Goal: Task Accomplishment & Management: Manage account settings

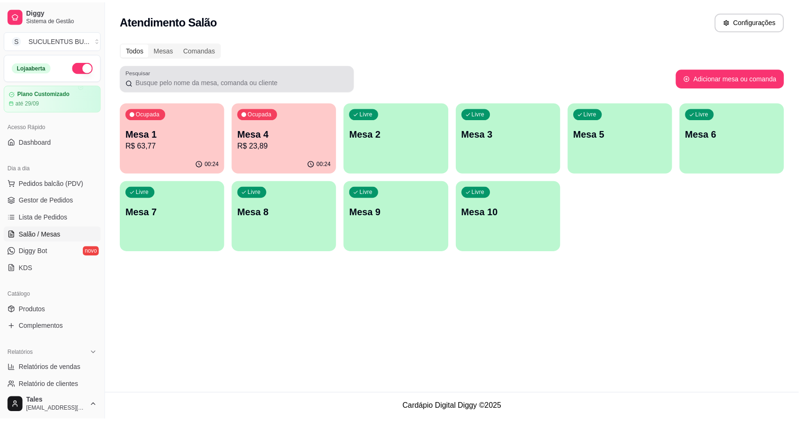
scroll to position [59, 0]
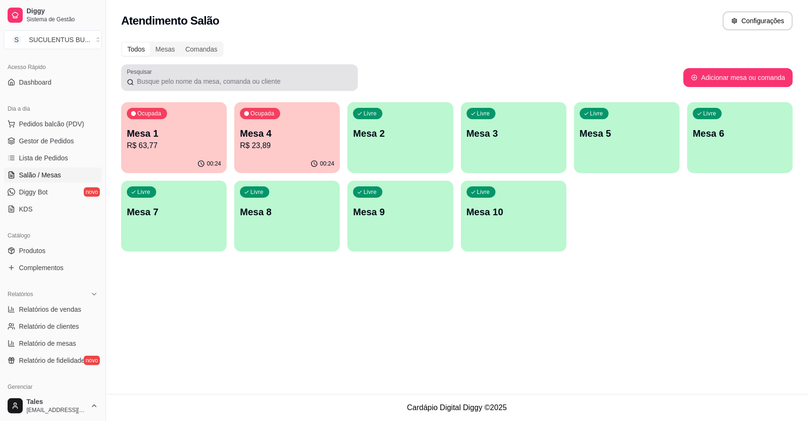
click at [284, 75] on div at bounding box center [239, 77] width 225 height 19
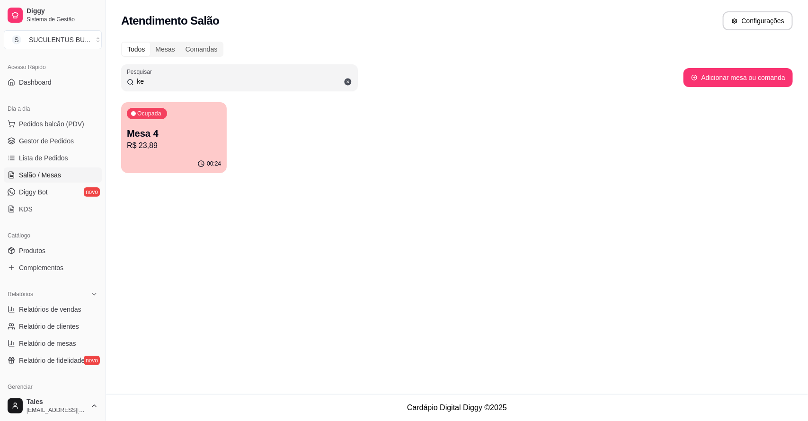
type input "k"
type input "f"
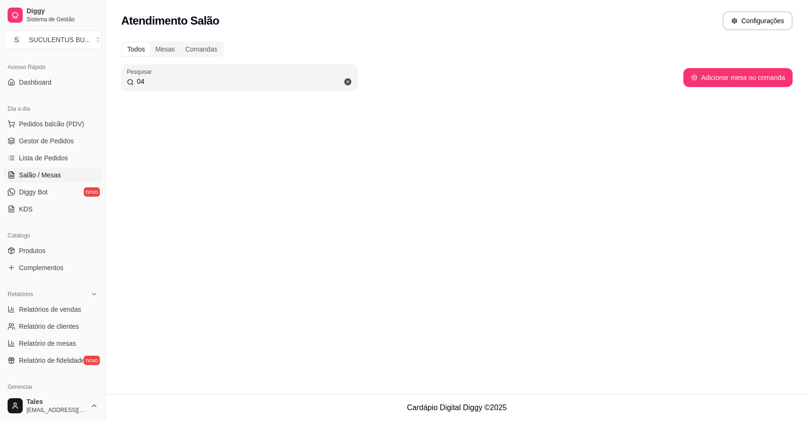
type input "0"
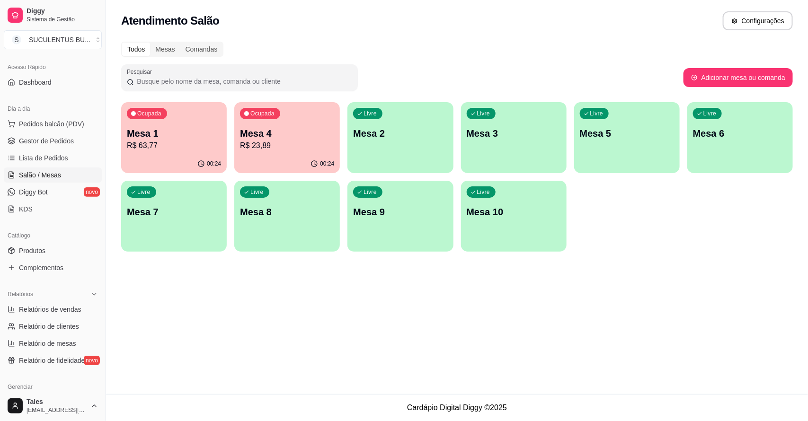
type input "4"
click at [77, 140] on link "Gestor de Pedidos" at bounding box center [53, 141] width 98 height 15
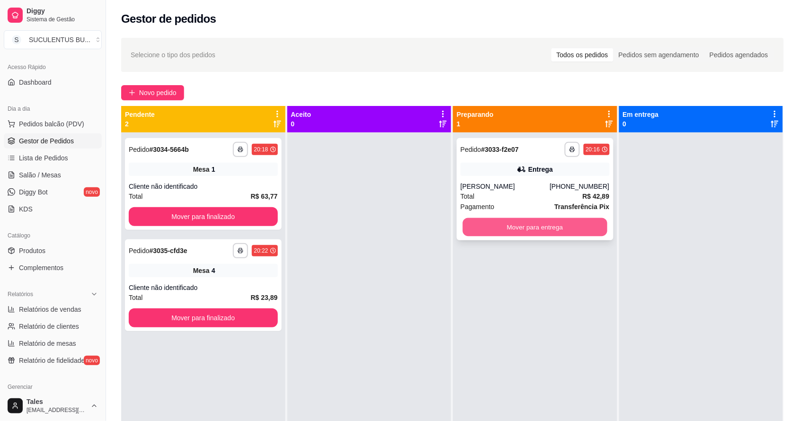
click at [538, 227] on button "Mover para entrega" at bounding box center [535, 227] width 144 height 18
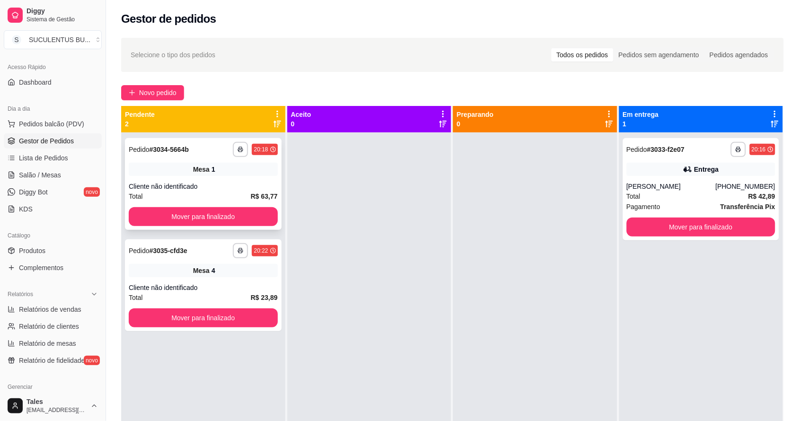
click at [212, 160] on div "**********" at bounding box center [203, 184] width 157 height 92
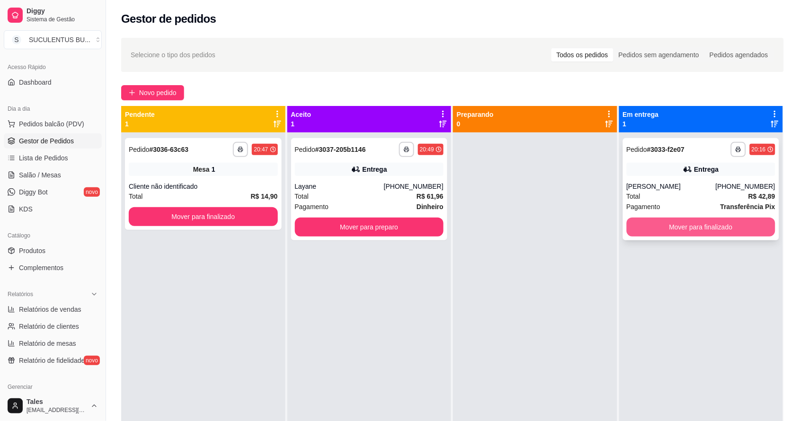
click at [642, 230] on button "Mover para finalizado" at bounding box center [701, 227] width 149 height 19
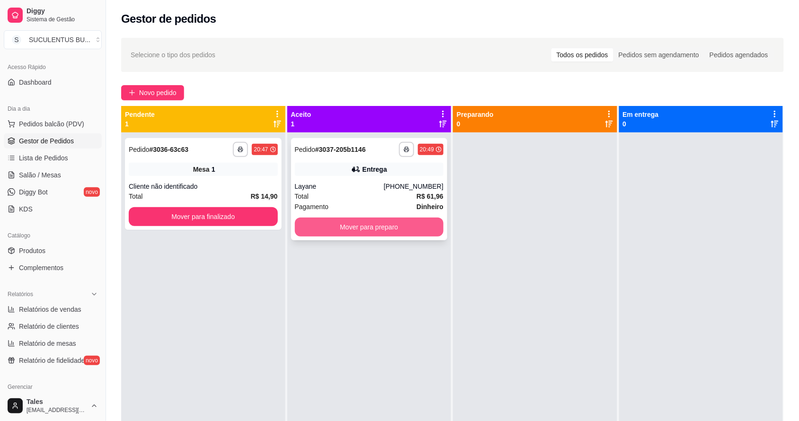
click at [355, 223] on button "Mover para preparo" at bounding box center [369, 227] width 149 height 19
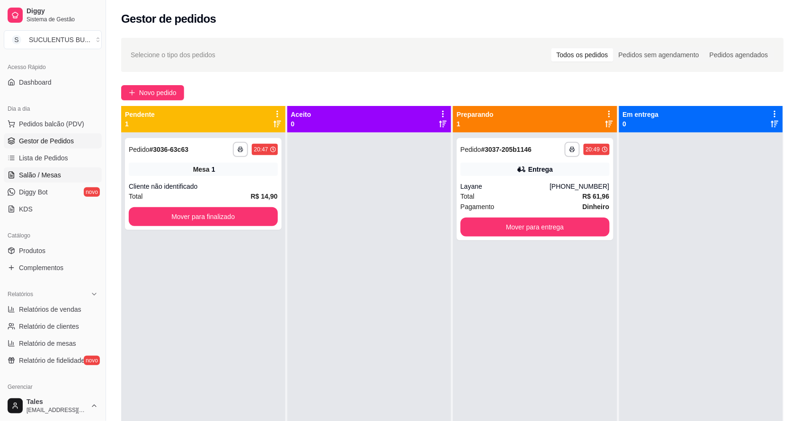
click at [58, 180] on link "Salão / Mesas" at bounding box center [53, 175] width 98 height 15
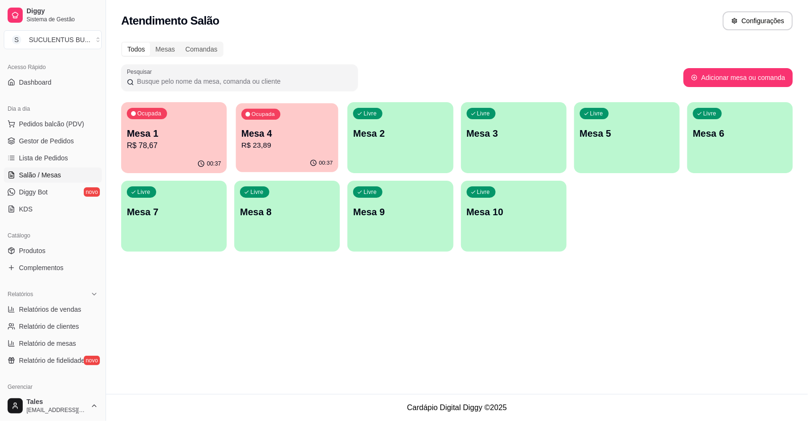
click at [285, 137] on p "Mesa 4" at bounding box center [287, 133] width 91 height 13
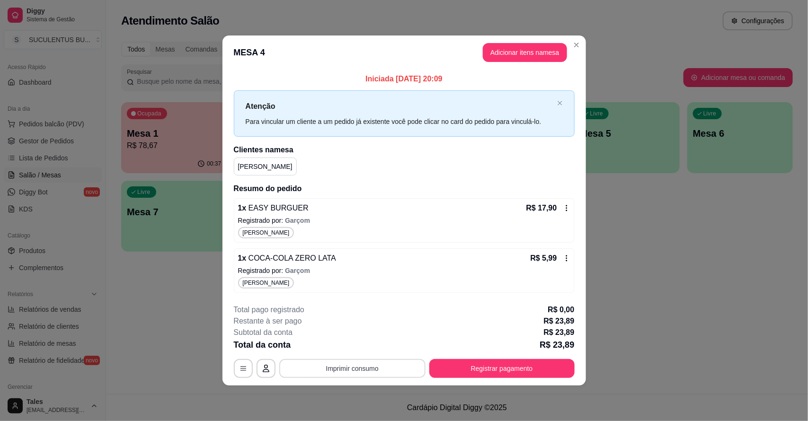
click at [386, 376] on button "Imprimir consumo" at bounding box center [352, 368] width 146 height 19
click at [382, 349] on button "IMPRESSORA CAIXA" at bounding box center [355, 347] width 78 height 15
click at [481, 367] on button "Registrar pagamento" at bounding box center [502, 368] width 145 height 19
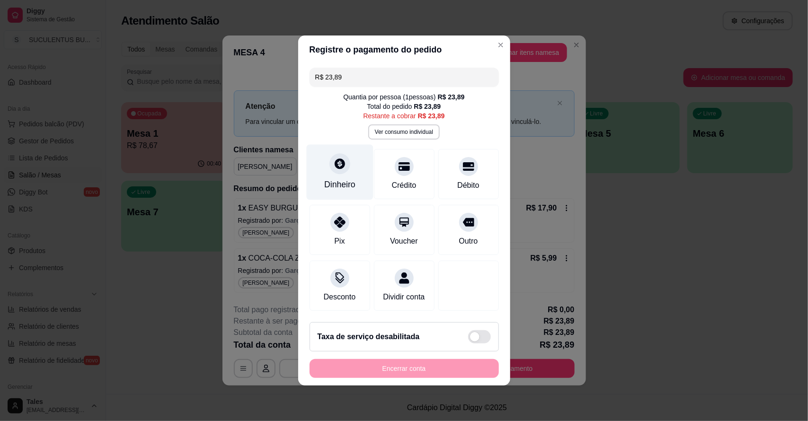
click at [338, 153] on div at bounding box center [340, 163] width 21 height 21
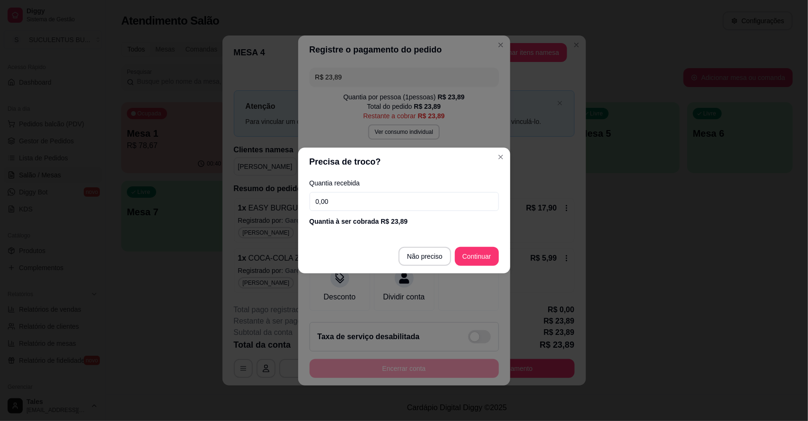
click at [384, 203] on input "0,00" at bounding box center [404, 201] width 189 height 19
type input "24,00"
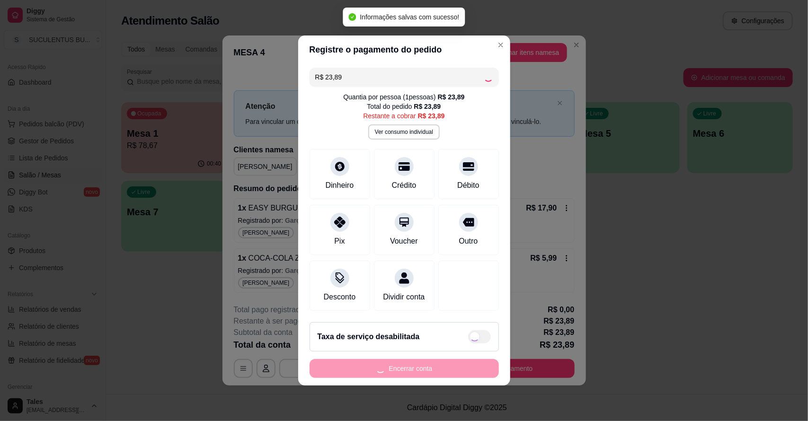
type input "R$ 0,00"
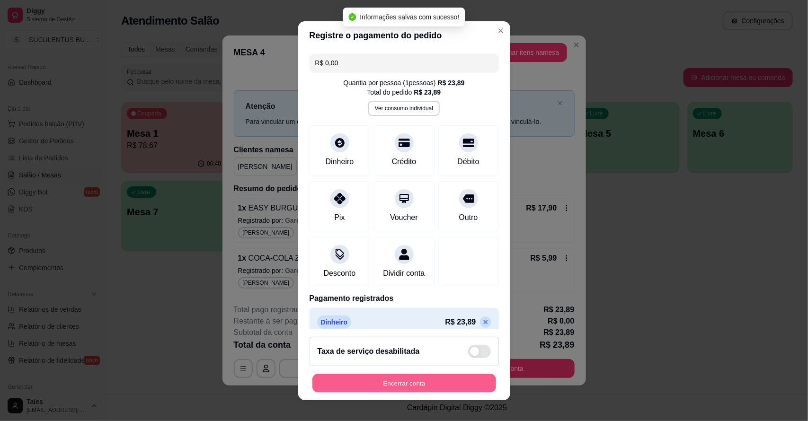
click at [422, 385] on button "Encerrar conta" at bounding box center [405, 383] width 184 height 18
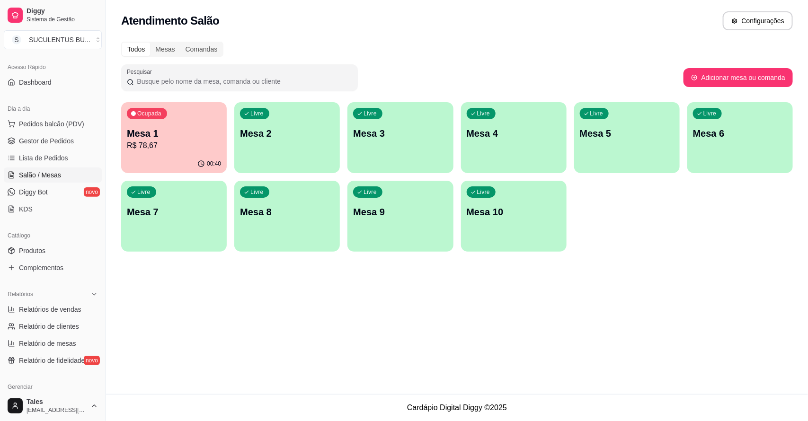
click at [201, 131] on p "Mesa 1" at bounding box center [174, 133] width 94 height 13
click at [192, 138] on p "Mesa 1" at bounding box center [173, 133] width 91 height 13
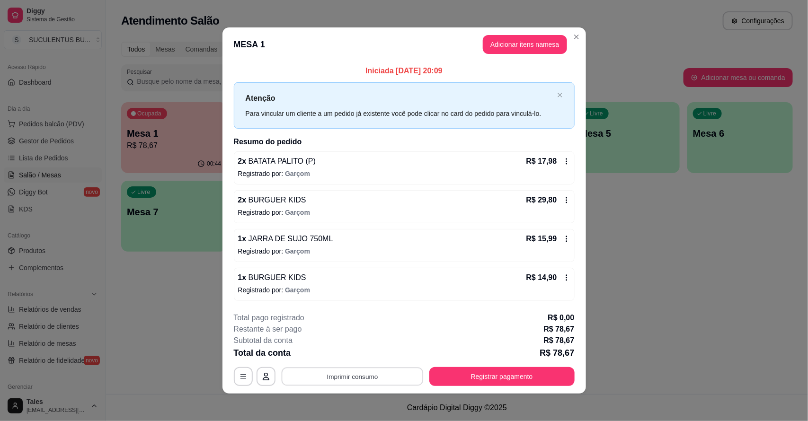
click at [365, 381] on button "Imprimir consumo" at bounding box center [352, 376] width 142 height 18
click at [358, 355] on button "IMPRESSORA CAIXA" at bounding box center [351, 355] width 76 height 15
click at [489, 372] on button "Registrar pagamento" at bounding box center [501, 376] width 141 height 18
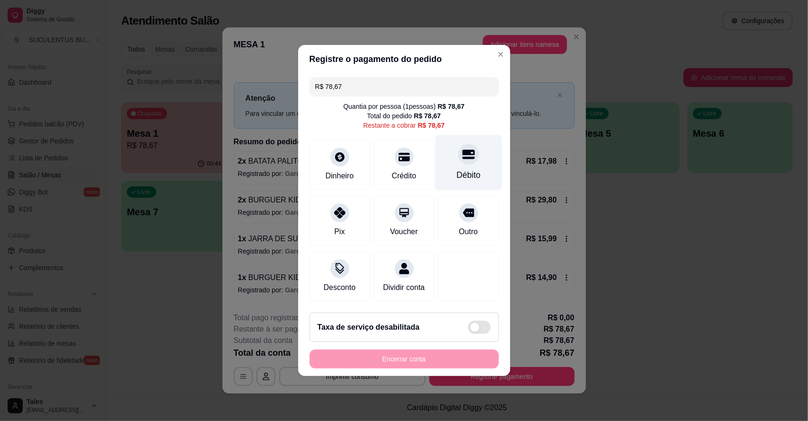
click at [462, 151] on icon at bounding box center [468, 154] width 12 height 12
type input "R$ 0,00"
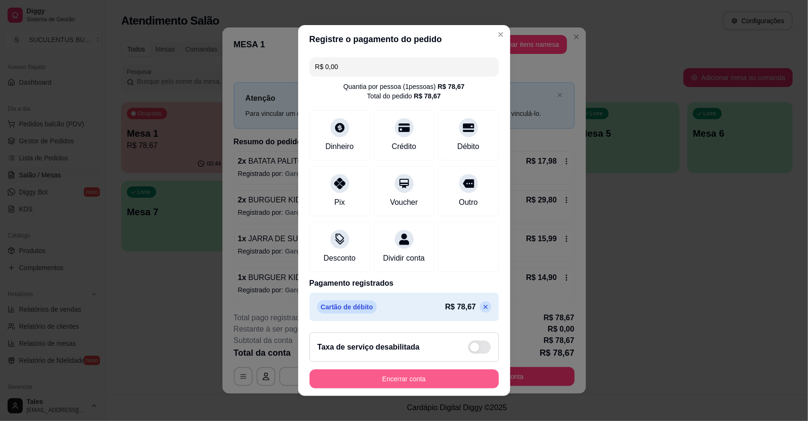
click at [413, 384] on button "Encerrar conta" at bounding box center [404, 379] width 189 height 19
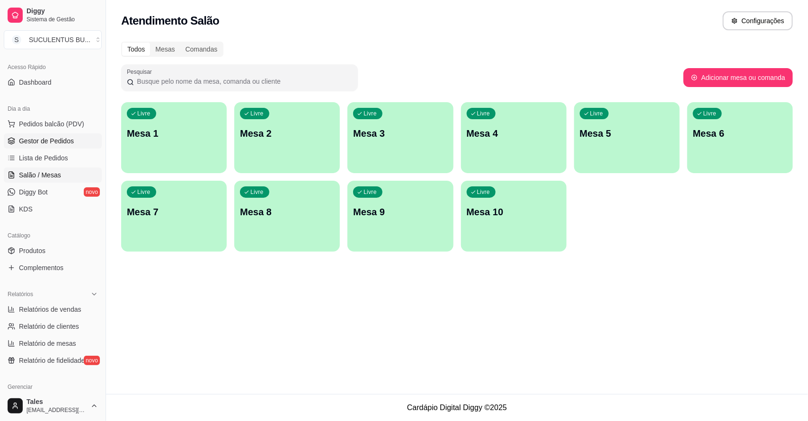
click at [59, 143] on span "Gestor de Pedidos" at bounding box center [46, 140] width 55 height 9
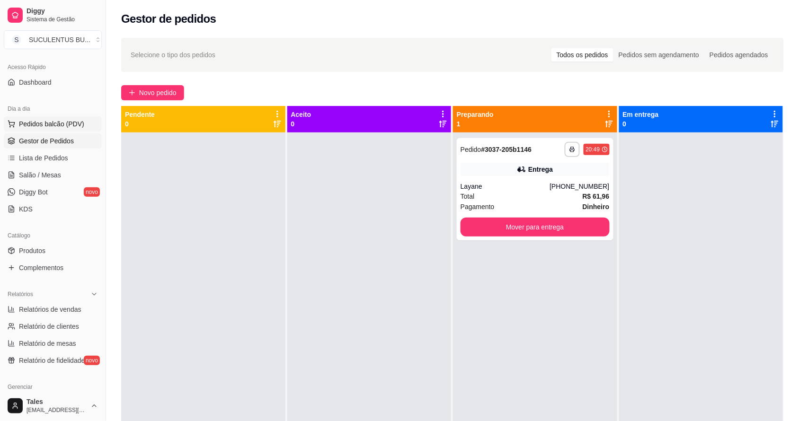
click at [58, 125] on span "Pedidos balcão (PDV)" at bounding box center [51, 123] width 65 height 9
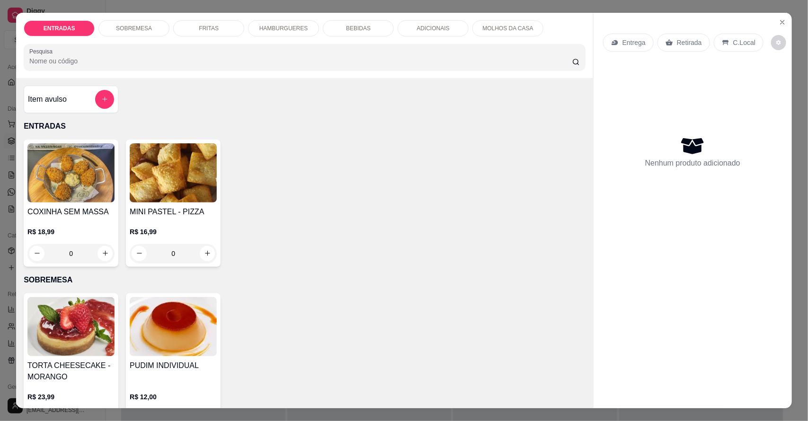
click at [191, 26] on div "FRITAS" at bounding box center [208, 28] width 71 height 16
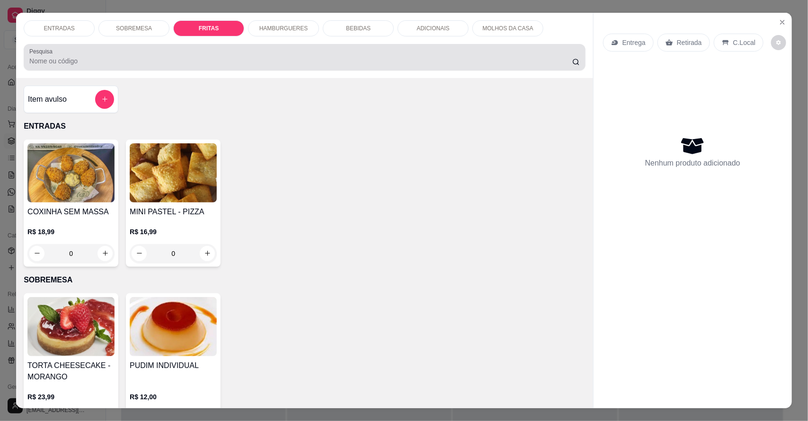
scroll to position [18, 0]
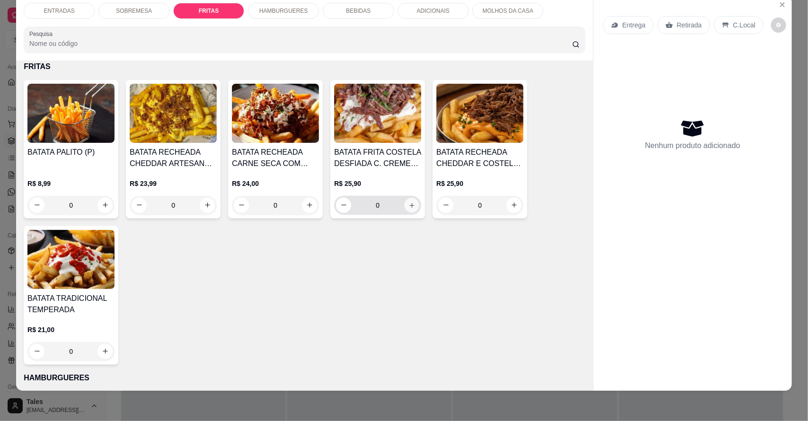
click at [409, 204] on icon "increase-product-quantity" at bounding box center [412, 205] width 7 height 7
type input "1"
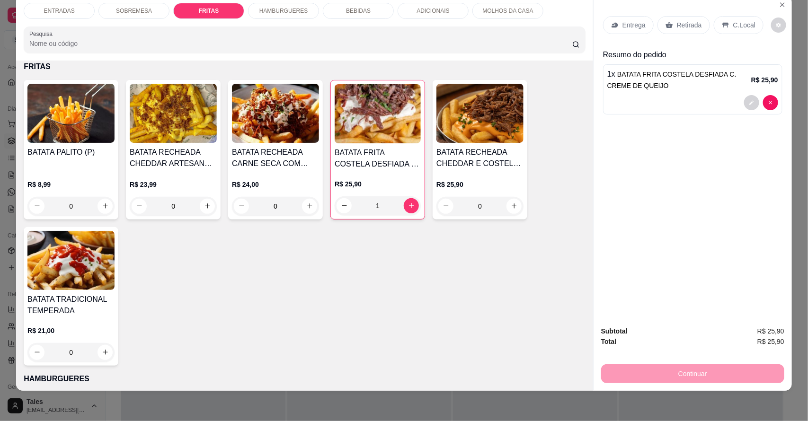
click at [628, 27] on p "Entrega" at bounding box center [634, 24] width 23 height 9
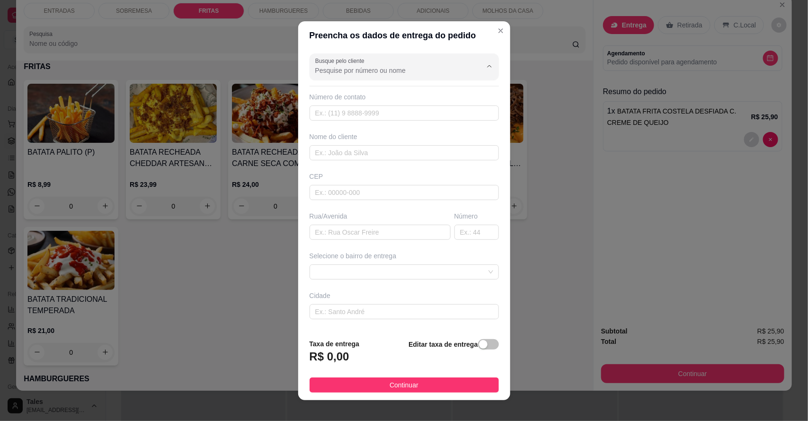
click at [415, 67] on input "Busque pelo cliente" at bounding box center [391, 70] width 152 height 9
click at [385, 113] on span "[PERSON_NAME]" at bounding box center [386, 109] width 147 height 9
type input "[PERSON_NAME]"
type input "88993381365"
type input "[PERSON_NAME]"
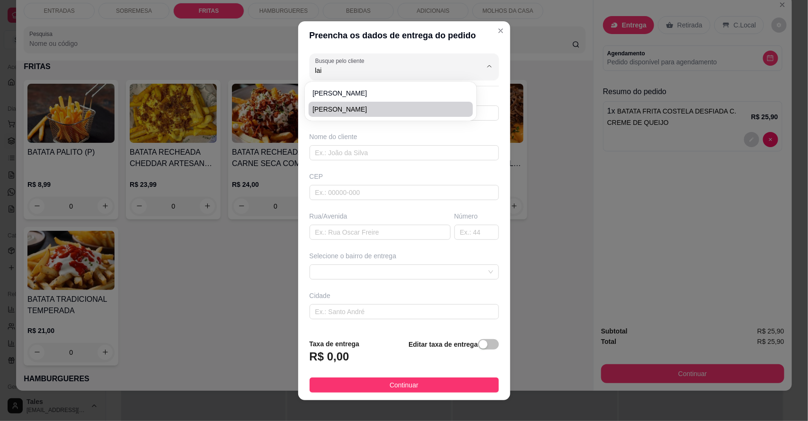
type input "63155000"
type input "rua [GEOGRAPHIC_DATA] (próx ao mercado)"
type input "204"
type input "Salitre"
type input "Casa"
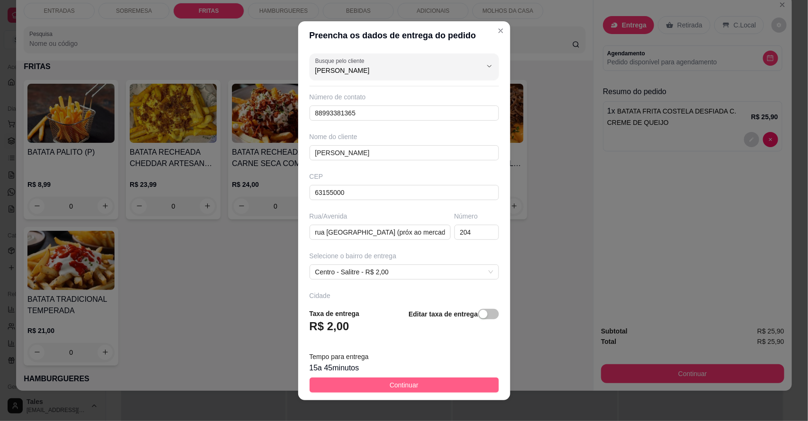
click at [401, 385] on span "Continuar" at bounding box center [404, 385] width 29 height 10
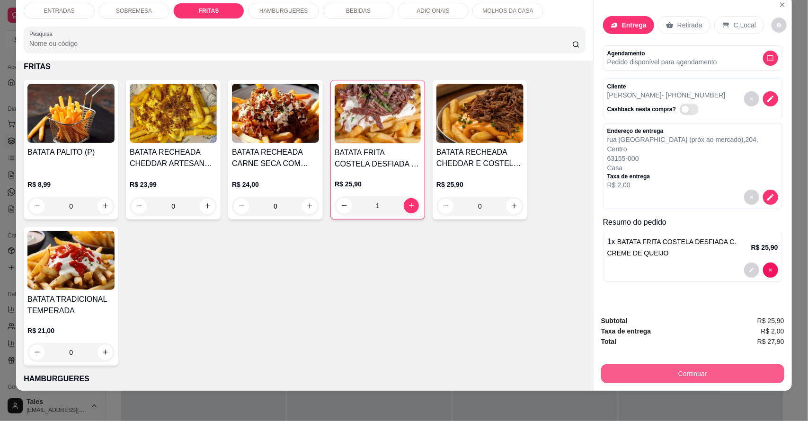
click at [739, 372] on button "Continuar" at bounding box center [692, 374] width 183 height 19
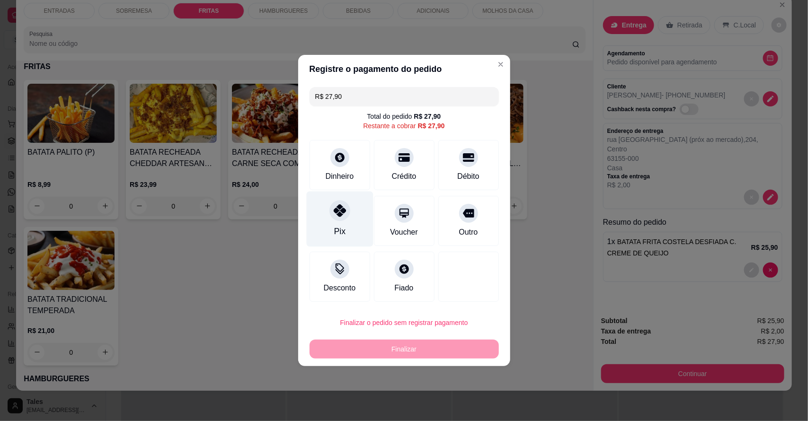
click at [328, 219] on div "Pix" at bounding box center [339, 219] width 67 height 55
type input "R$ 0,00"
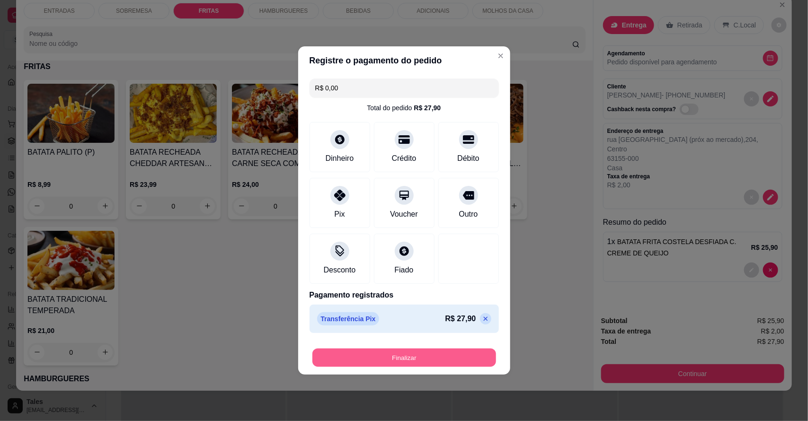
click at [412, 361] on button "Finalizar" at bounding box center [405, 358] width 184 height 18
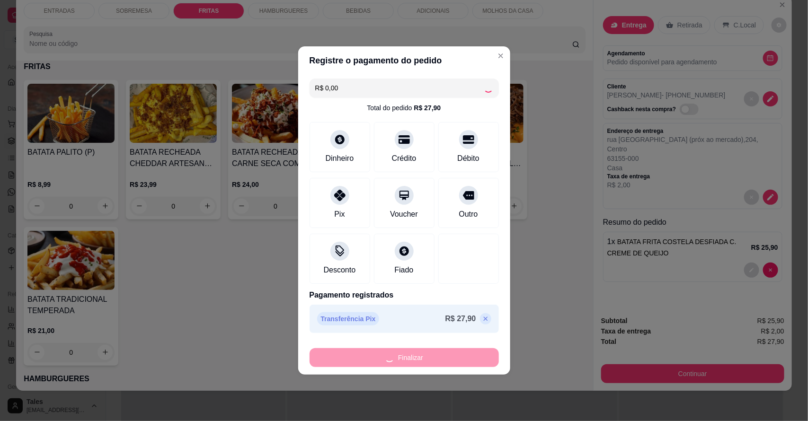
type input "0"
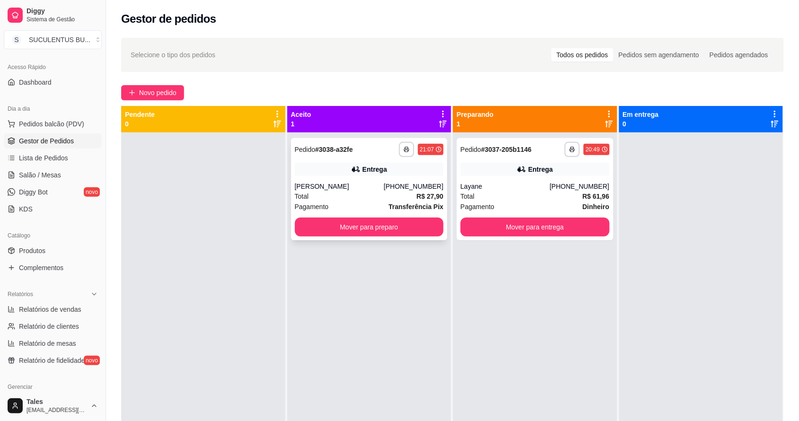
click at [381, 159] on div "**********" at bounding box center [369, 189] width 157 height 102
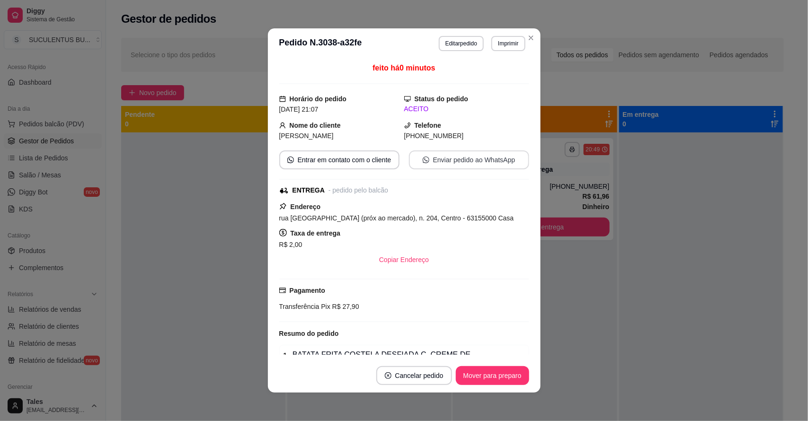
click at [452, 166] on button "Enviar pedido ao WhatsApp" at bounding box center [469, 160] width 120 height 19
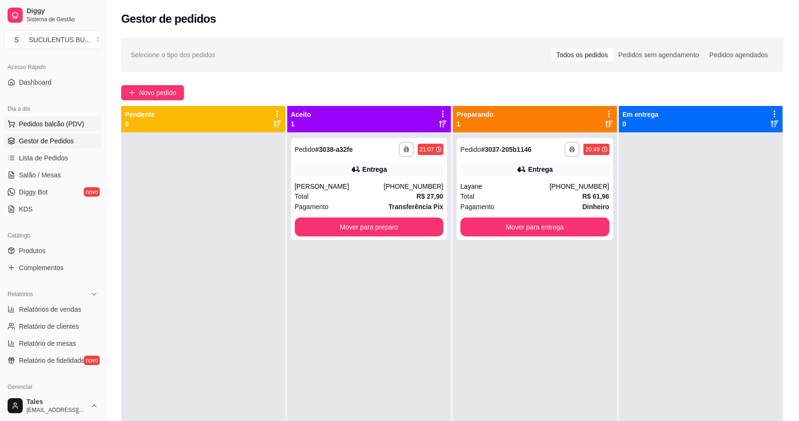
click at [57, 126] on span "Pedidos balcão (PDV)" at bounding box center [51, 123] width 65 height 9
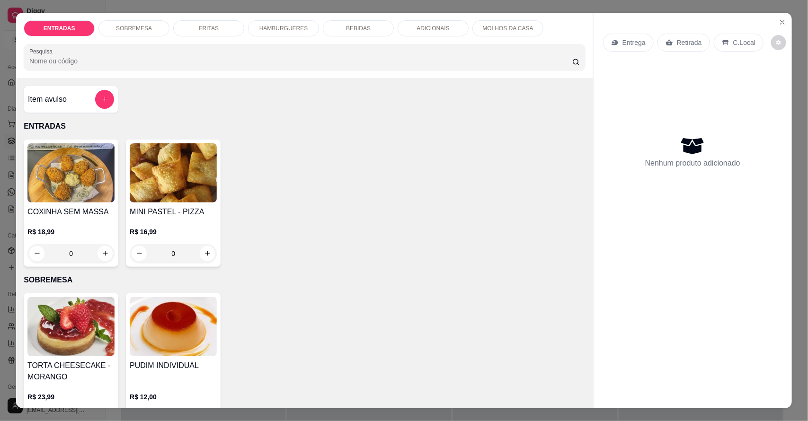
click at [231, 28] on div "FRITAS" at bounding box center [208, 28] width 71 height 16
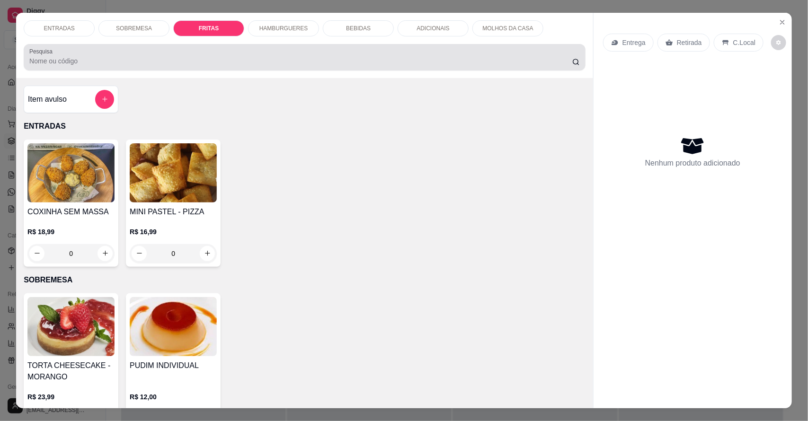
scroll to position [18, 0]
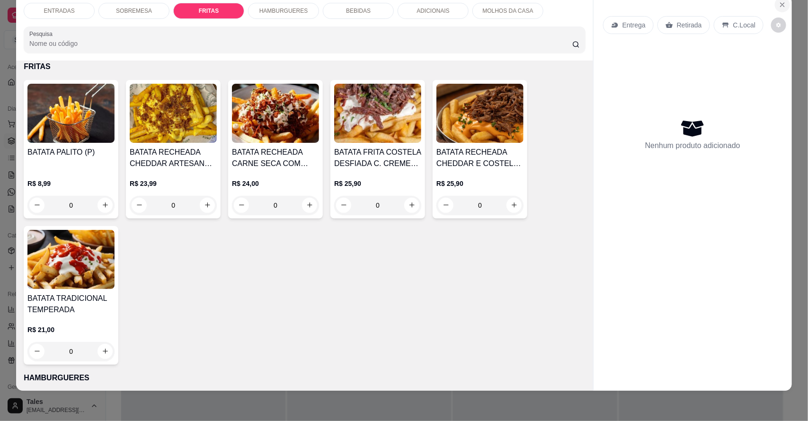
click at [778, 9] on button "Close" at bounding box center [782, 4] width 15 height 15
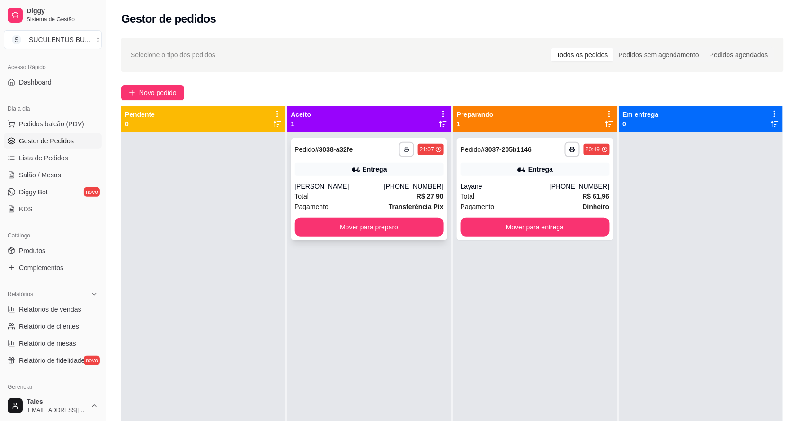
click at [394, 185] on div "[PHONE_NUMBER]" at bounding box center [414, 186] width 60 height 9
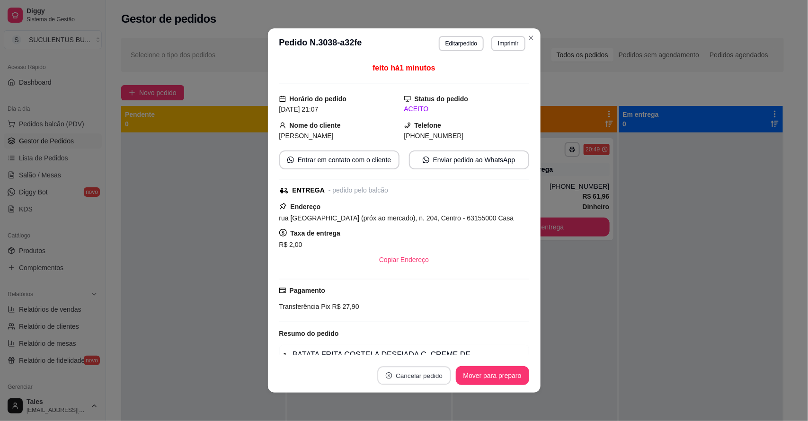
click at [418, 377] on button "Cancelar pedido" at bounding box center [413, 376] width 73 height 18
click at [428, 350] on button "Sim" at bounding box center [436, 352] width 37 height 18
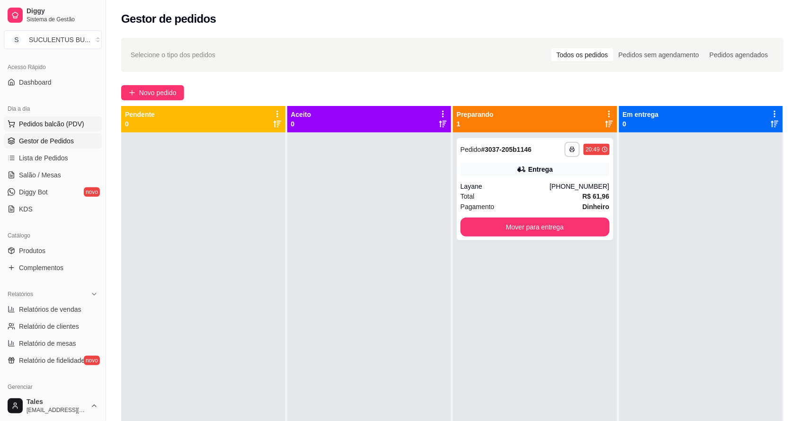
click at [55, 124] on span "Pedidos balcão (PDV)" at bounding box center [51, 123] width 65 height 9
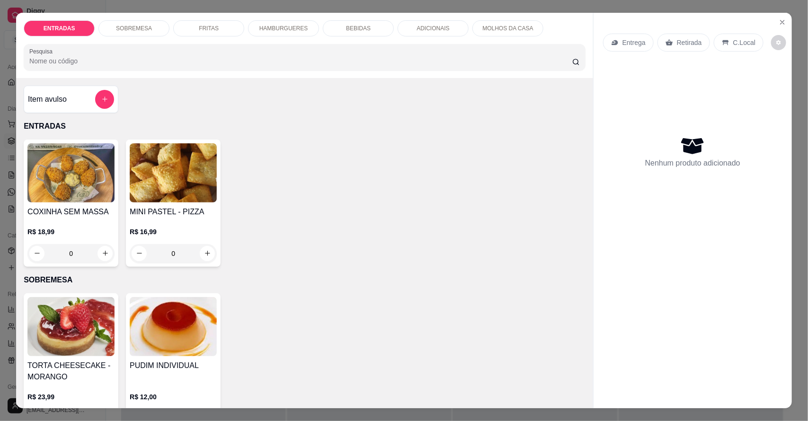
click at [223, 29] on div "FRITAS" at bounding box center [208, 28] width 71 height 16
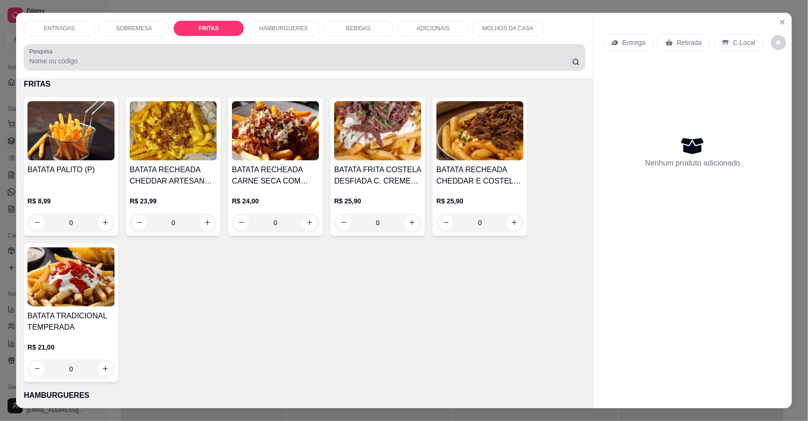
scroll to position [18, 0]
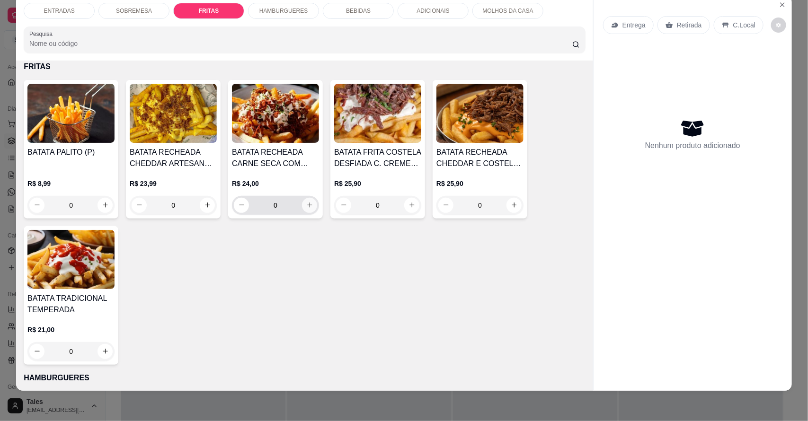
click at [306, 204] on icon "increase-product-quantity" at bounding box center [309, 205] width 7 height 7
type input "1"
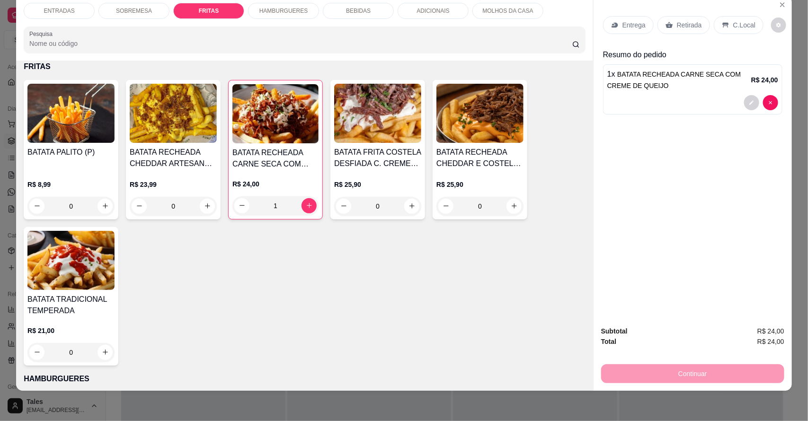
click at [633, 36] on div "Entrega Retirada C.Local" at bounding box center [692, 25] width 179 height 33
click at [633, 27] on p "Entrega" at bounding box center [634, 24] width 23 height 9
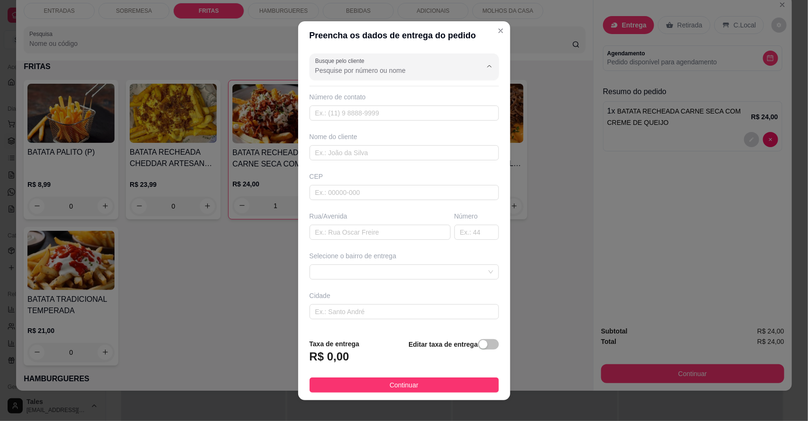
click at [421, 69] on input "Busque pelo cliente" at bounding box center [391, 70] width 152 height 9
click at [377, 108] on span "[PERSON_NAME]" at bounding box center [386, 109] width 147 height 9
type input "[PERSON_NAME]"
type input "88993381365"
type input "[PERSON_NAME]"
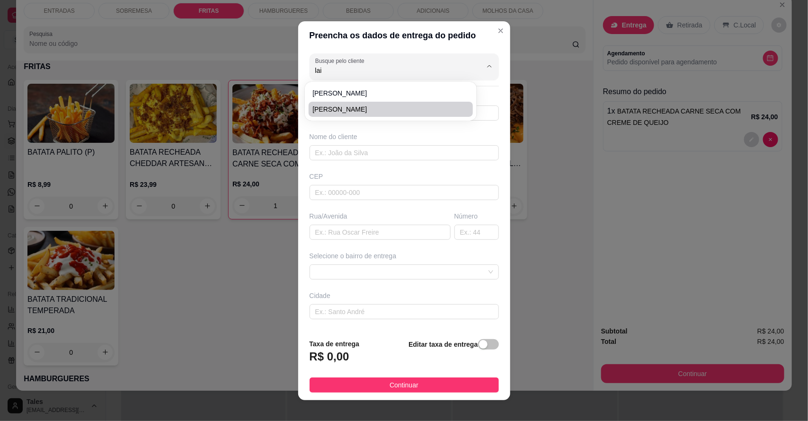
type input "63155000"
type input "rua [GEOGRAPHIC_DATA] (próx ao mercado)"
type input "204"
type input "Salitre"
type input "Casa"
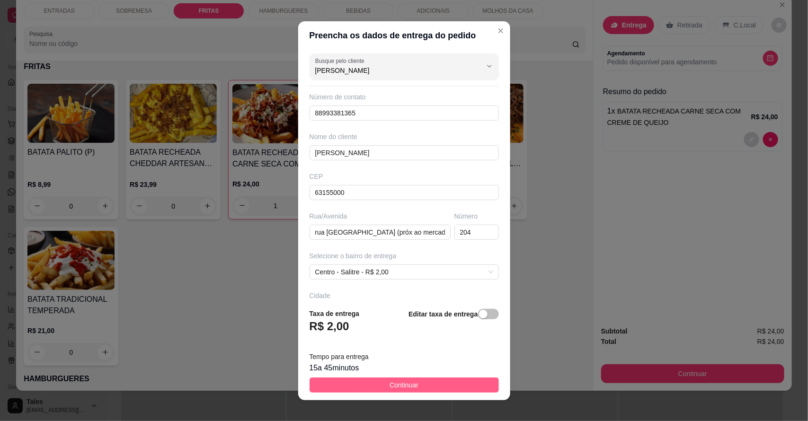
click at [408, 382] on span "Continuar" at bounding box center [404, 385] width 29 height 10
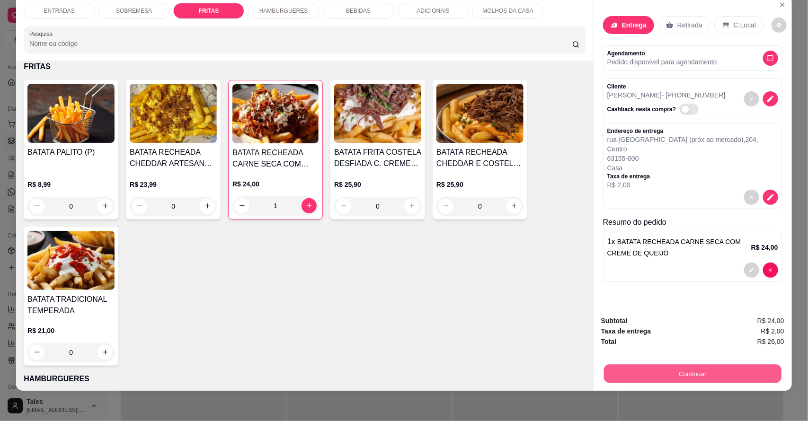
click at [694, 373] on button "Continuar" at bounding box center [693, 374] width 178 height 18
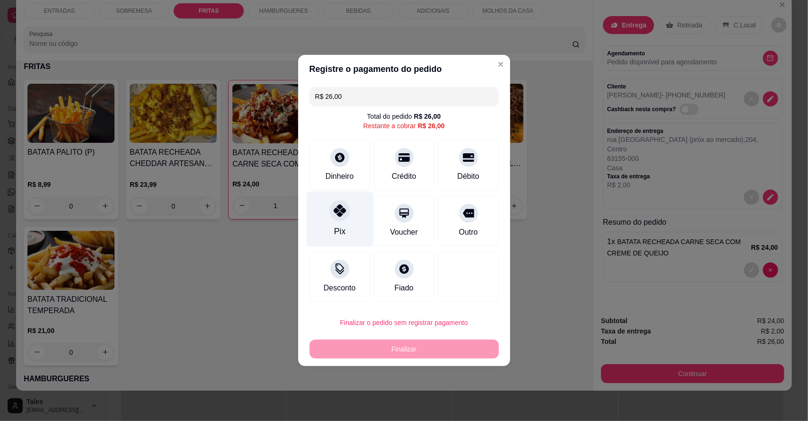
click at [339, 213] on icon at bounding box center [339, 211] width 12 height 12
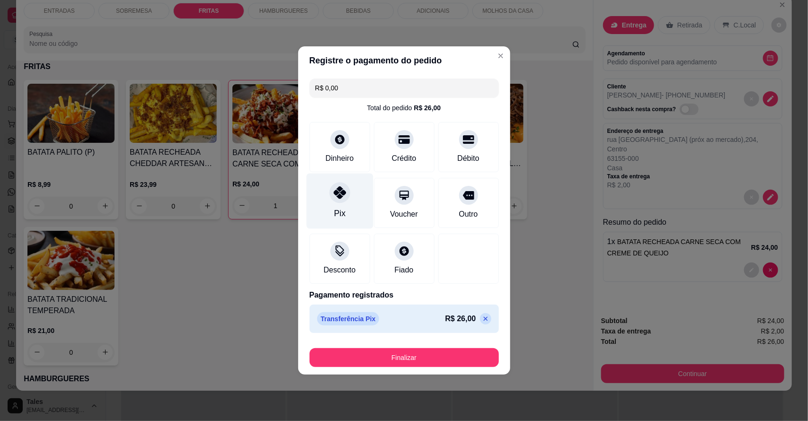
type input "R$ 0,00"
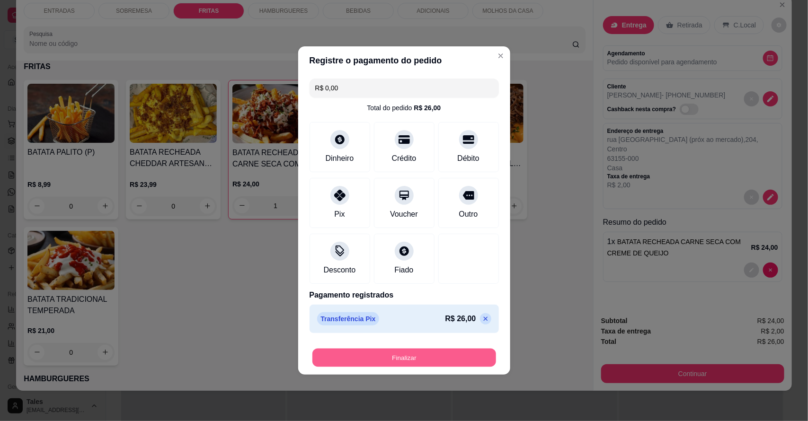
click at [445, 356] on button "Finalizar" at bounding box center [405, 358] width 184 height 18
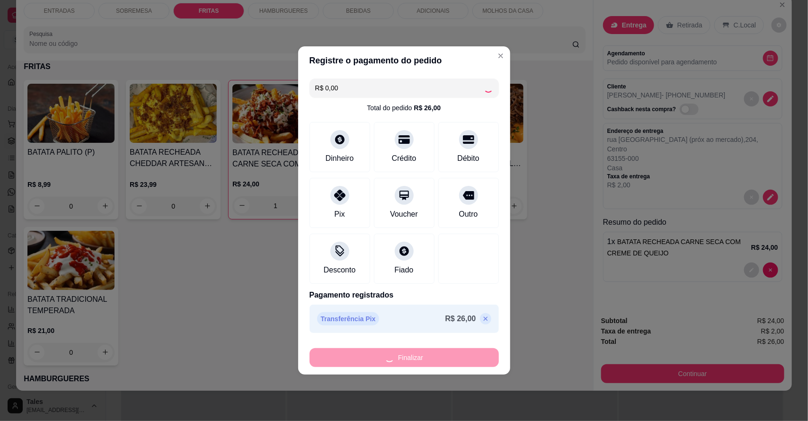
type input "0"
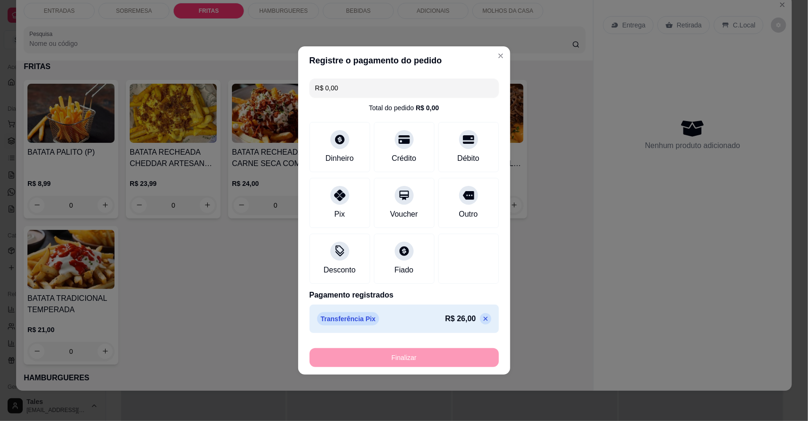
type input "-R$ 26,00"
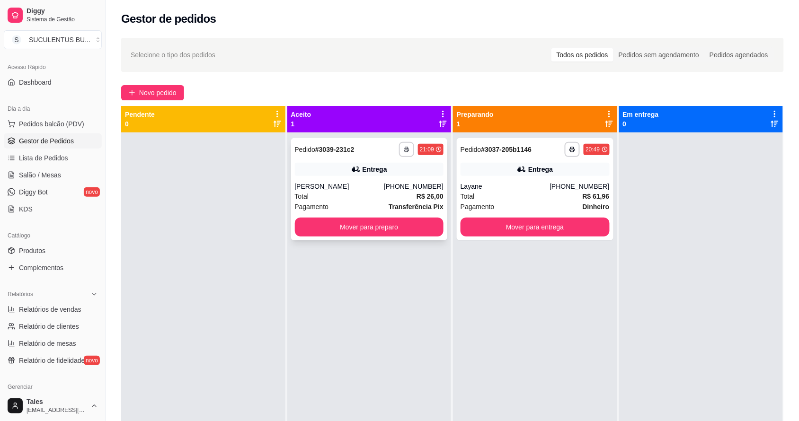
click at [382, 179] on div "**********" at bounding box center [369, 189] width 157 height 102
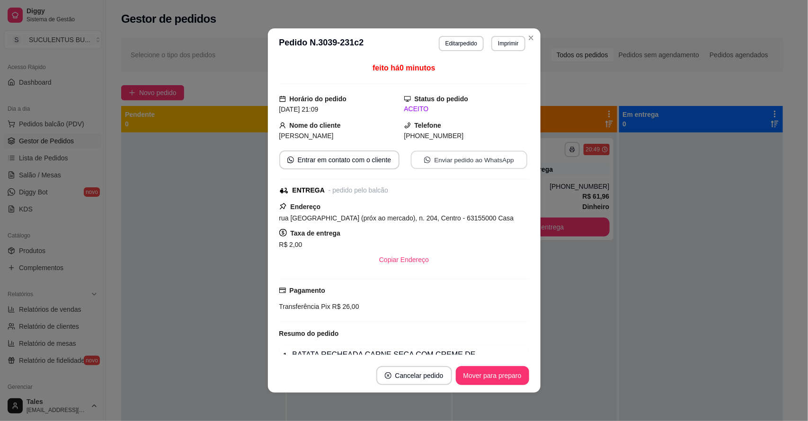
click at [444, 156] on button "Enviar pedido ao WhatsApp" at bounding box center [469, 160] width 117 height 18
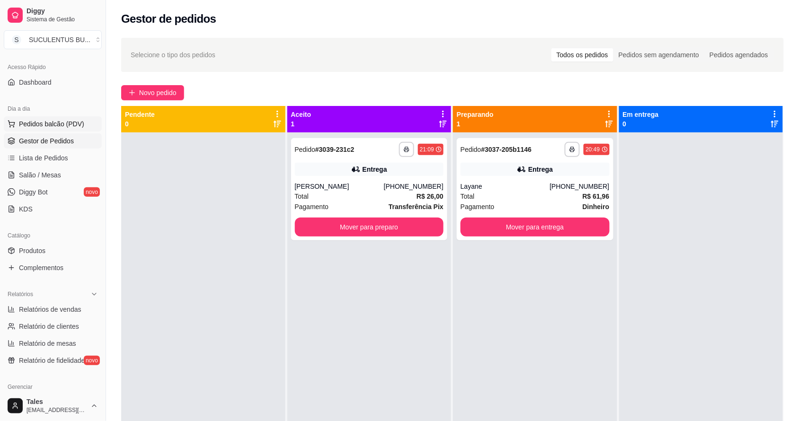
click at [62, 124] on span "Pedidos balcão (PDV)" at bounding box center [51, 123] width 65 height 9
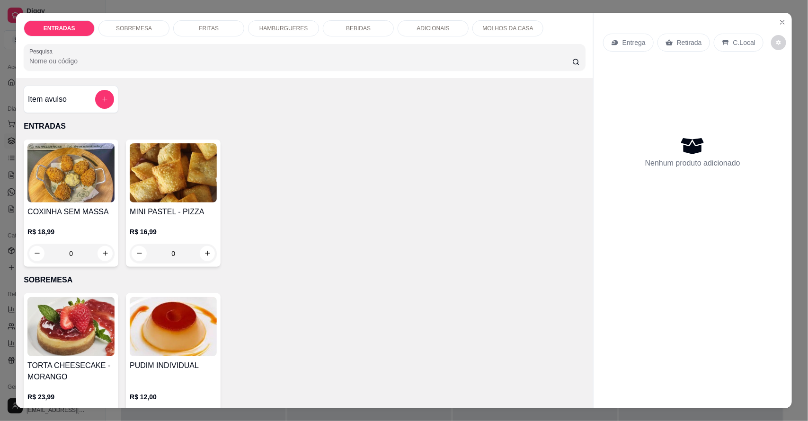
click at [347, 29] on p "BEBIDAS" at bounding box center [358, 29] width 25 height 8
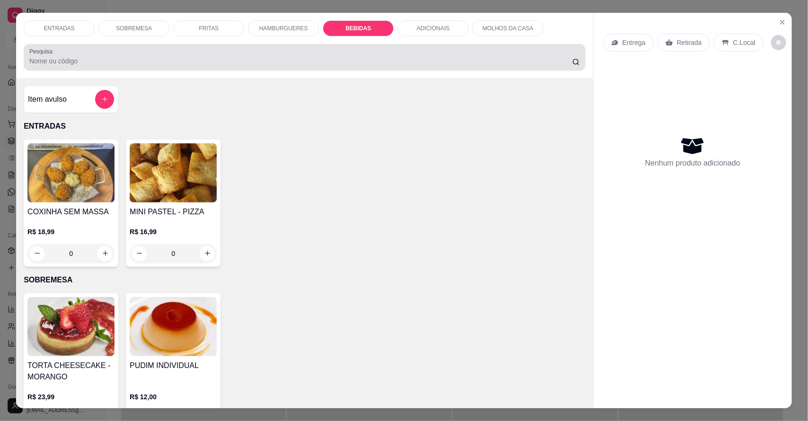
scroll to position [18, 0]
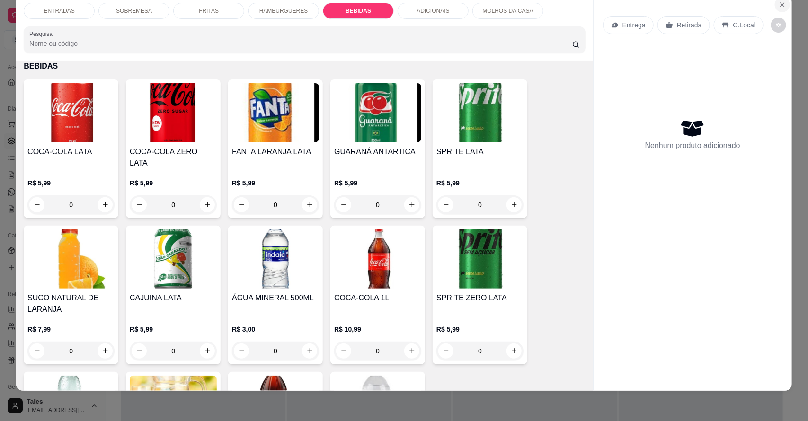
click at [779, 6] on icon "Close" at bounding box center [783, 5] width 8 height 8
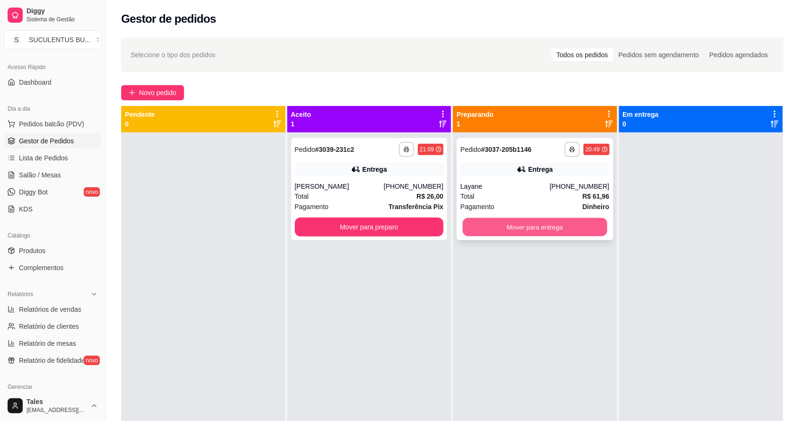
click at [540, 233] on button "Mover para entrega" at bounding box center [535, 227] width 144 height 18
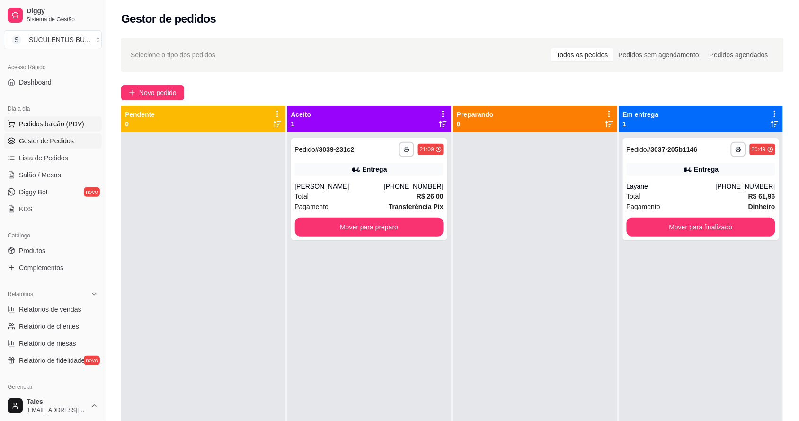
click at [64, 124] on span "Pedidos balcão (PDV)" at bounding box center [51, 123] width 65 height 9
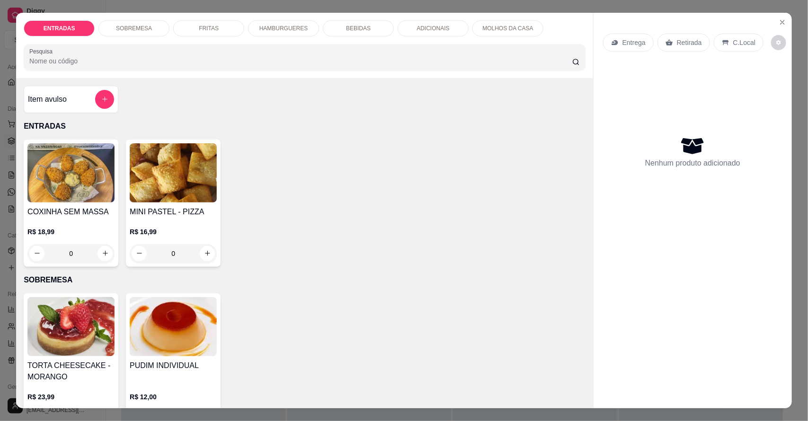
click at [292, 34] on div "HAMBURGUERES" at bounding box center [283, 28] width 71 height 16
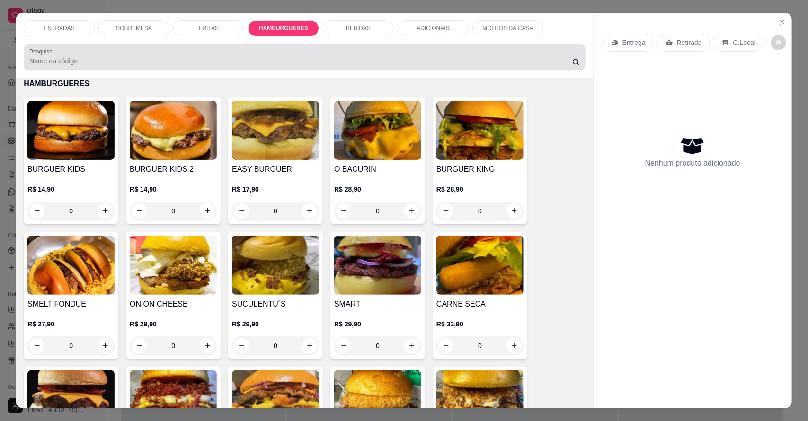
scroll to position [18, 0]
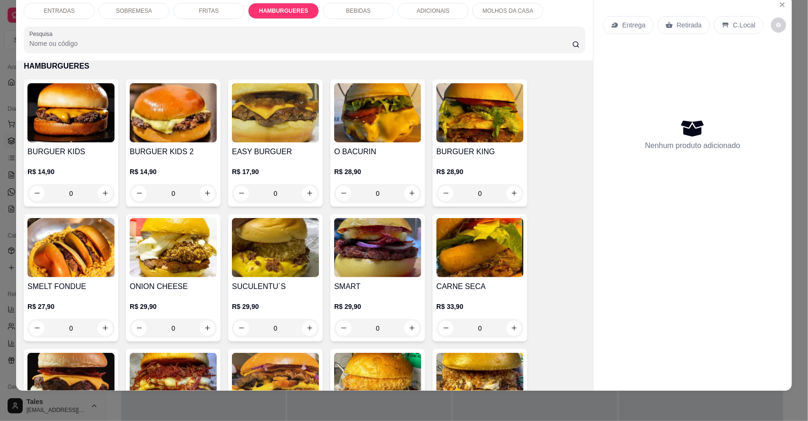
click at [303, 192] on div "0" at bounding box center [275, 193] width 87 height 19
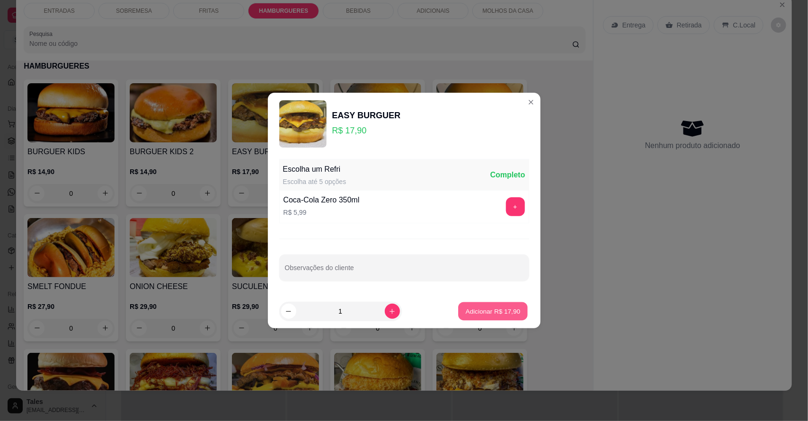
click at [500, 313] on p "Adicionar R$ 17,90" at bounding box center [493, 311] width 55 height 9
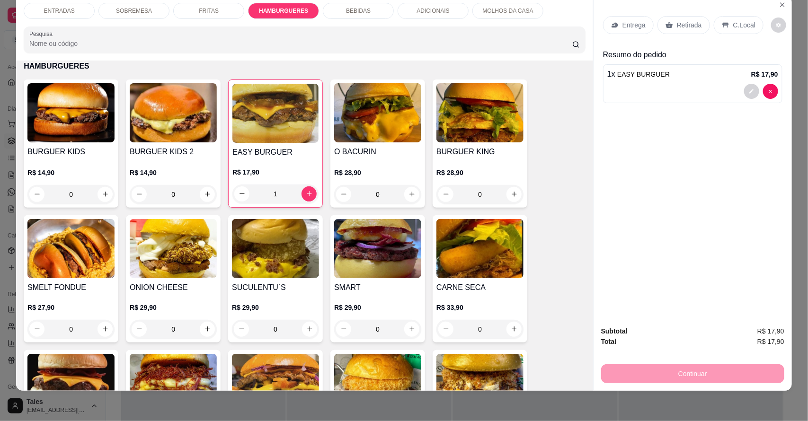
click at [298, 188] on div "1" at bounding box center [276, 194] width 86 height 19
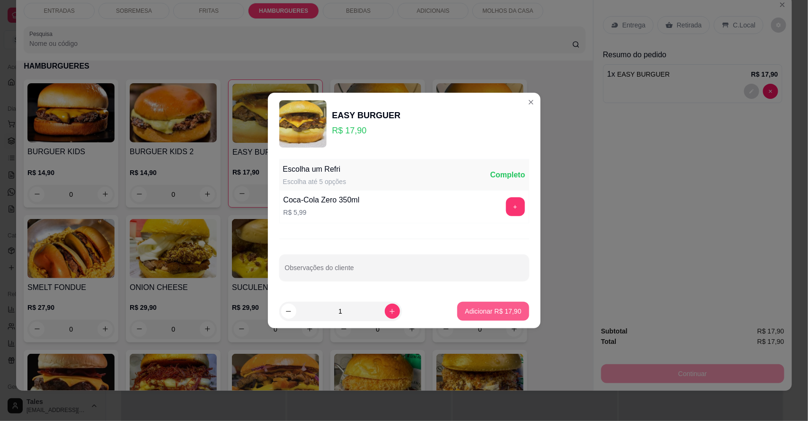
click at [474, 315] on p "Adicionar R$ 17,90" at bounding box center [493, 311] width 56 height 9
type input "2"
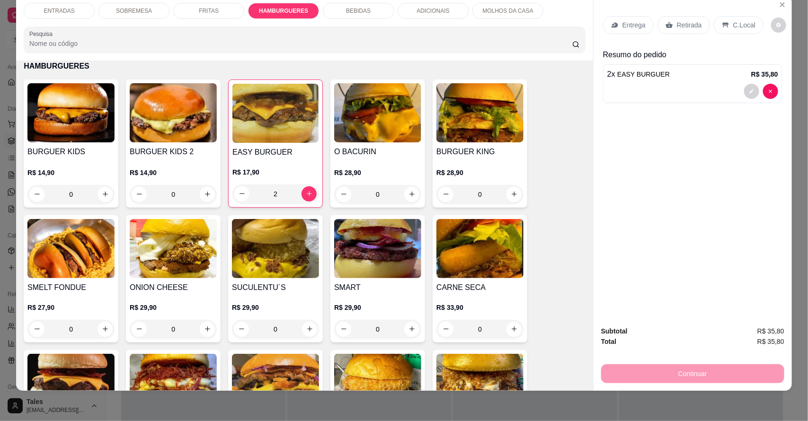
click at [353, 5] on div "BEBIDAS" at bounding box center [358, 11] width 71 height 16
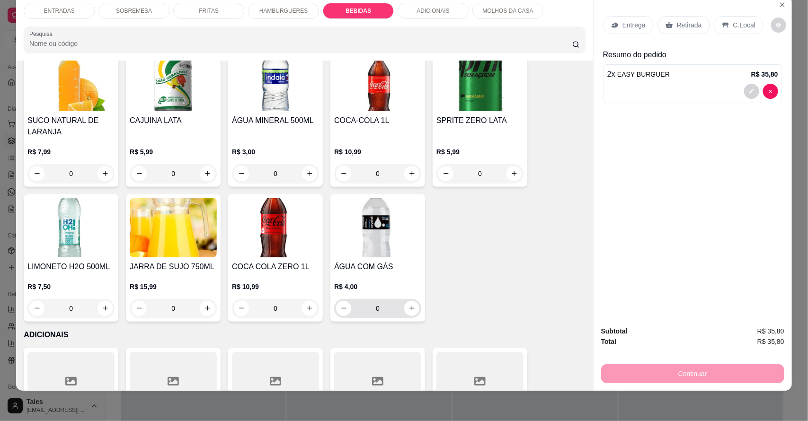
scroll to position [1481, 0]
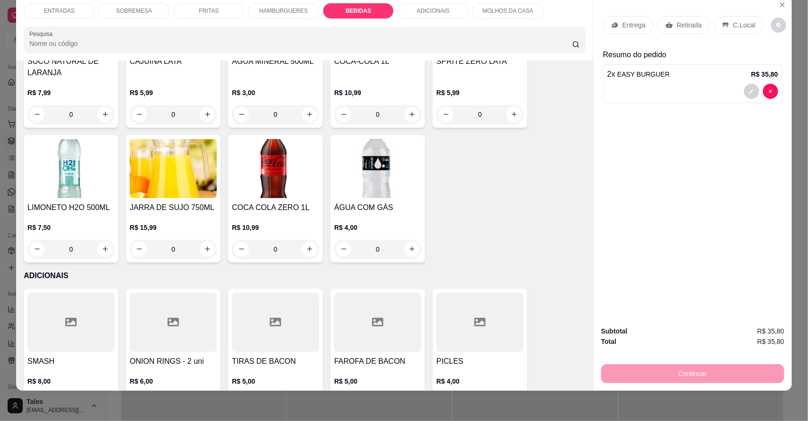
click at [751, 83] on div "2 x EASY BURGUER R$ 35,80" at bounding box center [692, 83] width 179 height 39
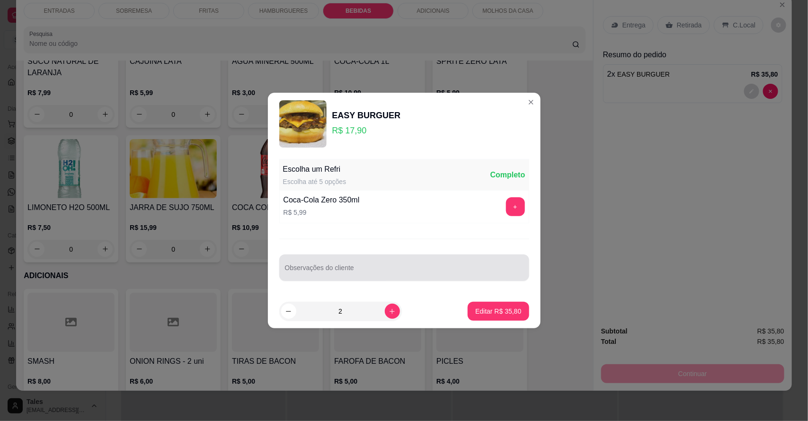
click at [351, 272] on input "Observações do cliente" at bounding box center [404, 271] width 239 height 9
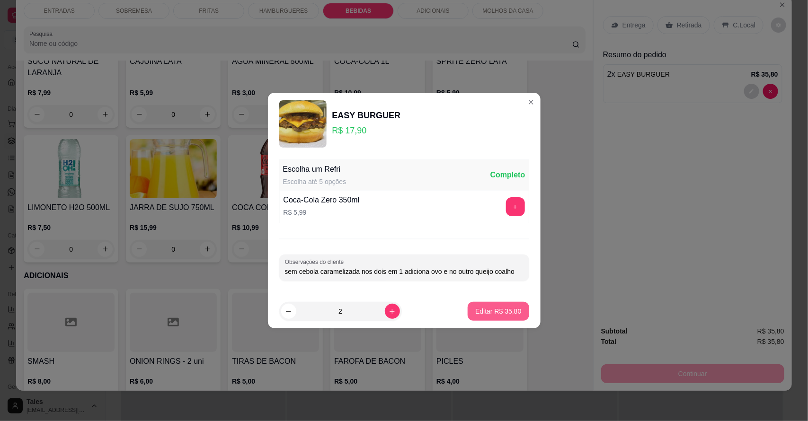
type input "sem cebola caramelizada nos dois em 1 adiciona ovo e no outro queijo coalho"
click at [494, 311] on p "Editar R$ 35,80" at bounding box center [498, 311] width 46 height 9
type input "0"
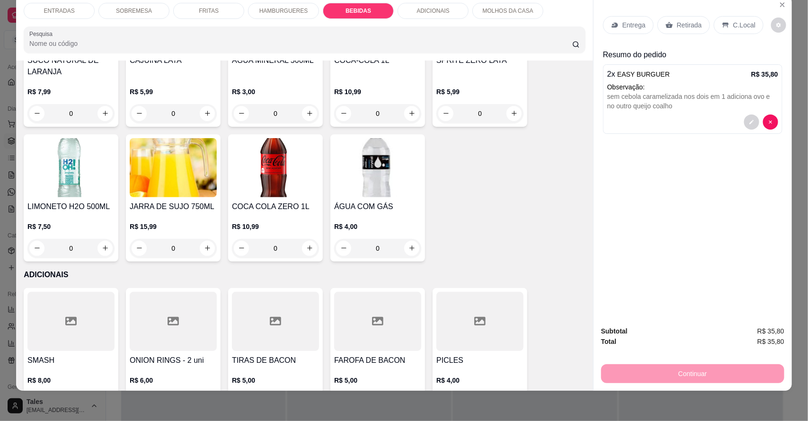
scroll to position [1480, 0]
click at [417, 9] on p "ADICIONAIS" at bounding box center [433, 11] width 33 height 8
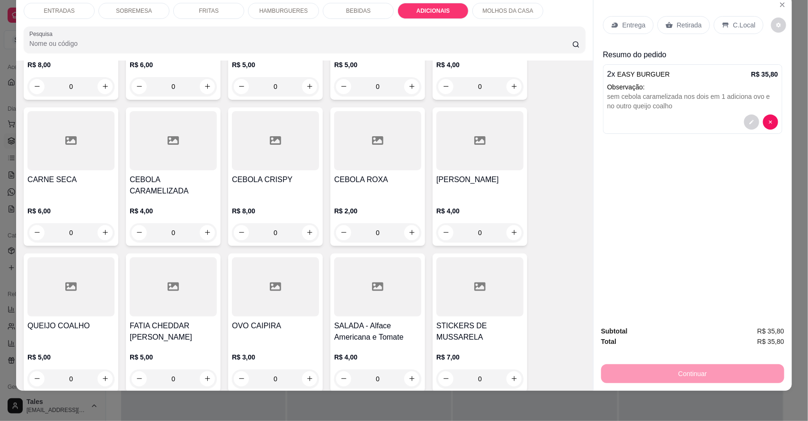
scroll to position [1856, 0]
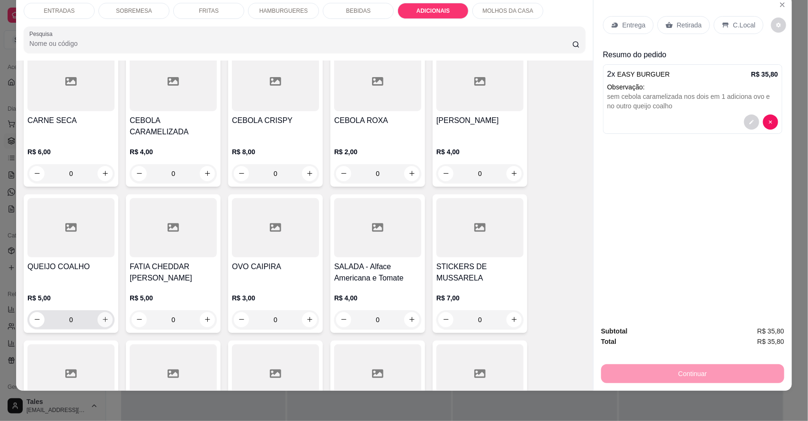
click at [102, 316] on icon "increase-product-quantity" at bounding box center [105, 319] width 7 height 7
type input "1"
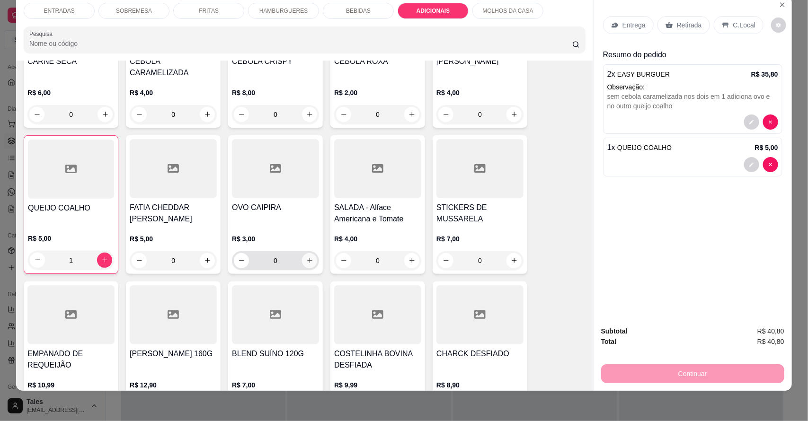
click at [306, 257] on icon "increase-product-quantity" at bounding box center [309, 260] width 7 height 7
type input "1"
click at [334, 10] on div "BEBIDAS" at bounding box center [358, 11] width 71 height 16
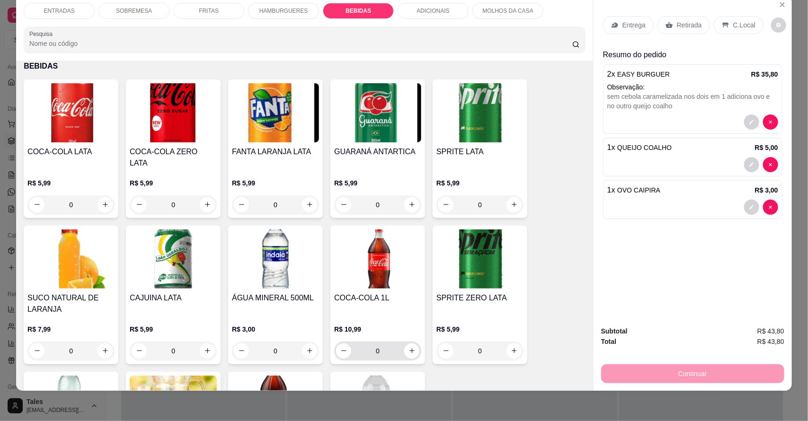
scroll to position [1362, 0]
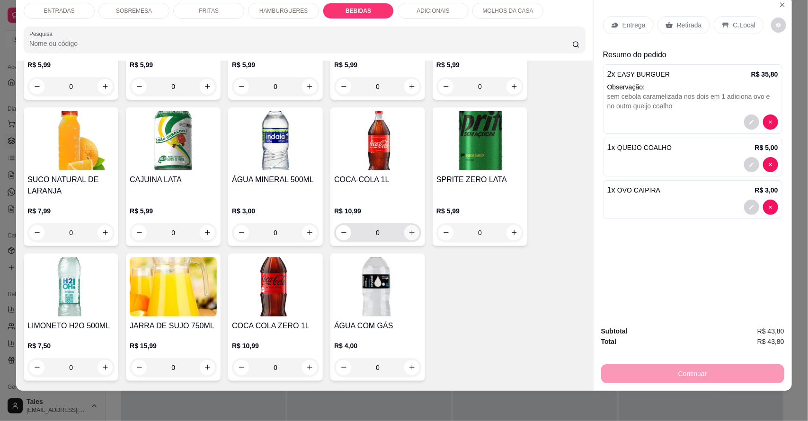
click at [411, 225] on button "increase-product-quantity" at bounding box center [411, 232] width 15 height 15
type input "1"
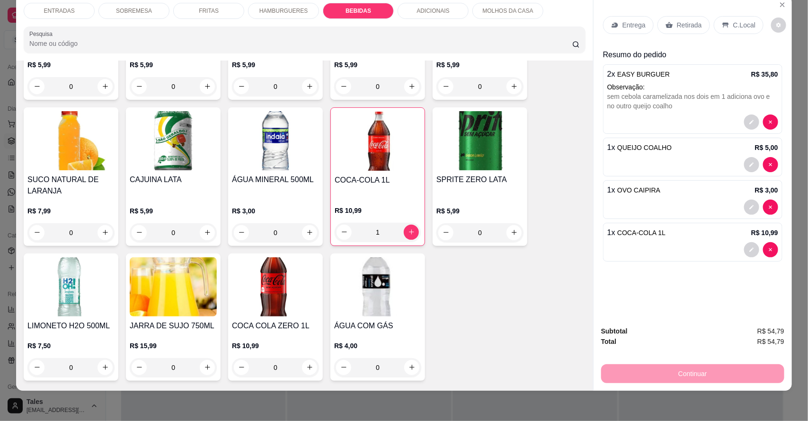
click at [633, 18] on div "Entrega" at bounding box center [628, 25] width 51 height 18
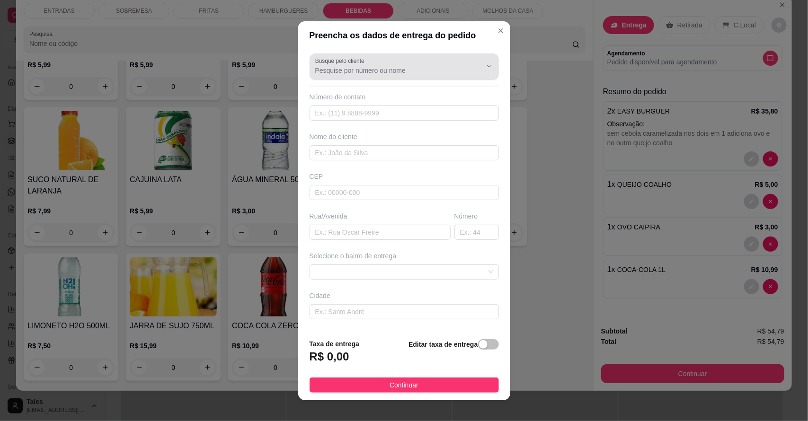
click at [440, 67] on input "Busque pelo cliente" at bounding box center [391, 70] width 152 height 9
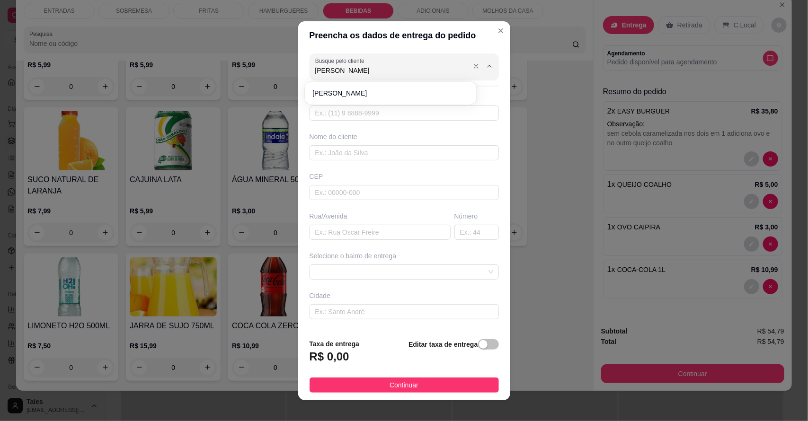
type input "[PERSON_NAME]"
click at [499, 31] on icon "Close" at bounding box center [501, 31] width 4 height 4
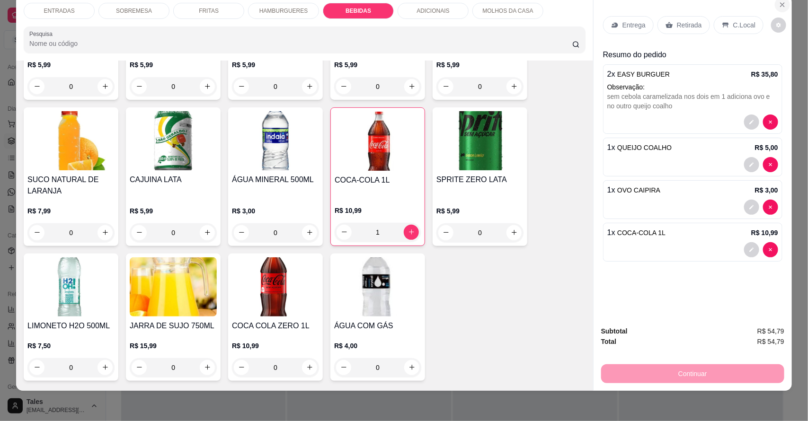
click at [779, 7] on icon "Close" at bounding box center [783, 5] width 8 height 8
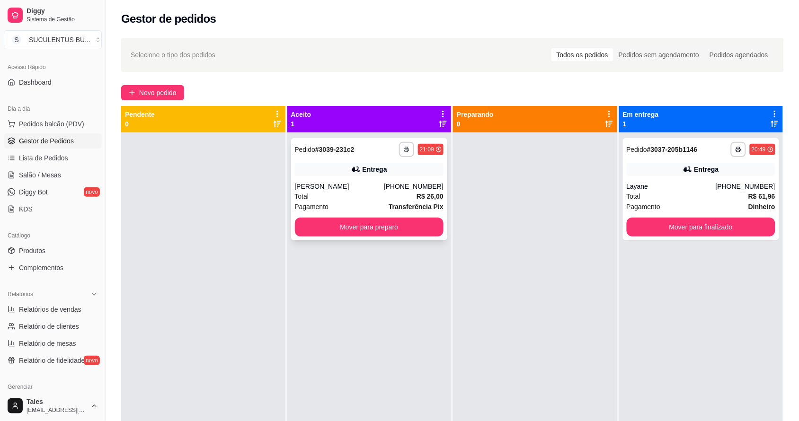
click at [393, 190] on div "[PHONE_NUMBER]" at bounding box center [414, 186] width 60 height 9
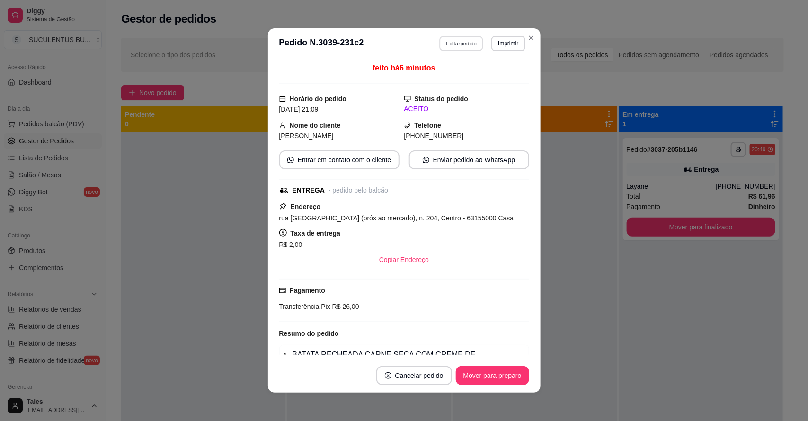
click at [453, 46] on button "Editar pedido" at bounding box center [461, 43] width 44 height 15
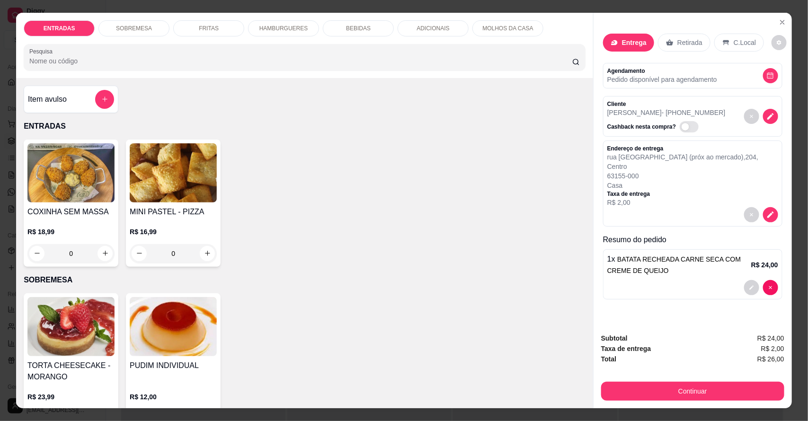
click at [346, 29] on p "BEBIDAS" at bounding box center [358, 29] width 25 height 8
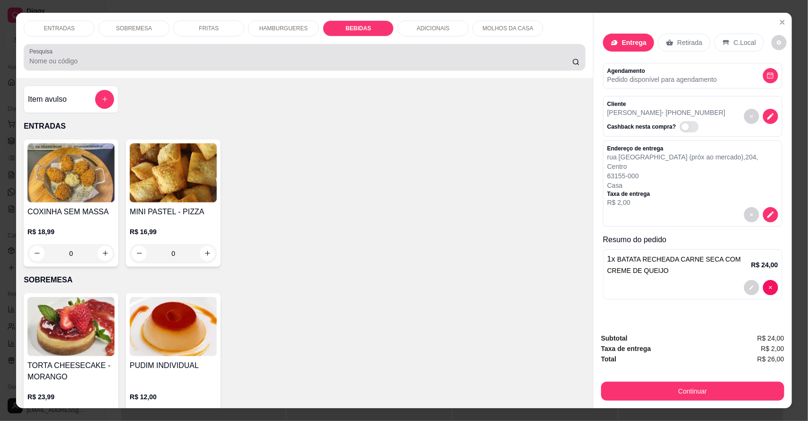
scroll to position [18, 0]
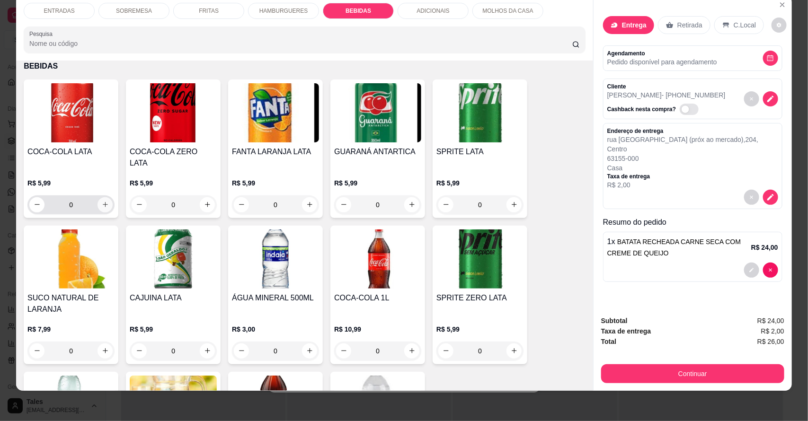
click at [100, 197] on button "increase-product-quantity" at bounding box center [105, 204] width 15 height 15
type input "1"
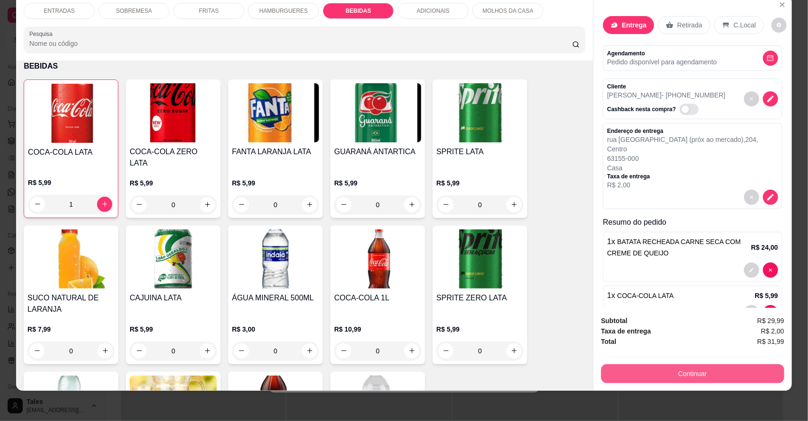
click at [707, 367] on button "Continuar" at bounding box center [692, 374] width 183 height 19
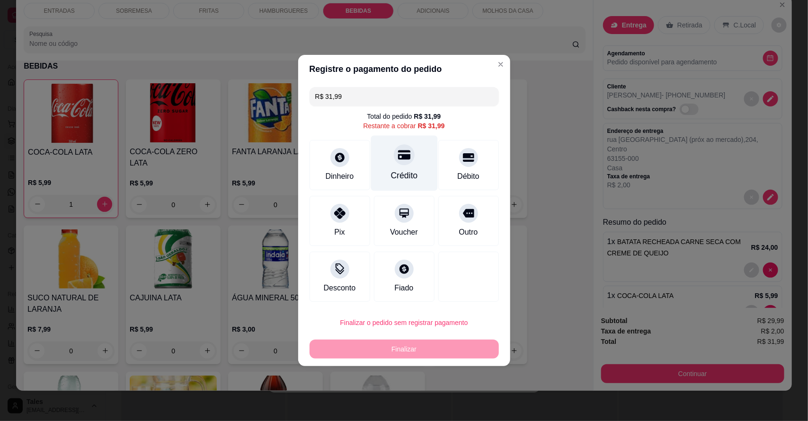
click at [377, 159] on div "Crédito" at bounding box center [404, 163] width 67 height 55
type input "R$ 0,00"
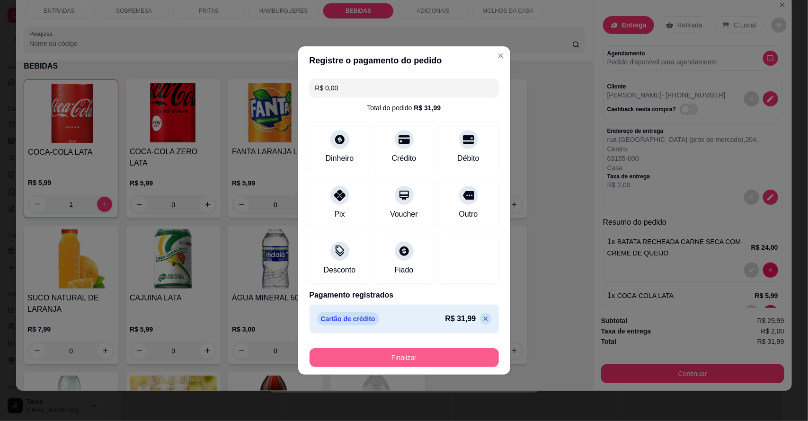
click at [418, 352] on button "Finalizar" at bounding box center [404, 358] width 189 height 19
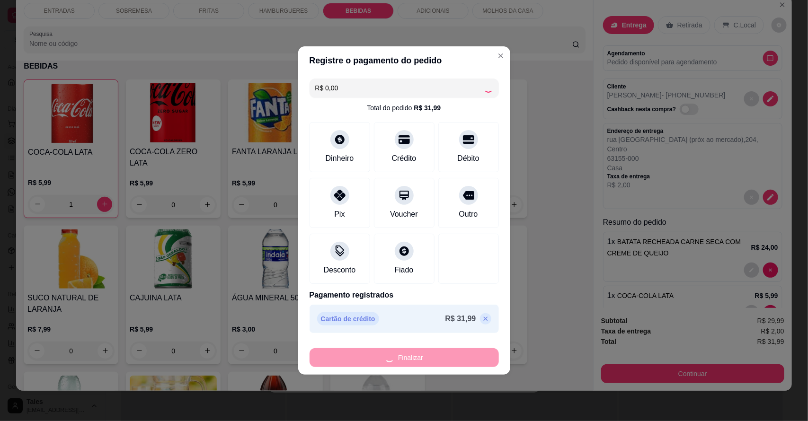
type input "0"
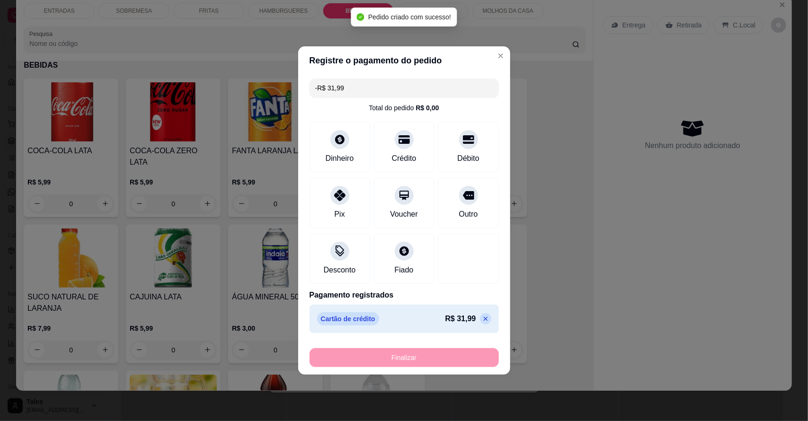
scroll to position [0, 0]
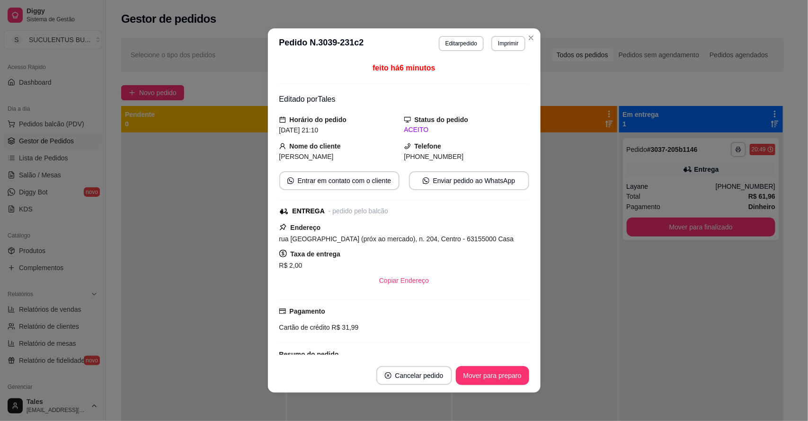
click at [446, 105] on div "feito há 6 minutos Editado por Tales Horário do pedido [DATE] 21:10 Status do p…" at bounding box center [404, 209] width 250 height 293
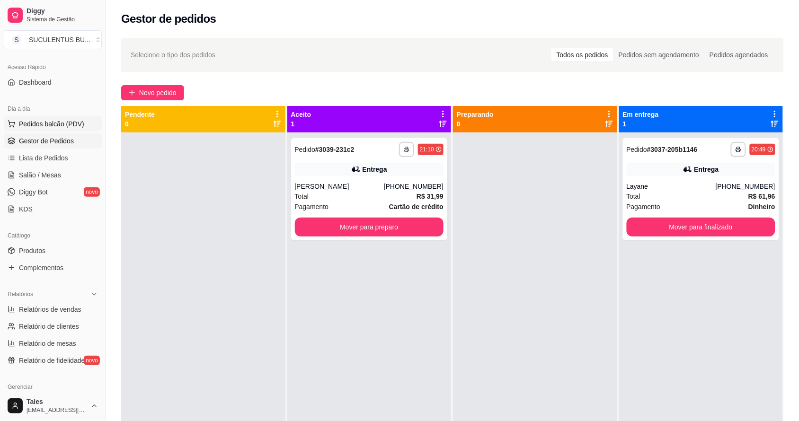
click at [50, 128] on span "Pedidos balcão (PDV)" at bounding box center [51, 123] width 65 height 9
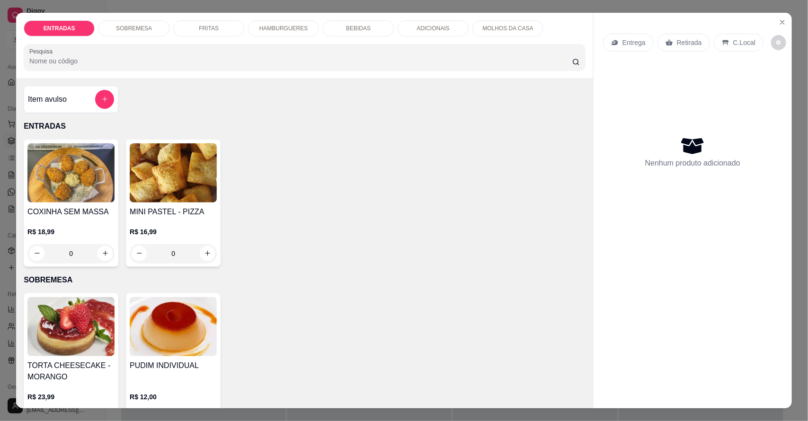
click at [282, 31] on p "HAMBURGUERES" at bounding box center [284, 29] width 49 height 8
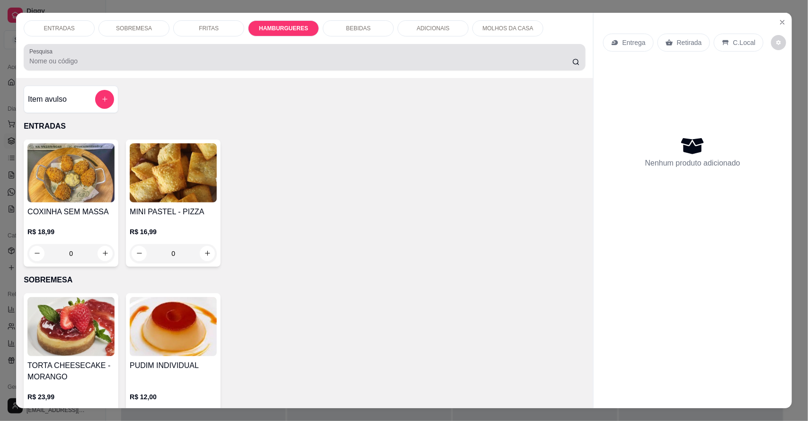
scroll to position [18, 0]
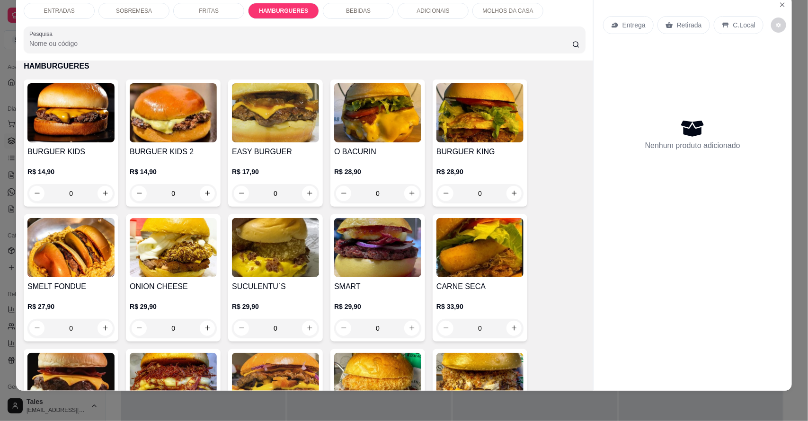
click at [305, 193] on div "0" at bounding box center [275, 193] width 87 height 19
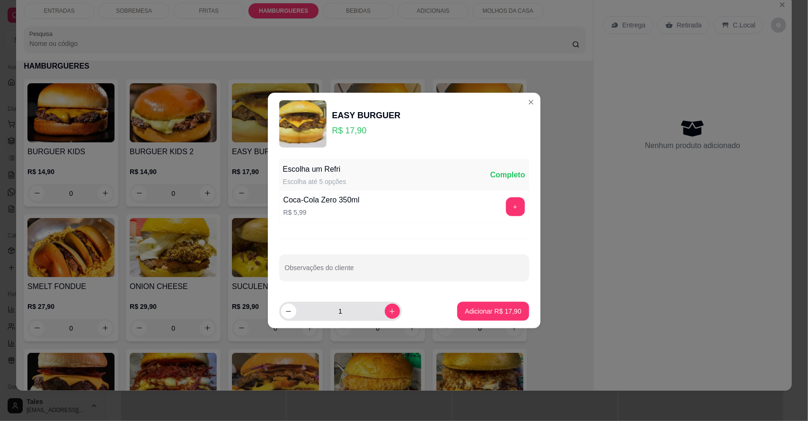
click at [389, 313] on icon "increase-product-quantity" at bounding box center [392, 311] width 7 height 7
type input "2"
click at [489, 313] on p "Adicionar R$ 35,80" at bounding box center [493, 311] width 56 height 9
type input "2"
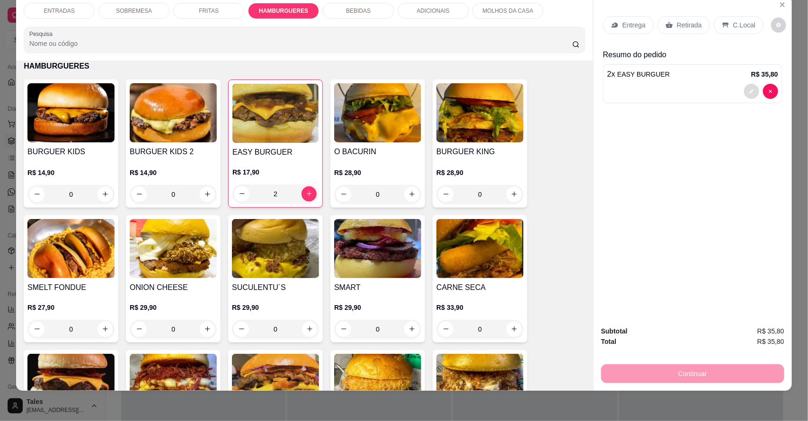
click at [744, 91] on button "decrease-product-quantity" at bounding box center [751, 91] width 15 height 15
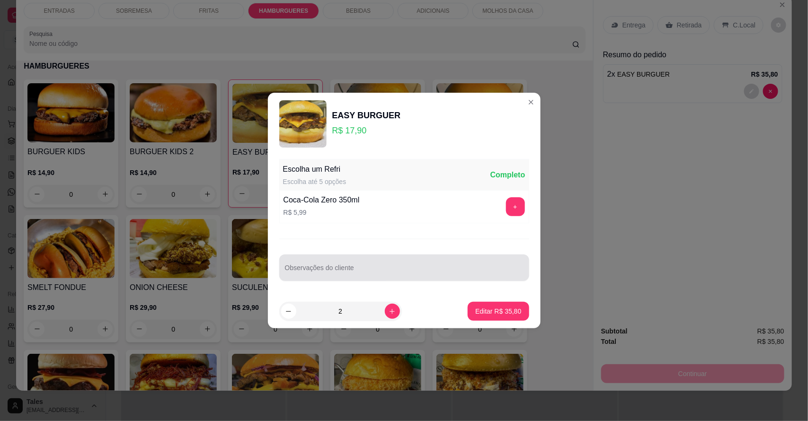
click at [462, 271] on input "Observações do cliente" at bounding box center [404, 271] width 239 height 9
type input "sem cebola caramelizada nos dos, e em um adicional de ovo e outro queijo qualho"
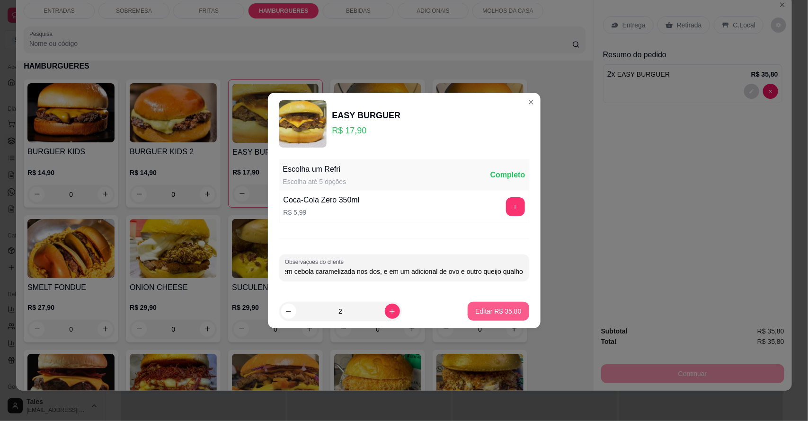
click at [507, 314] on p "Editar R$ 35,80" at bounding box center [498, 311] width 46 height 9
type input "0"
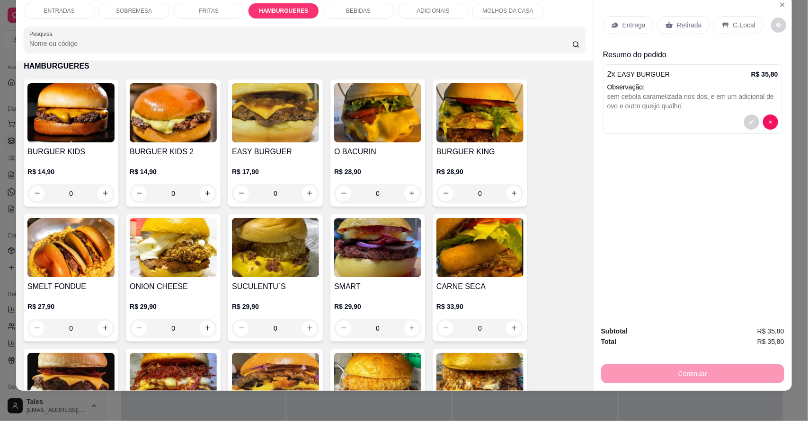
click at [420, 10] on p "ADICIONAIS" at bounding box center [433, 11] width 33 height 8
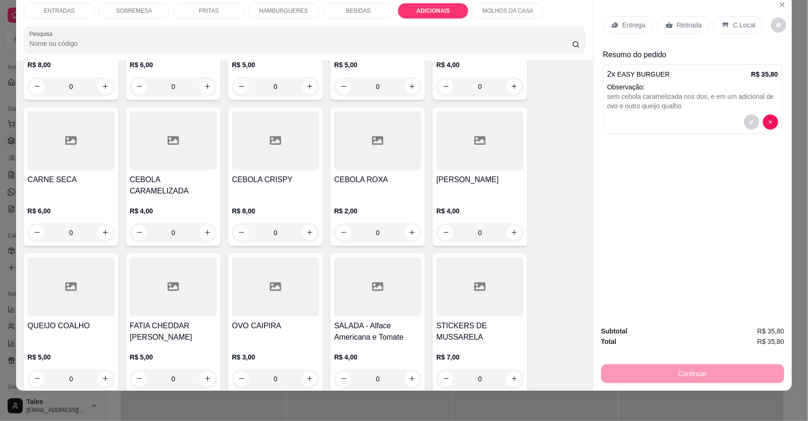
scroll to position [1856, 0]
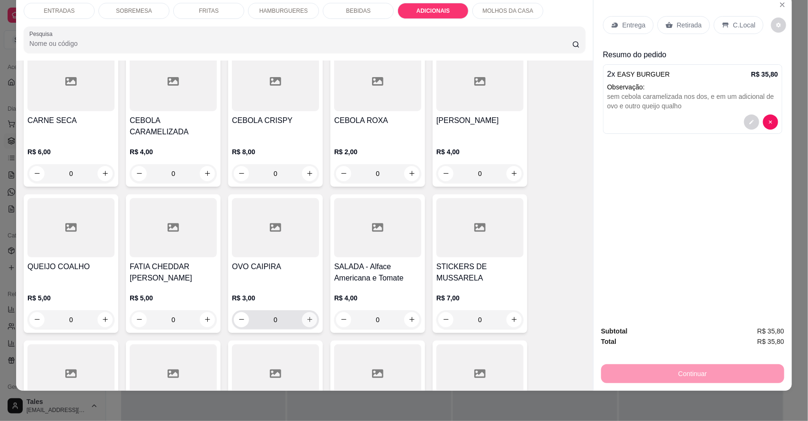
click at [306, 316] on icon "increase-product-quantity" at bounding box center [309, 319] width 7 height 7
type input "1"
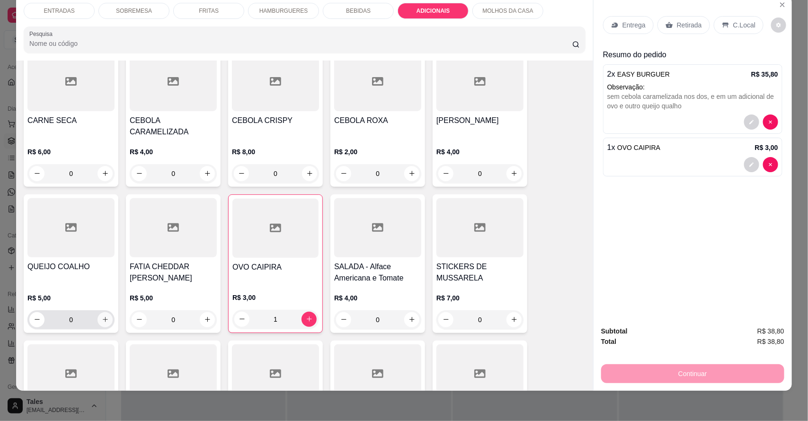
click at [102, 316] on icon "increase-product-quantity" at bounding box center [105, 319] width 7 height 7
type input "1"
click at [327, 5] on div "BEBIDAS" at bounding box center [358, 11] width 71 height 16
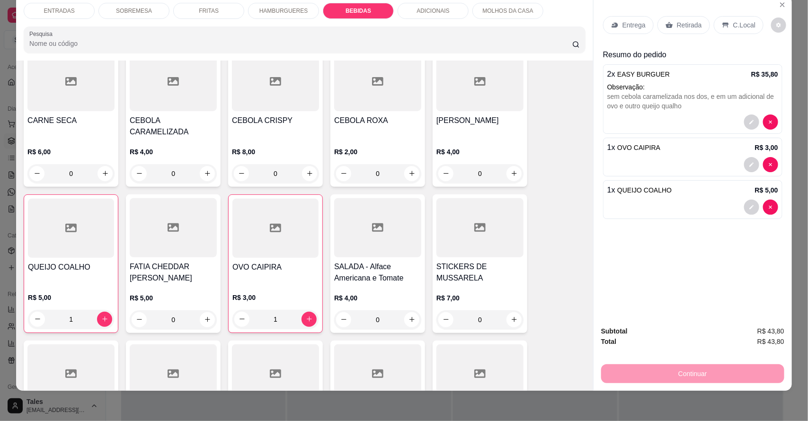
scroll to position [1244, 0]
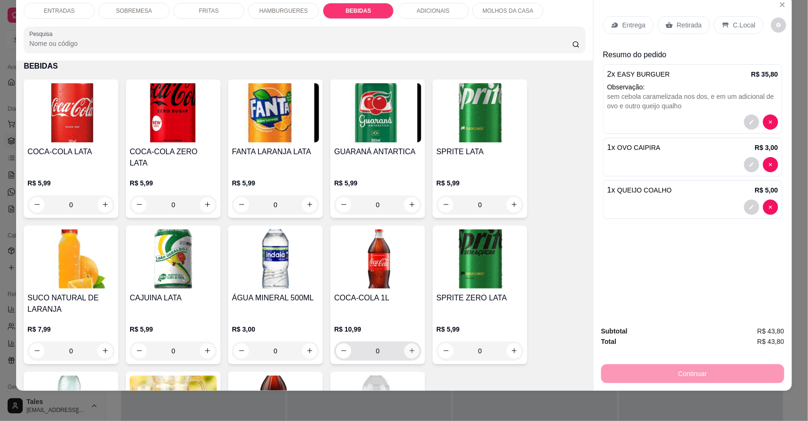
click at [411, 344] on button "increase-product-quantity" at bounding box center [411, 351] width 15 height 15
type input "1"
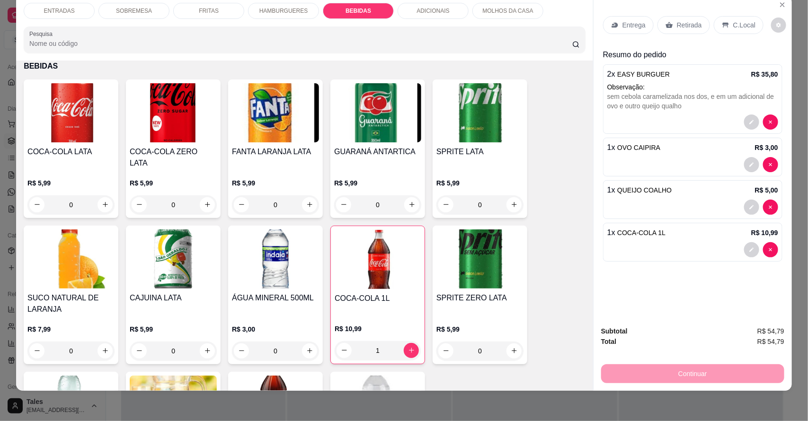
click at [607, 16] on div "Entrega" at bounding box center [628, 25] width 51 height 18
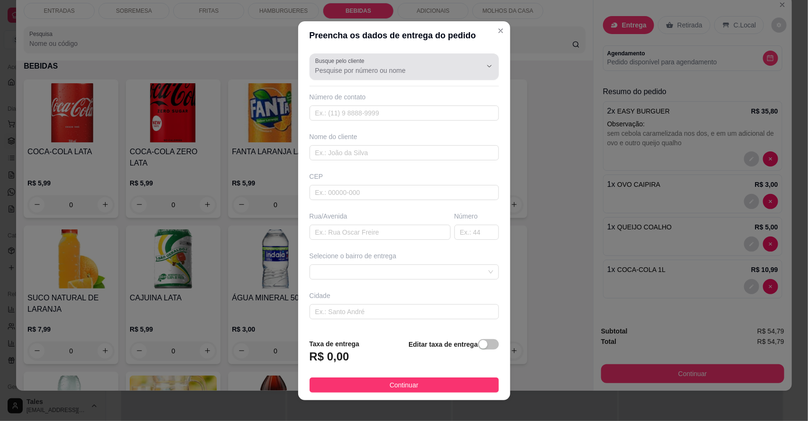
click at [396, 74] on input "Busque pelo cliente" at bounding box center [391, 70] width 152 height 9
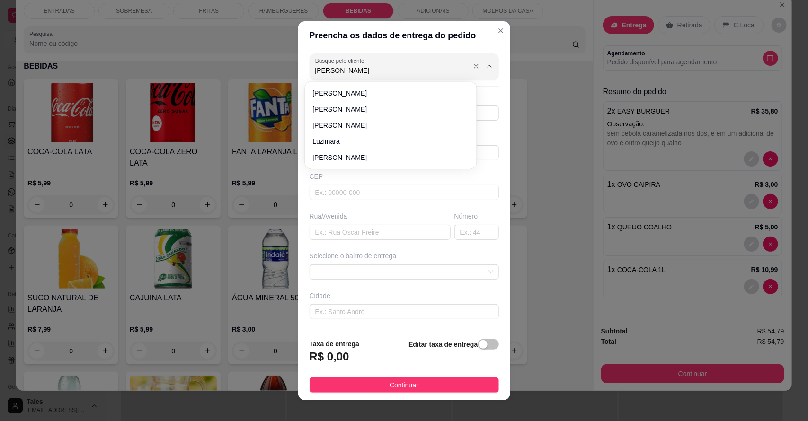
type input "[PERSON_NAME]"
click at [369, 155] on input "text" at bounding box center [404, 152] width 189 height 15
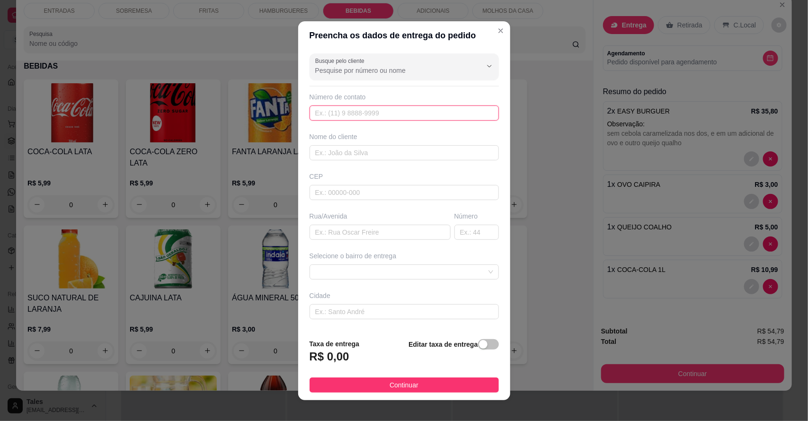
click at [355, 118] on input "text" at bounding box center [404, 113] width 189 height 15
type input "889 95282-2208"
click at [368, 154] on input "text" at bounding box center [404, 152] width 189 height 15
type input "[PERSON_NAME]"
click at [390, 235] on input "text" at bounding box center [380, 232] width 141 height 15
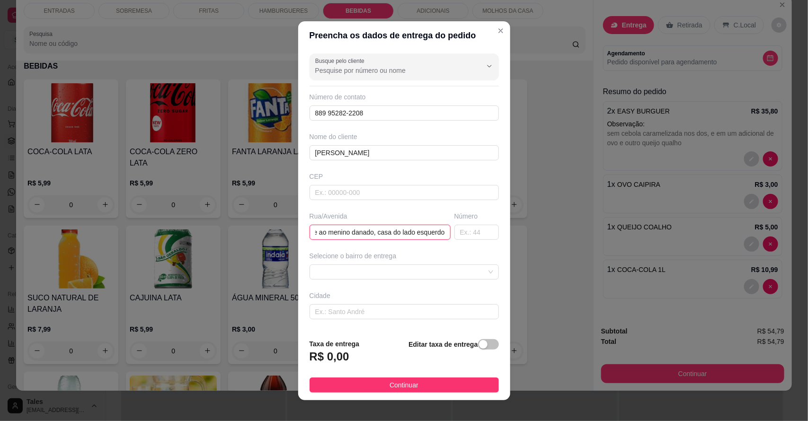
scroll to position [0, 120]
type input "primeira rua de calçamento em frente ao menino danado, casa do lado esquerdo"
click at [464, 232] on input "text" at bounding box center [477, 232] width 45 height 15
click at [420, 275] on span at bounding box center [404, 272] width 178 height 14
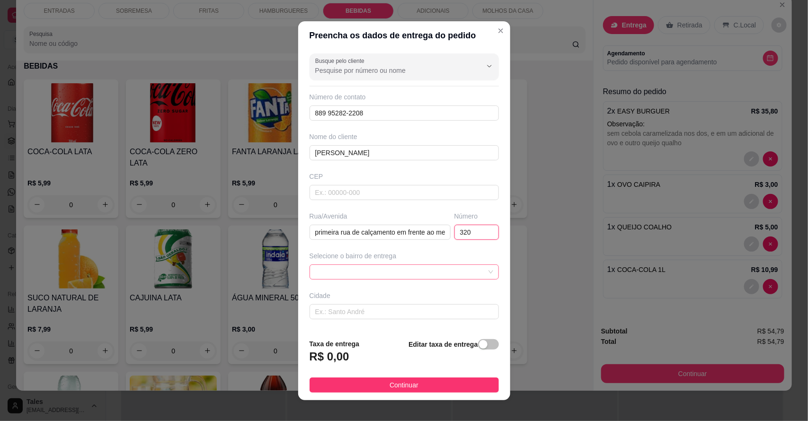
type input "320"
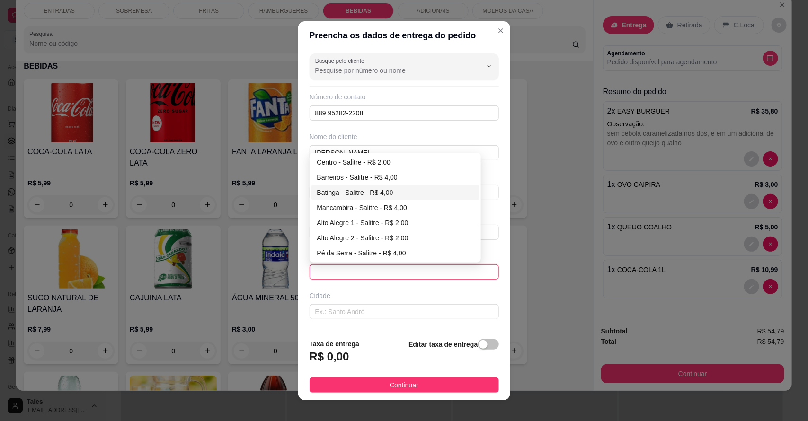
click at [367, 193] on div "Batinga - Salitre - R$ 4,00" at bounding box center [395, 193] width 157 height 10
type input "Salitre"
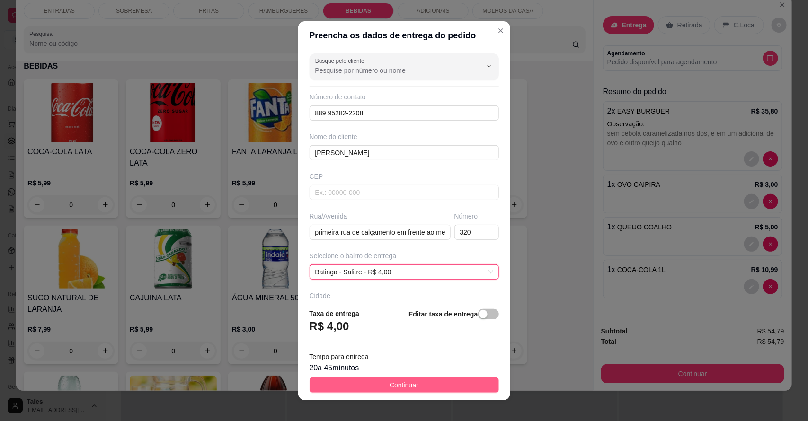
click at [412, 384] on button "Continuar" at bounding box center [404, 385] width 189 height 15
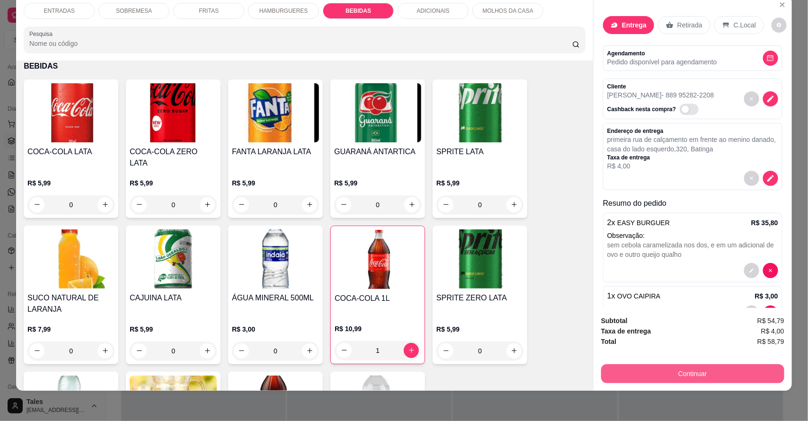
click at [658, 368] on button "Continuar" at bounding box center [692, 374] width 183 height 19
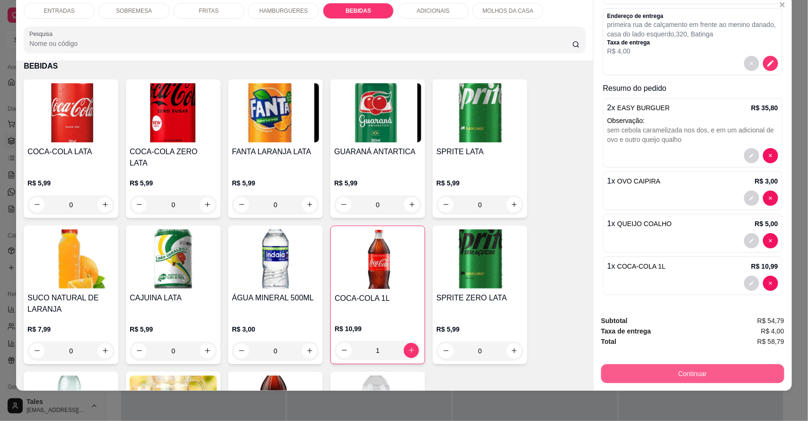
click at [713, 371] on button "Continuar" at bounding box center [692, 374] width 183 height 19
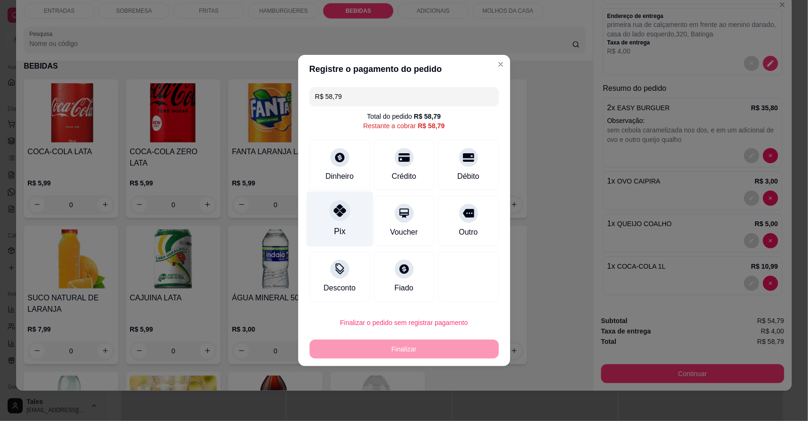
click at [349, 217] on div "Pix" at bounding box center [339, 219] width 67 height 55
type input "R$ 0,00"
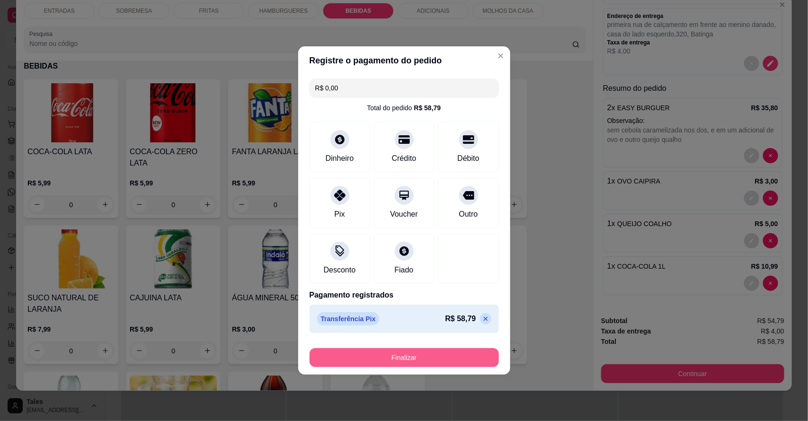
click at [403, 356] on button "Finalizar" at bounding box center [404, 358] width 189 height 19
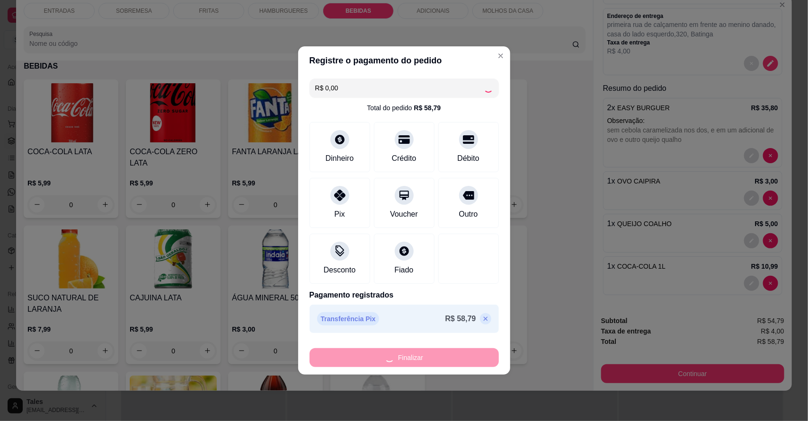
type input "0"
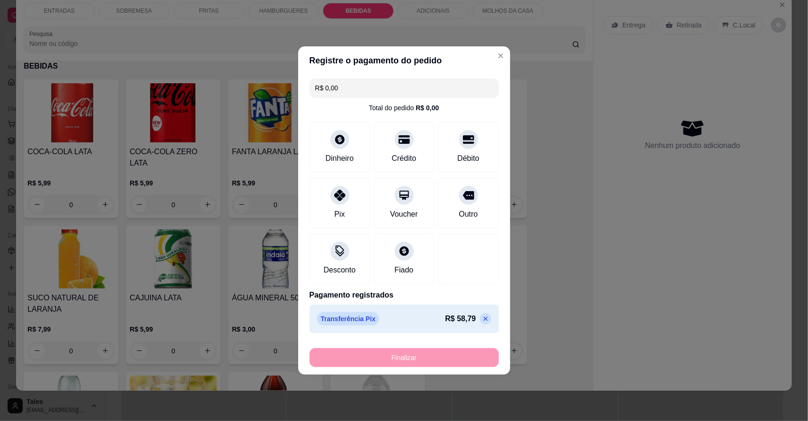
type input "-R$ 58,79"
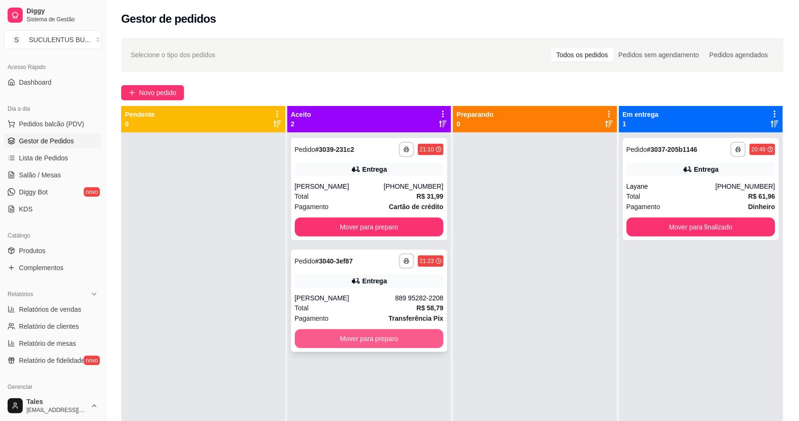
click at [372, 339] on button "Mover para preparo" at bounding box center [369, 339] width 149 height 19
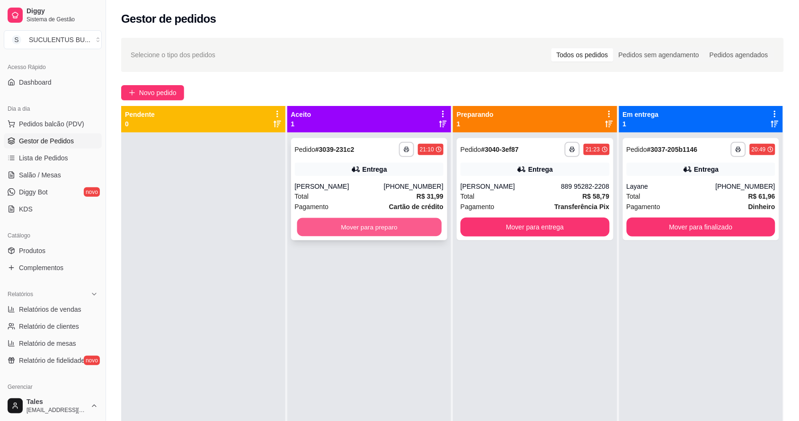
click at [392, 223] on button "Mover para preparo" at bounding box center [369, 227] width 144 height 18
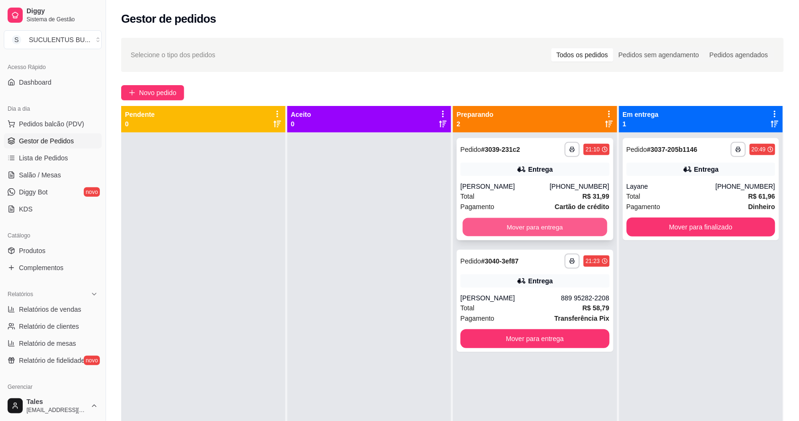
click at [552, 225] on button "Mover para entrega" at bounding box center [535, 227] width 144 height 18
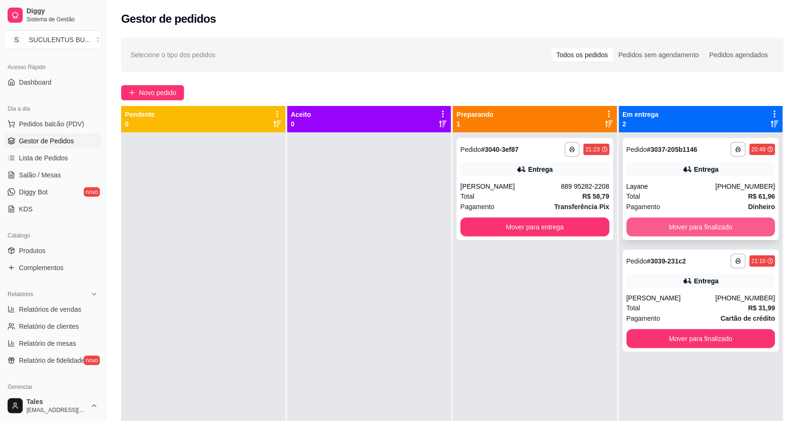
click at [708, 226] on button "Mover para finalizado" at bounding box center [701, 227] width 149 height 19
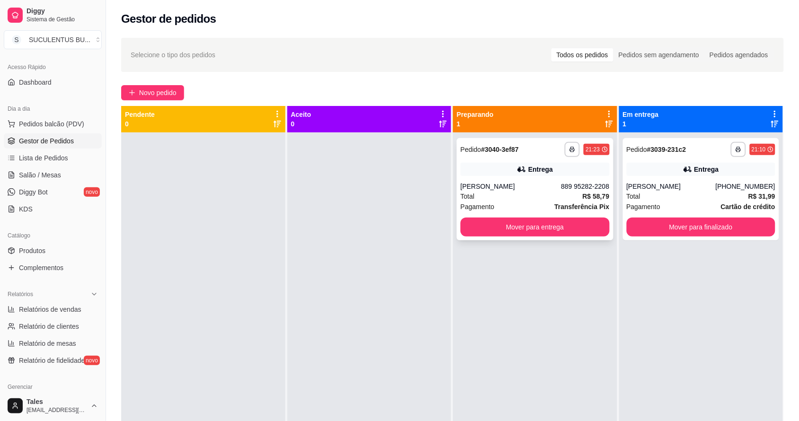
click at [576, 180] on div "**********" at bounding box center [535, 189] width 157 height 102
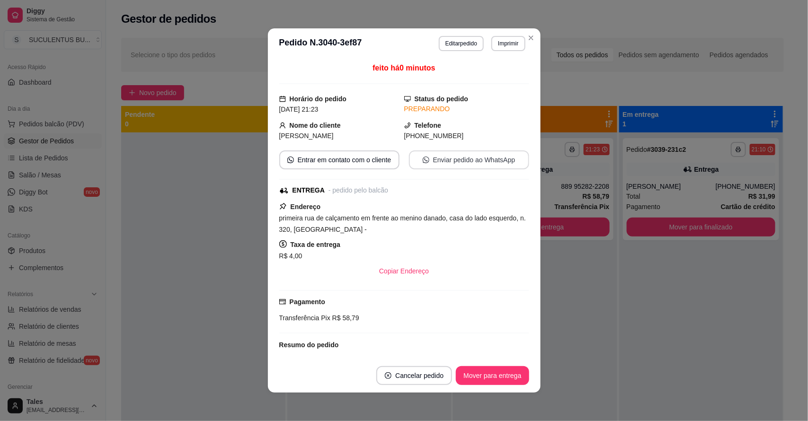
click at [471, 159] on button "Enviar pedido ao WhatsApp" at bounding box center [469, 160] width 120 height 19
click at [465, 37] on button "Editar pedido" at bounding box center [461, 43] width 45 height 15
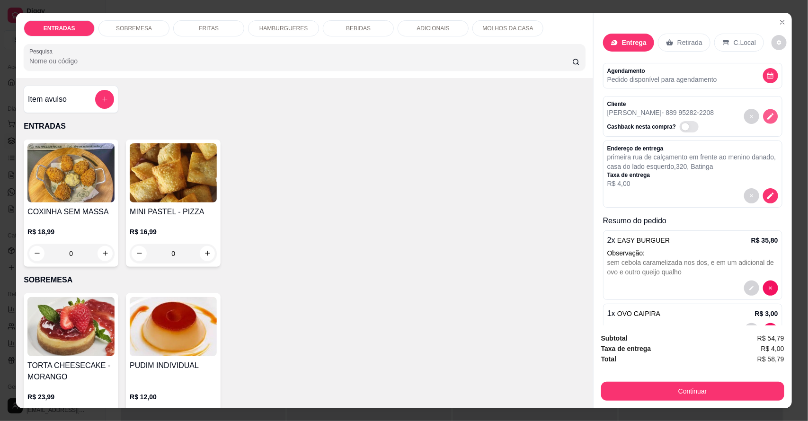
click at [764, 119] on button "decrease-product-quantity" at bounding box center [770, 116] width 15 height 15
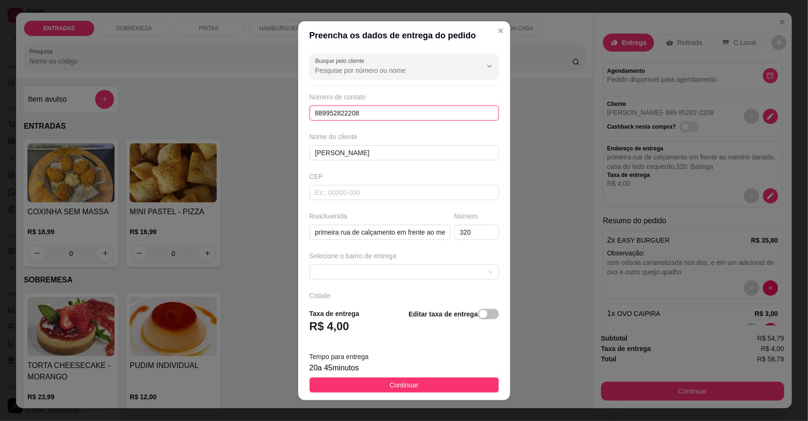
click at [328, 115] on input "889952822208" at bounding box center [404, 113] width 189 height 15
type input "8"
type input "888 99428-2208"
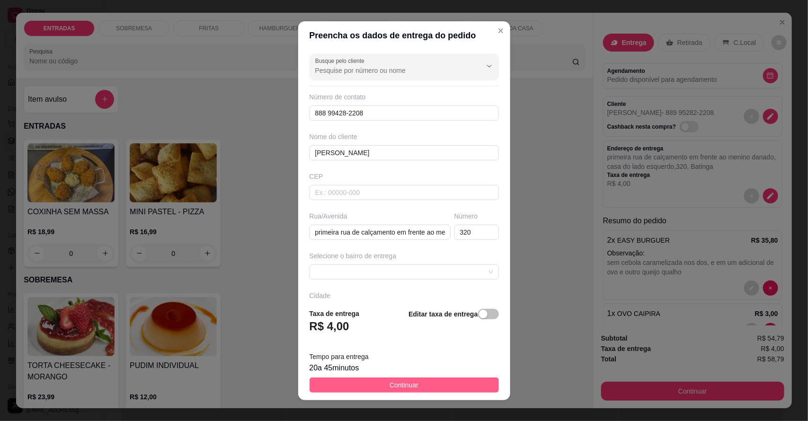
click at [396, 385] on span "Continuar" at bounding box center [404, 385] width 29 height 10
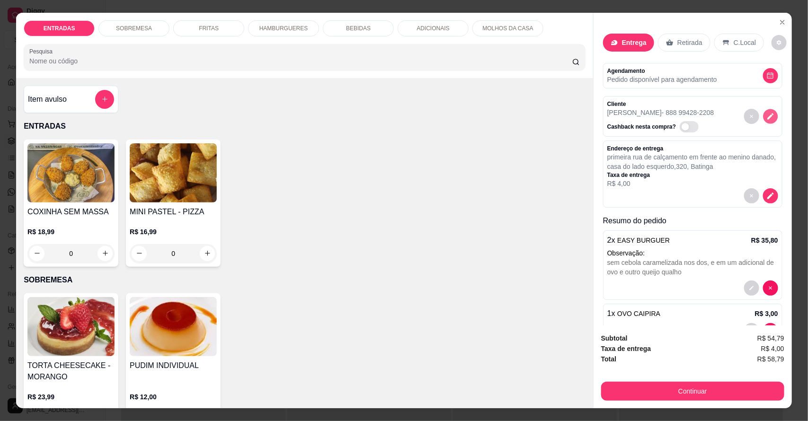
click at [763, 114] on button "decrease-product-quantity" at bounding box center [770, 116] width 15 height 15
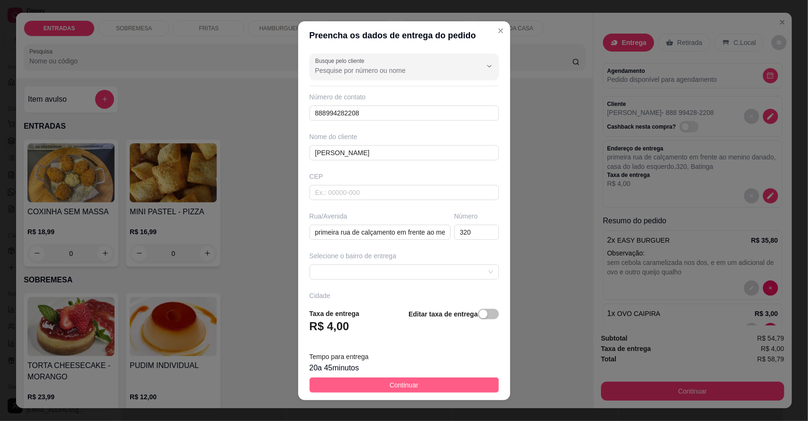
click at [415, 387] on button "Continuar" at bounding box center [404, 385] width 189 height 15
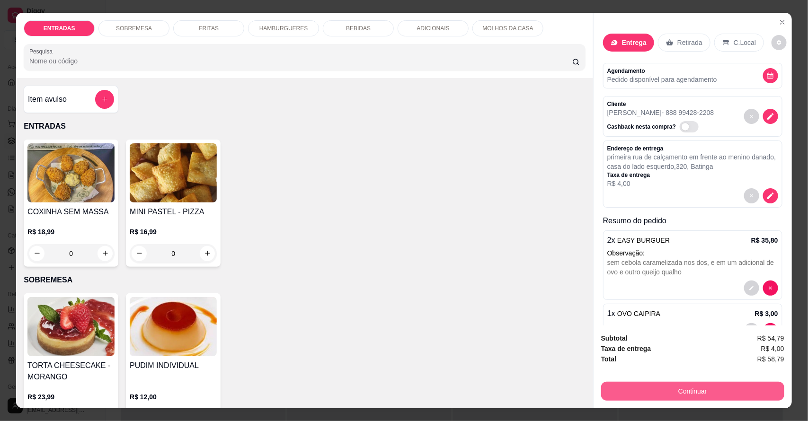
click at [666, 396] on button "Continuar" at bounding box center [692, 391] width 183 height 19
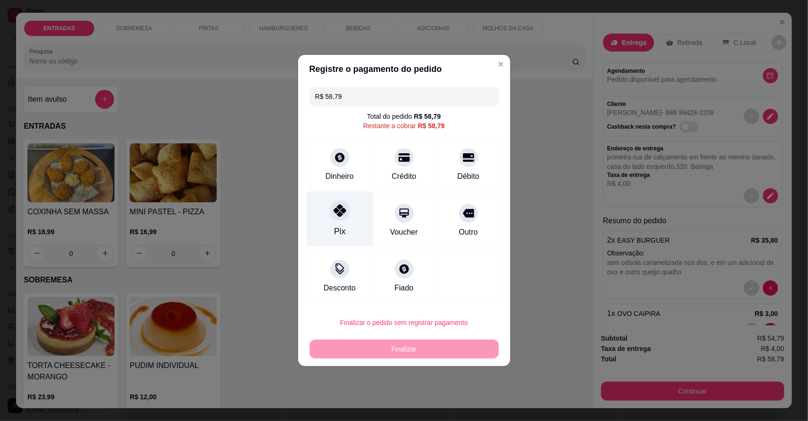
click at [342, 238] on div "Pix" at bounding box center [339, 219] width 67 height 55
type input "R$ 0,00"
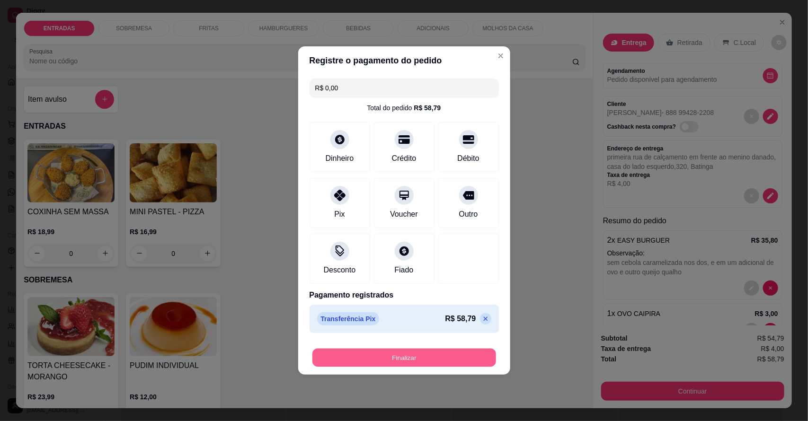
click at [411, 358] on button "Finalizar" at bounding box center [405, 358] width 184 height 18
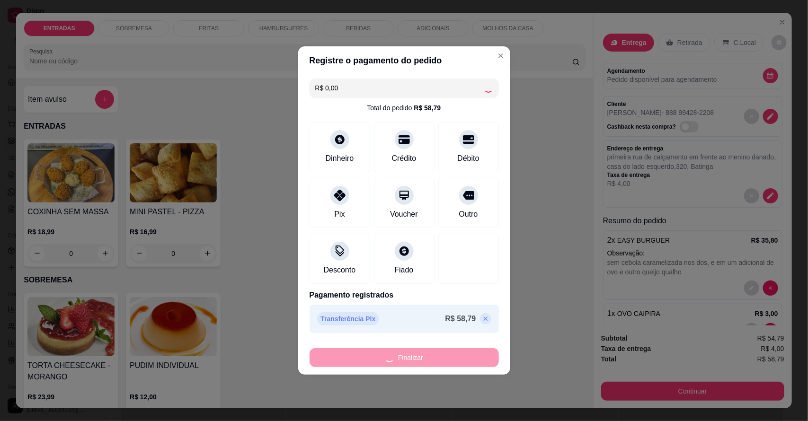
type input "0"
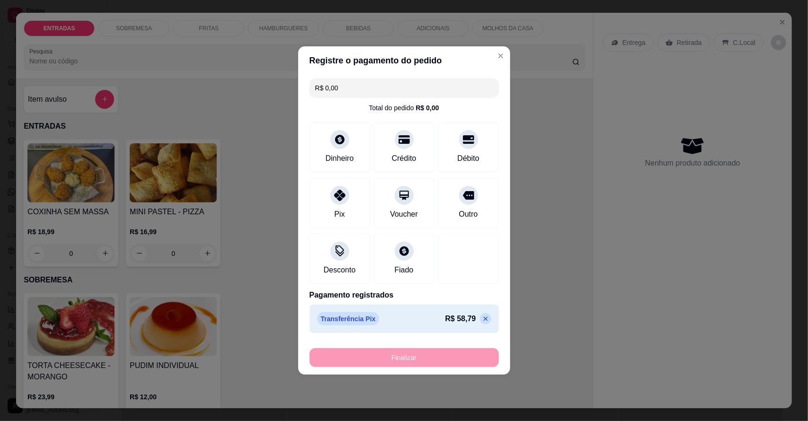
type input "-R$ 58,79"
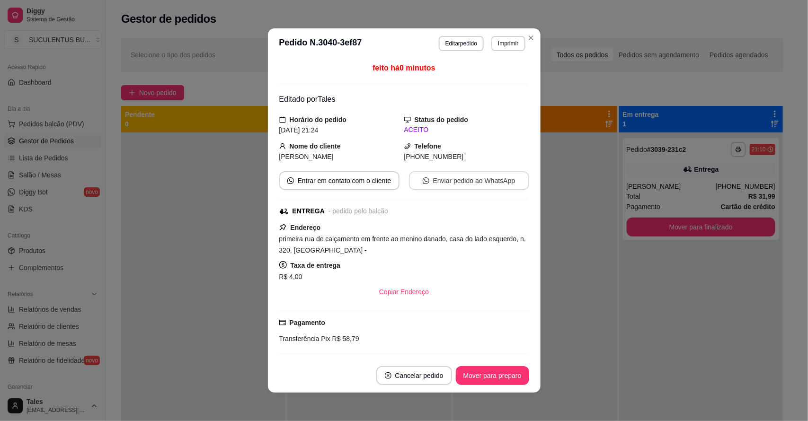
click at [496, 180] on button "Enviar pedido ao WhatsApp" at bounding box center [469, 180] width 120 height 19
click at [488, 189] on button "Enviar pedido ao WhatsApp" at bounding box center [469, 181] width 117 height 18
click at [422, 179] on button "Enviar pedido ao WhatsApp" at bounding box center [469, 181] width 117 height 18
click at [475, 45] on button "Editar pedido" at bounding box center [461, 43] width 44 height 15
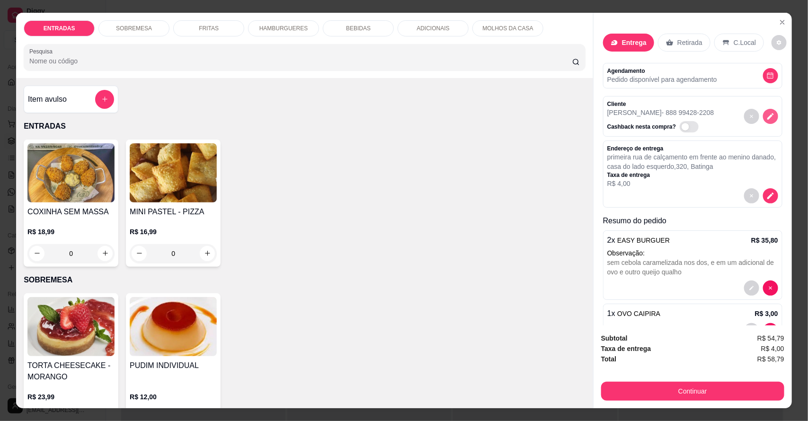
click at [768, 115] on icon "decrease-product-quantity" at bounding box center [771, 116] width 7 height 7
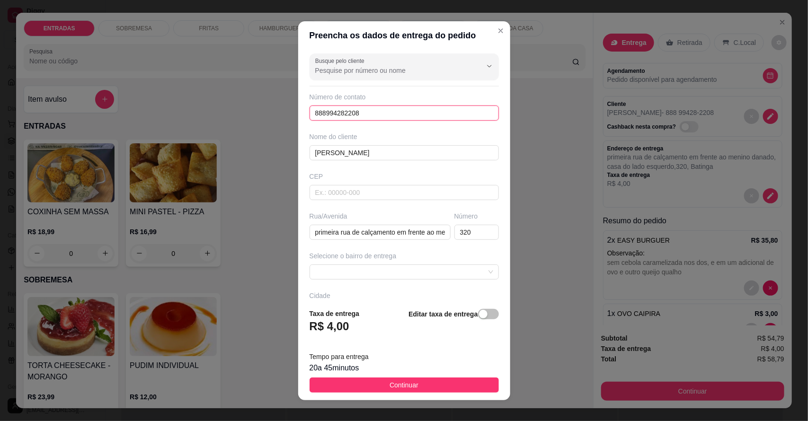
click at [322, 115] on input "888994282208" at bounding box center [404, 113] width 189 height 15
type input "[PHONE_NUMBER]"
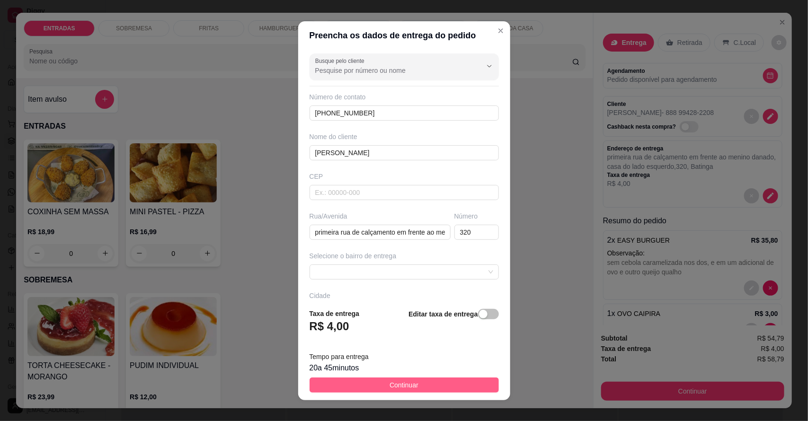
click at [391, 383] on span "Continuar" at bounding box center [404, 385] width 29 height 10
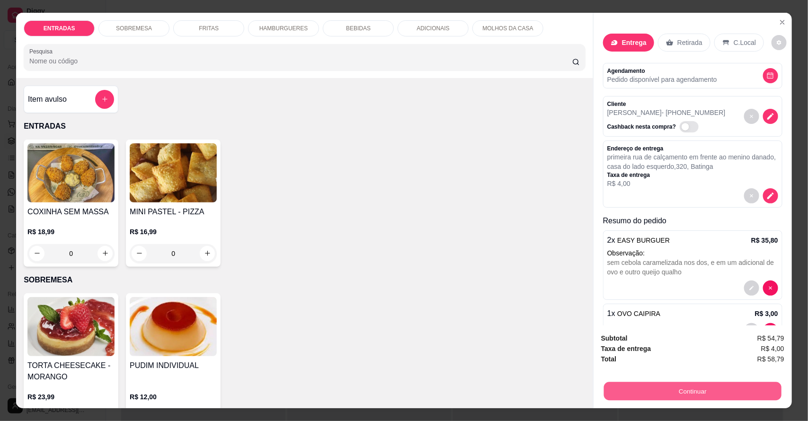
click at [688, 389] on button "Continuar" at bounding box center [693, 392] width 178 height 18
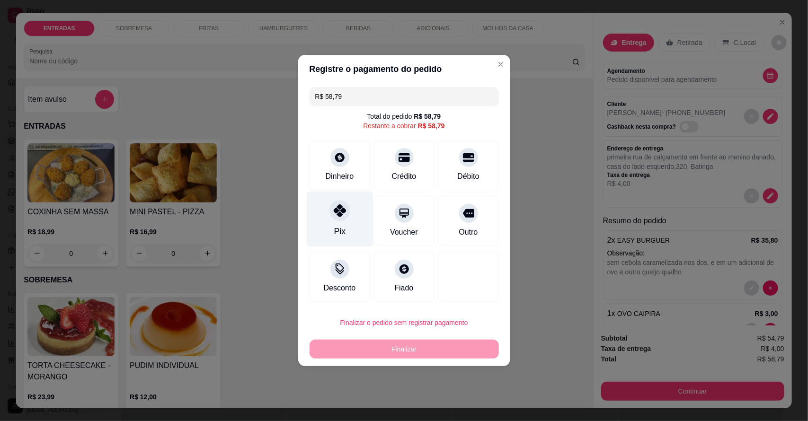
click at [354, 223] on div "Pix" at bounding box center [339, 219] width 67 height 55
type input "R$ 0,00"
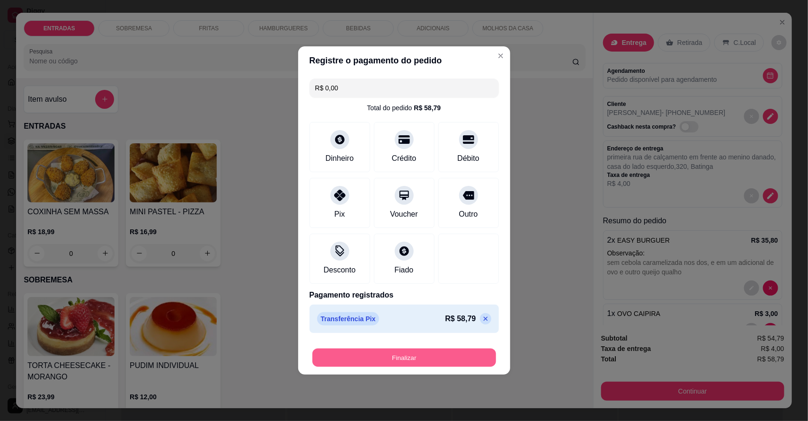
click at [405, 354] on button "Finalizar" at bounding box center [405, 358] width 184 height 18
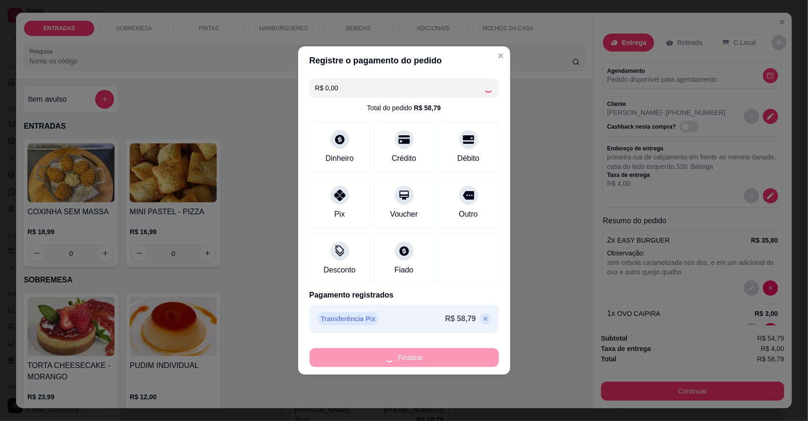
type input "0"
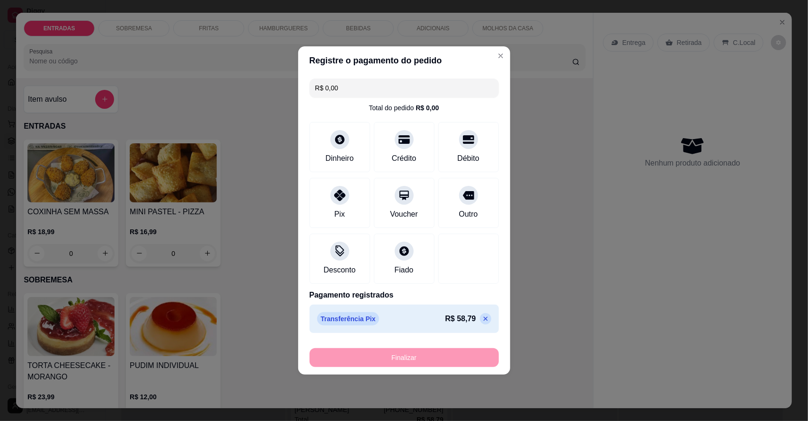
type input "-R$ 58,79"
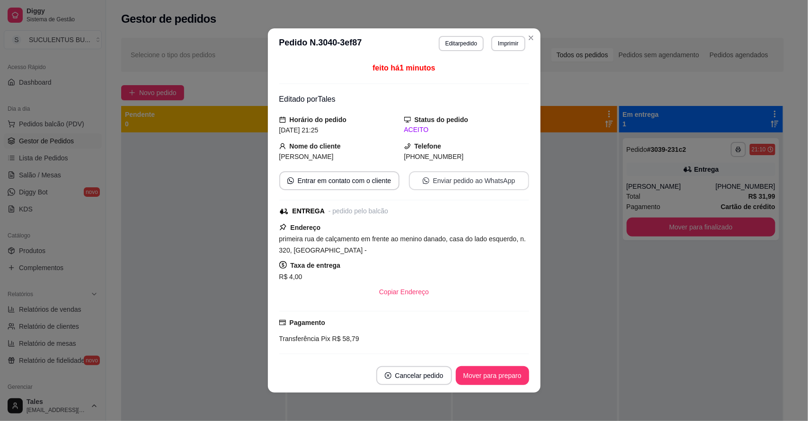
click at [450, 180] on button "Enviar pedido ao WhatsApp" at bounding box center [469, 180] width 120 height 19
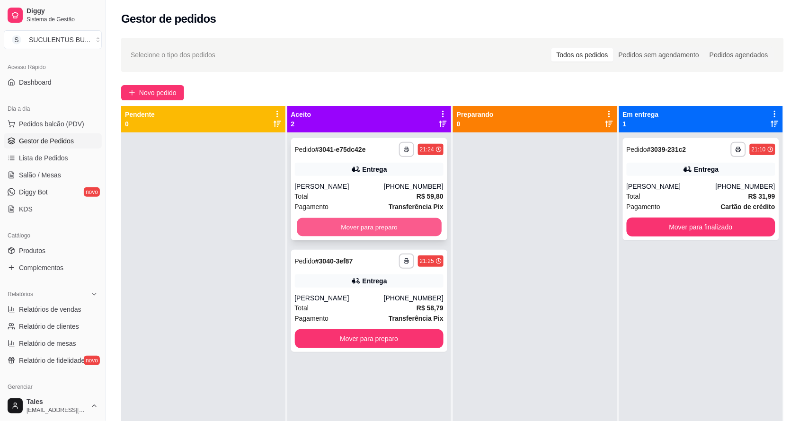
click at [403, 223] on button "Mover para preparo" at bounding box center [369, 227] width 144 height 18
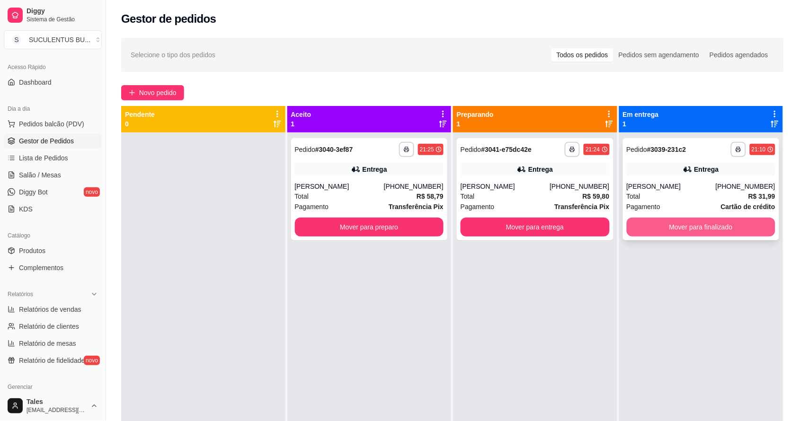
click at [700, 221] on button "Mover para finalizado" at bounding box center [701, 227] width 149 height 19
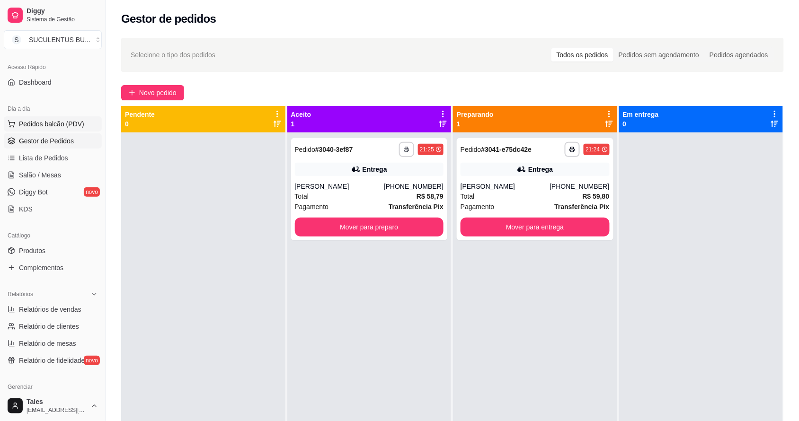
click at [64, 124] on span "Pedidos balcão (PDV)" at bounding box center [51, 123] width 65 height 9
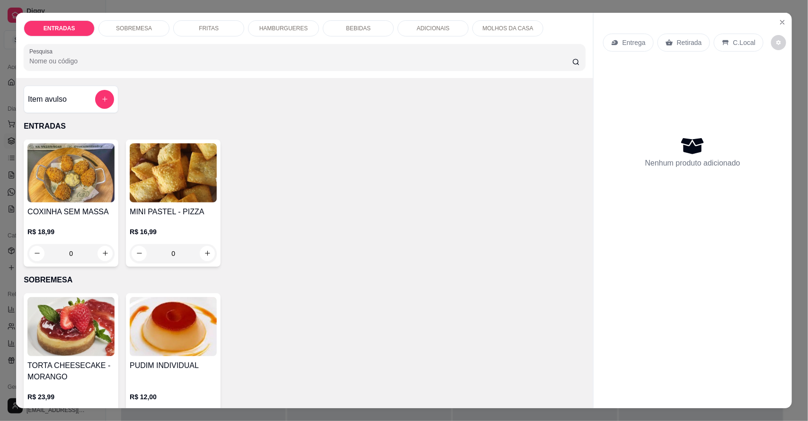
click at [270, 26] on p "HAMBURGUERES" at bounding box center [284, 29] width 49 height 8
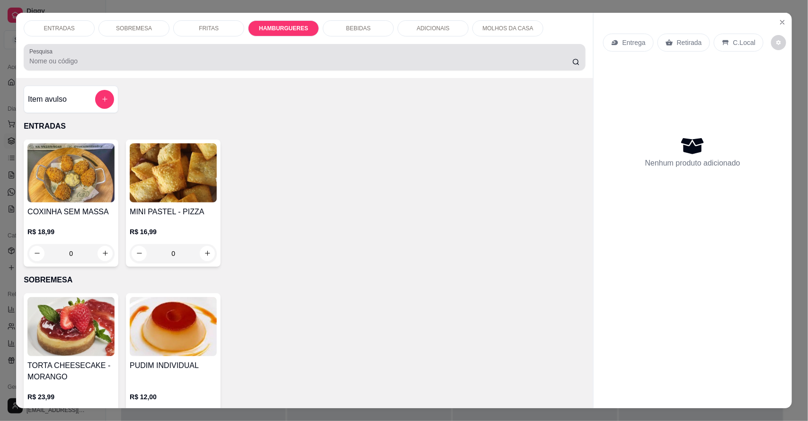
scroll to position [18, 0]
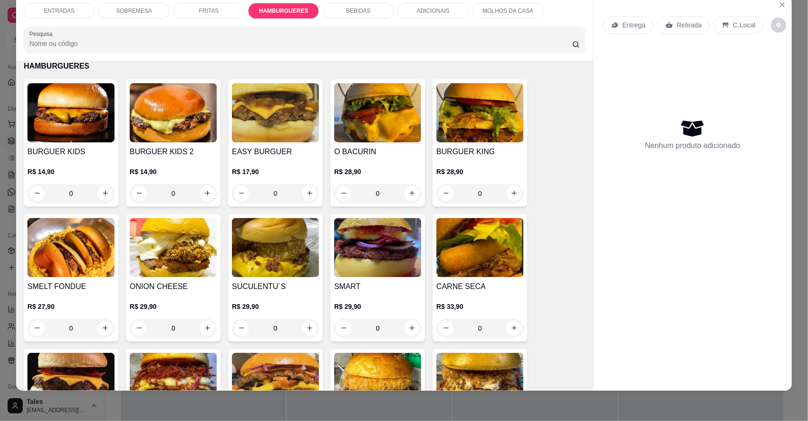
click at [308, 192] on div "0" at bounding box center [275, 193] width 87 height 19
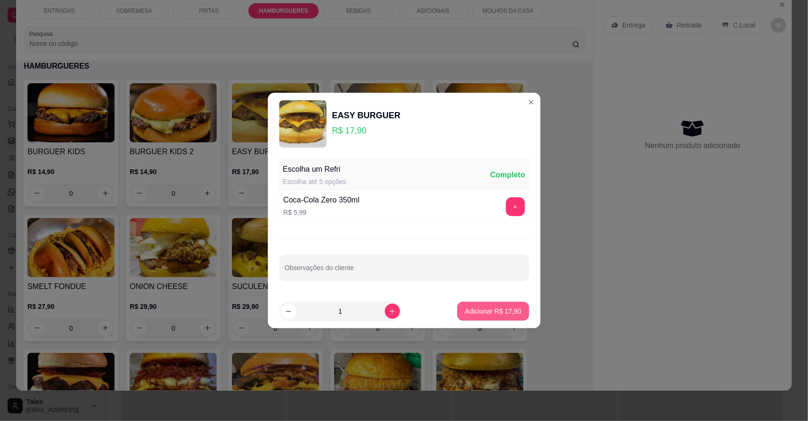
click at [489, 309] on p "Adicionar R$ 17,90" at bounding box center [493, 311] width 56 height 9
type input "1"
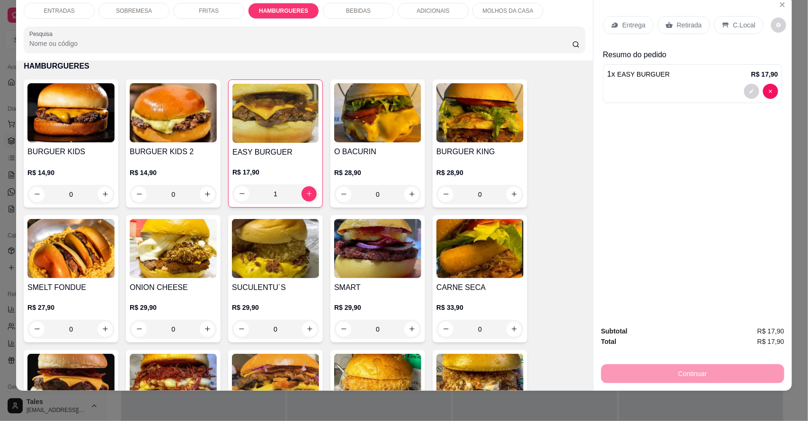
click at [637, 23] on p "Entrega" at bounding box center [634, 24] width 23 height 9
click at [680, 24] on p "Retirada" at bounding box center [689, 24] width 25 height 9
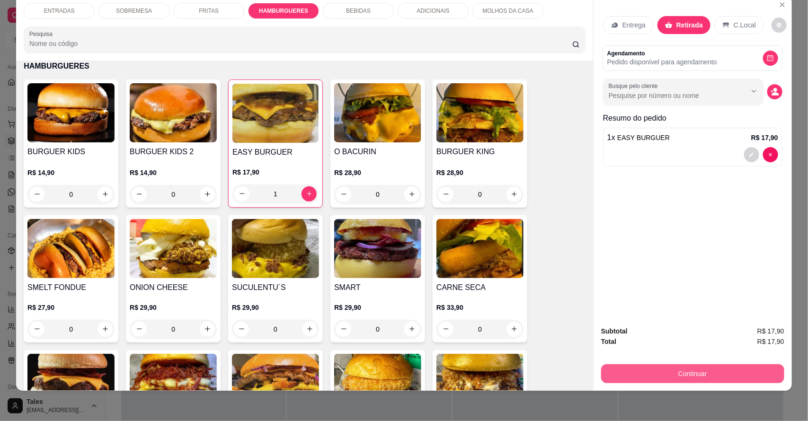
click at [720, 368] on button "Continuar" at bounding box center [692, 374] width 183 height 19
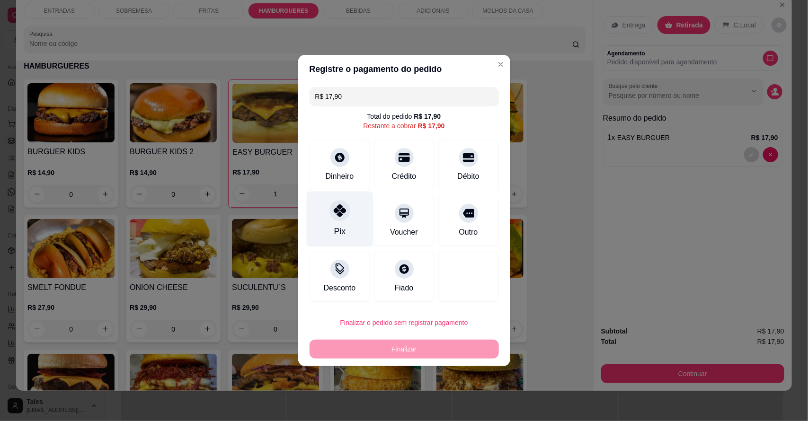
click at [332, 213] on div at bounding box center [340, 210] width 21 height 21
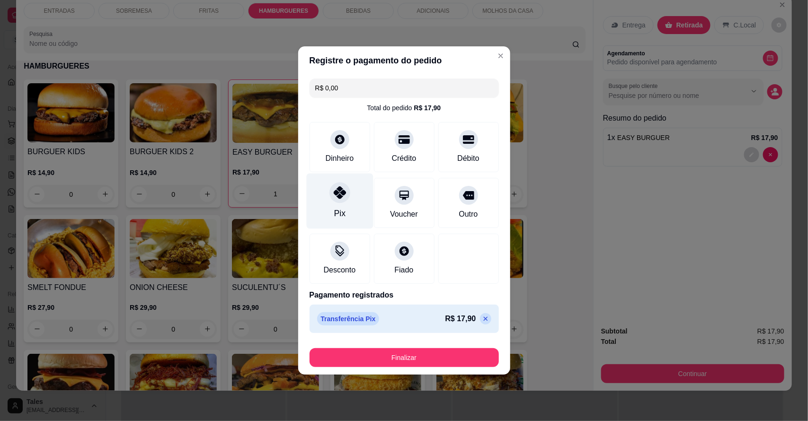
type input "R$ 0,00"
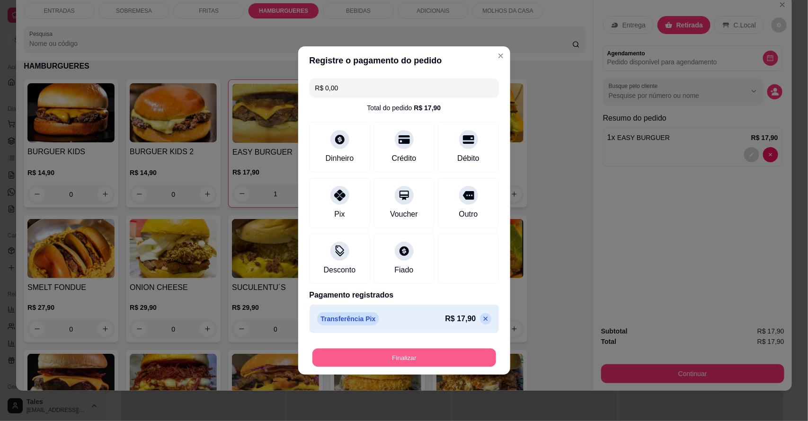
click at [390, 356] on button "Finalizar" at bounding box center [405, 358] width 184 height 18
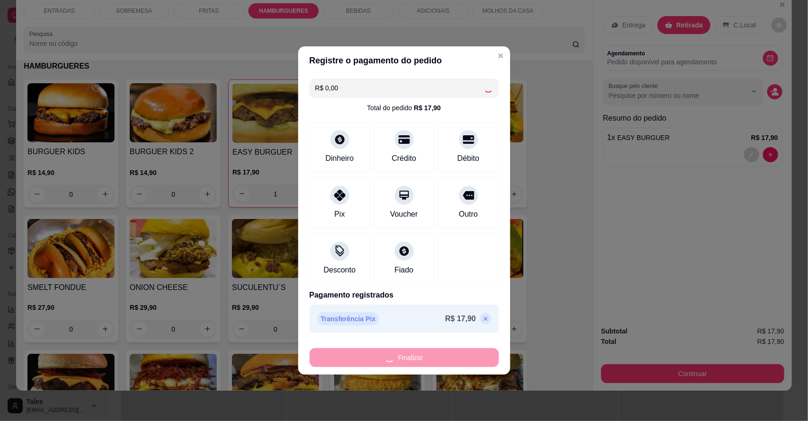
type input "0"
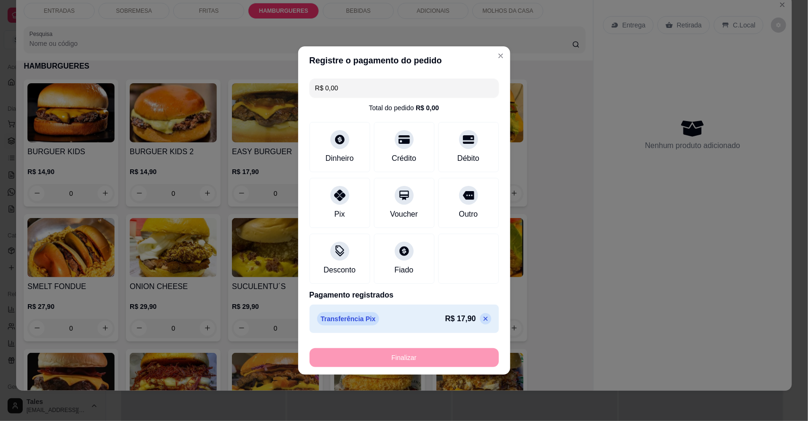
type input "-R$ 17,90"
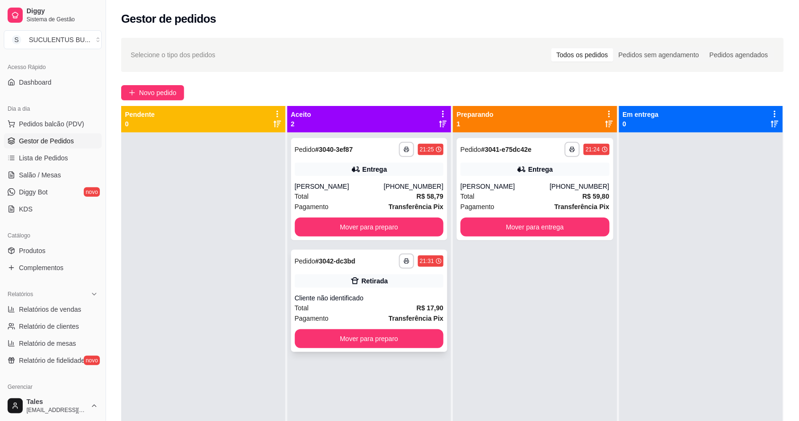
click at [408, 285] on div "Retirada" at bounding box center [369, 281] width 149 height 13
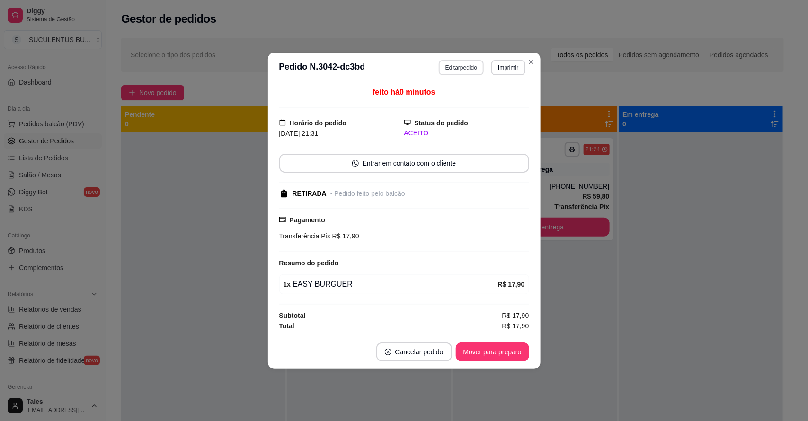
click at [465, 61] on button "Editar pedido" at bounding box center [461, 67] width 45 height 15
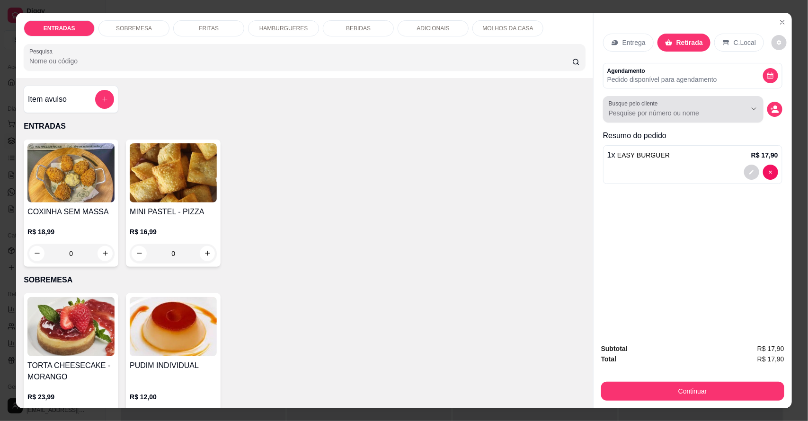
click at [666, 114] on input "Busque pelo cliente" at bounding box center [670, 112] width 123 height 9
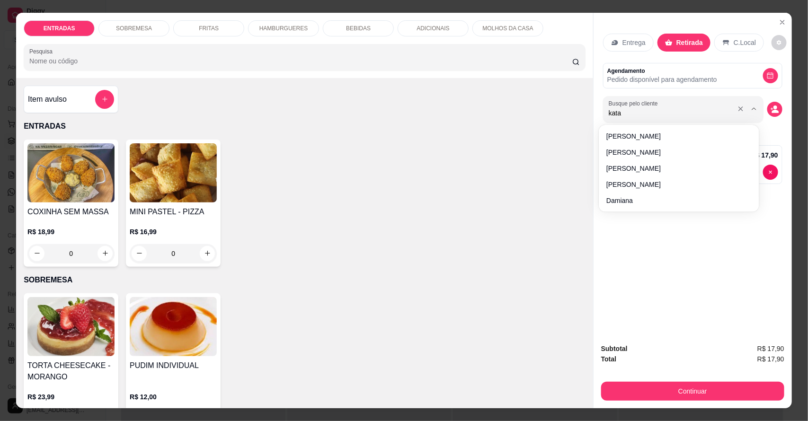
type input "katar"
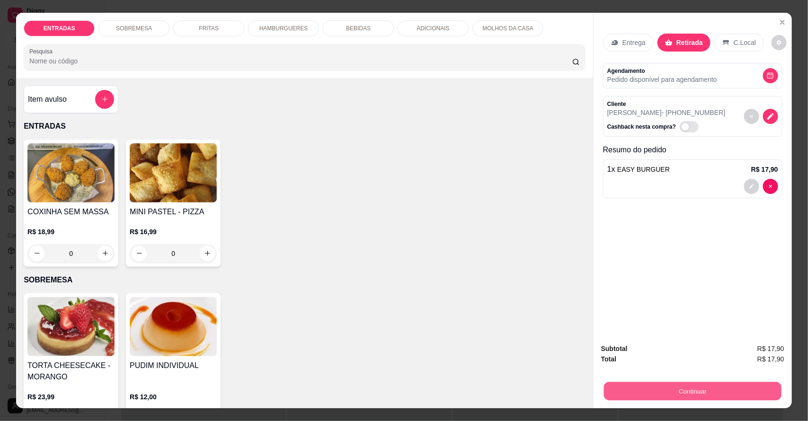
click at [687, 386] on button "Continuar" at bounding box center [693, 392] width 178 height 18
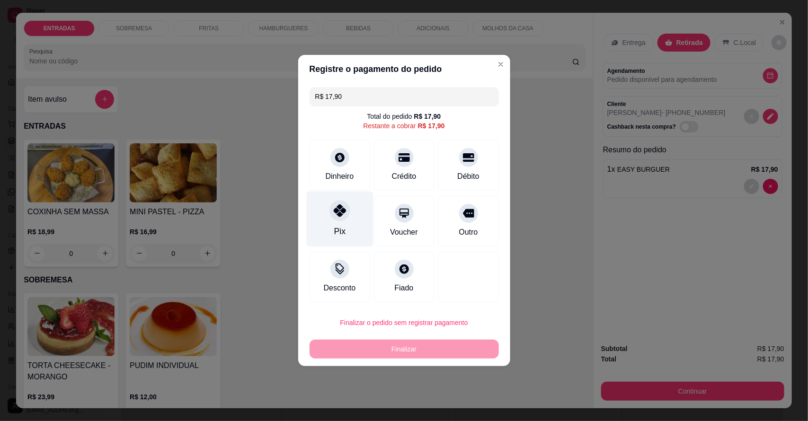
click at [351, 223] on div "Pix" at bounding box center [339, 219] width 67 height 55
type input "R$ 0,00"
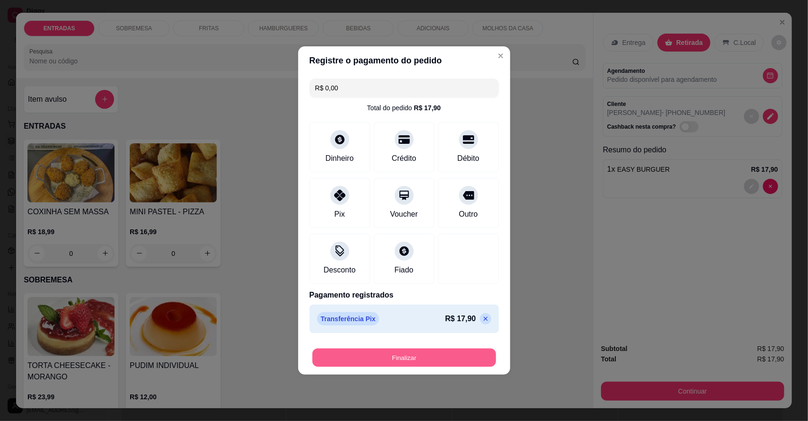
click at [408, 355] on button "Finalizar" at bounding box center [405, 358] width 184 height 18
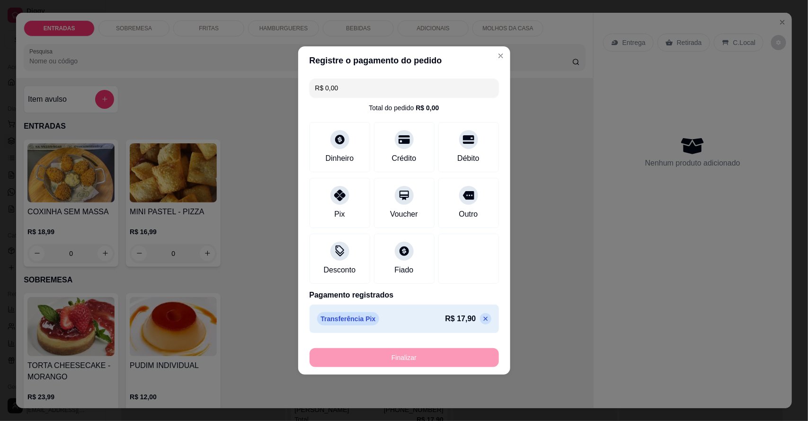
type input "0"
type input "-R$ 17,90"
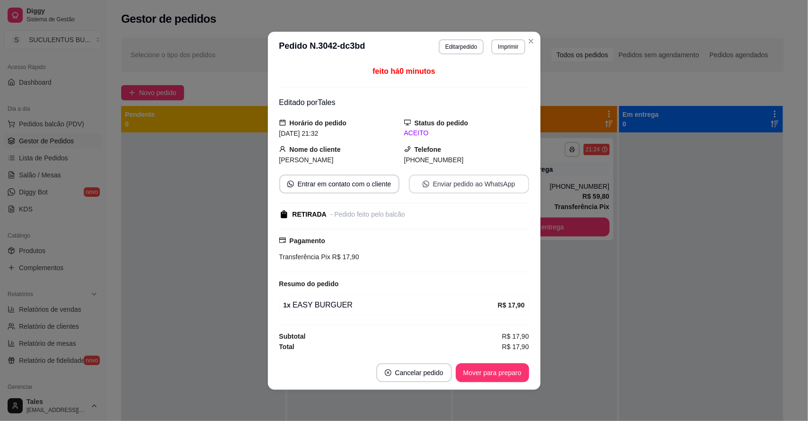
click at [452, 185] on button "Enviar pedido ao WhatsApp" at bounding box center [469, 184] width 120 height 19
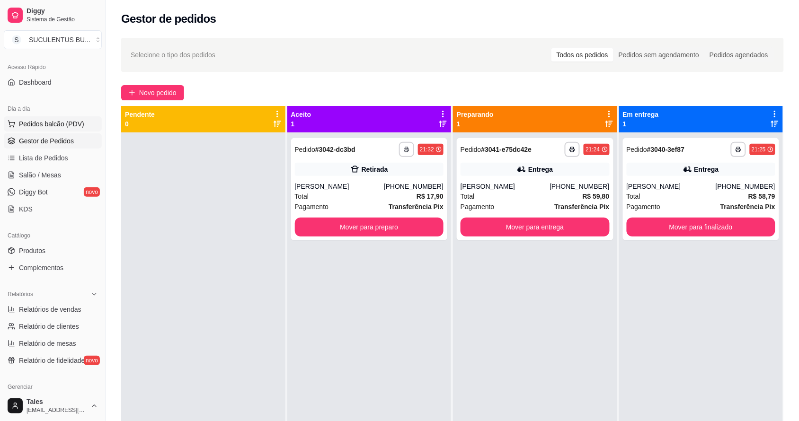
click at [62, 119] on span "Pedidos balcão (PDV)" at bounding box center [51, 123] width 65 height 9
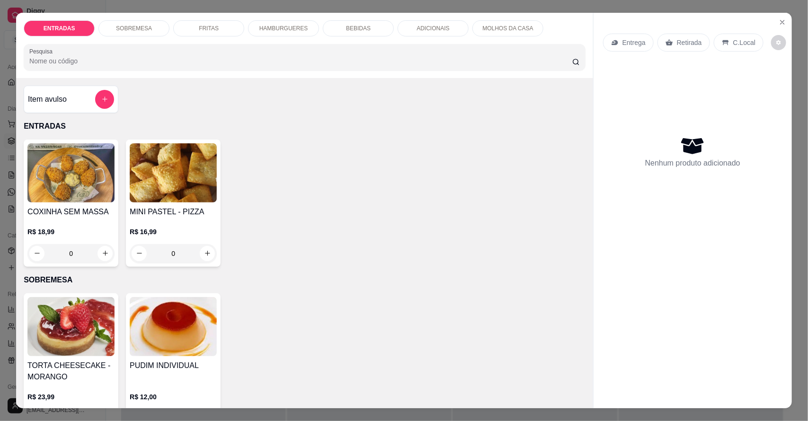
click at [305, 27] on div "HAMBURGUERES" at bounding box center [283, 28] width 71 height 16
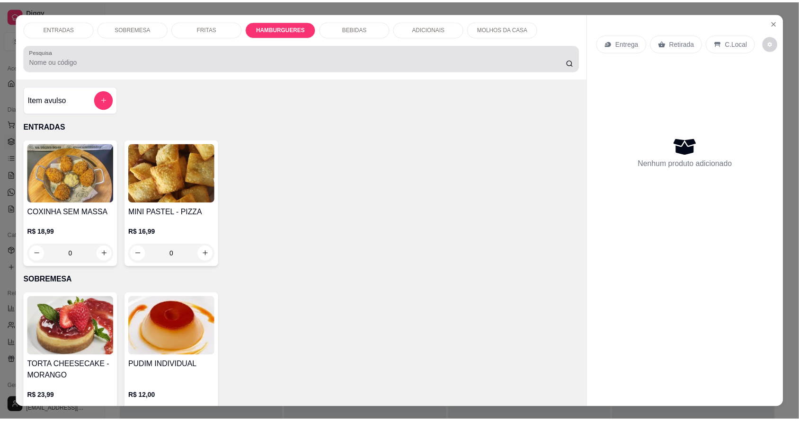
scroll to position [18, 0]
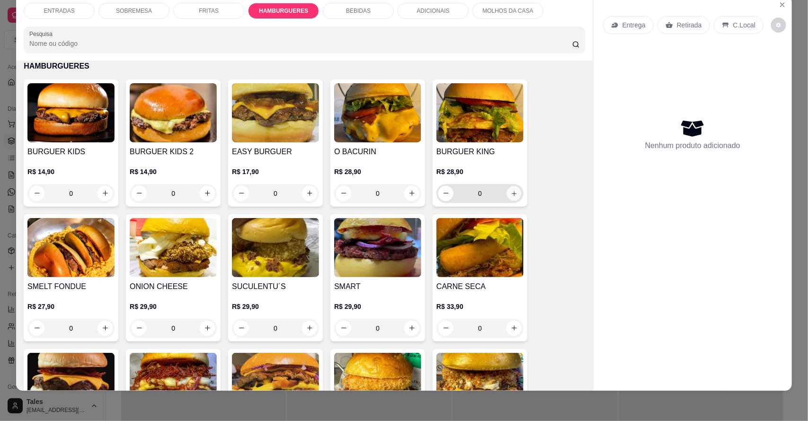
click at [507, 193] on button "increase-product-quantity" at bounding box center [514, 193] width 15 height 15
type input "1"
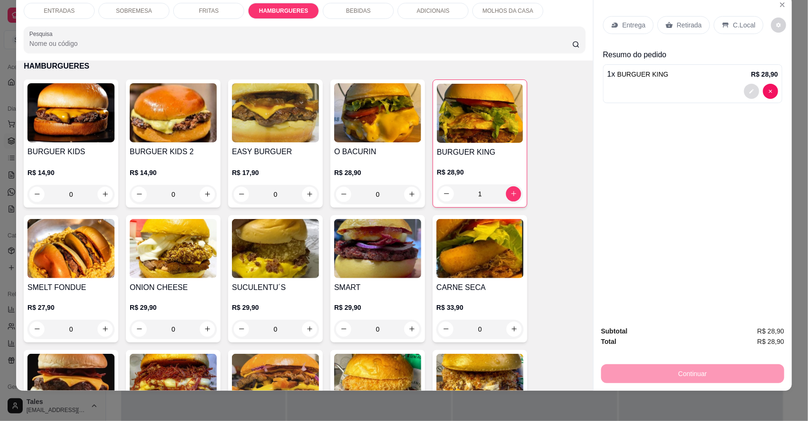
click at [751, 96] on button "decrease-product-quantity" at bounding box center [751, 91] width 15 height 15
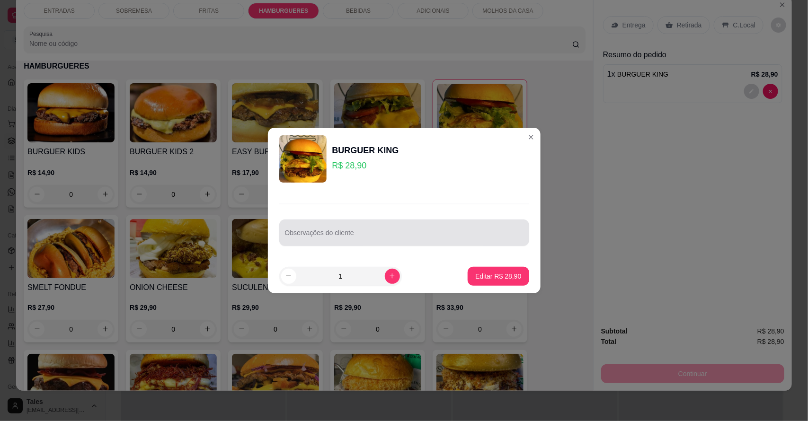
click at [372, 232] on input "Observações do cliente" at bounding box center [404, 236] width 239 height 9
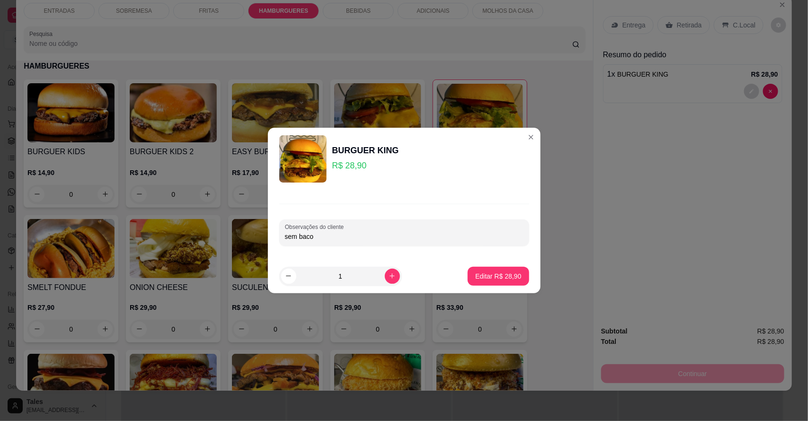
type input "sem bacon"
click at [508, 270] on button "Editar R$ 28,90" at bounding box center [498, 276] width 61 height 19
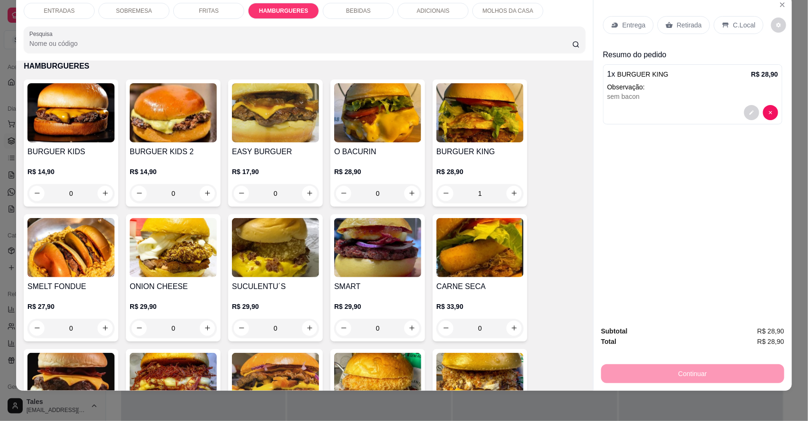
type input "0"
click at [640, 29] on p "Entrega" at bounding box center [634, 24] width 23 height 9
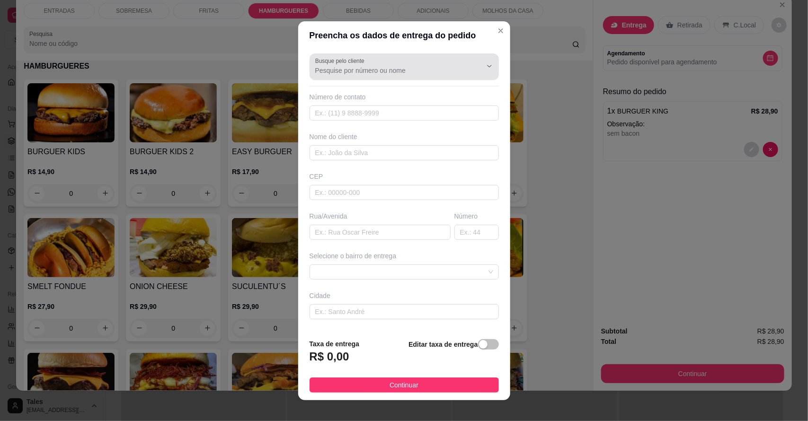
click at [418, 64] on div at bounding box center [404, 66] width 178 height 19
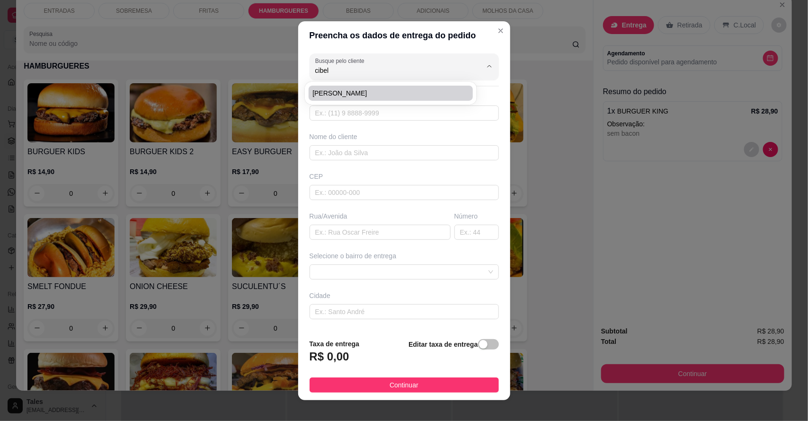
click at [422, 99] on li "[PERSON_NAME]" at bounding box center [391, 93] width 164 height 15
type input "[PERSON_NAME]"
type input "88993088476"
type input "[PERSON_NAME]"
type input "RUA [GEOGRAPHIC_DATA] (EM FRENTE A CAGECE)"
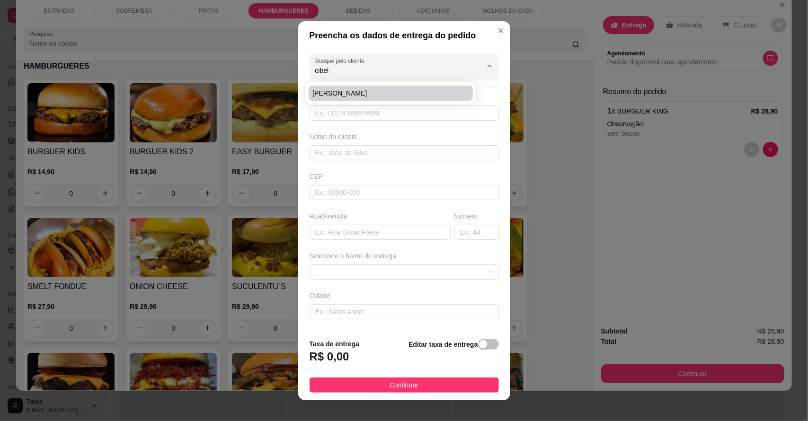
type input "Salitre"
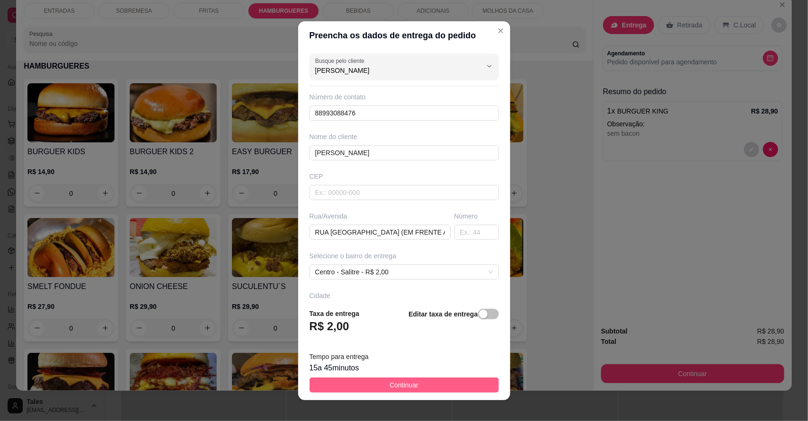
click at [377, 384] on button "Continuar" at bounding box center [404, 385] width 189 height 15
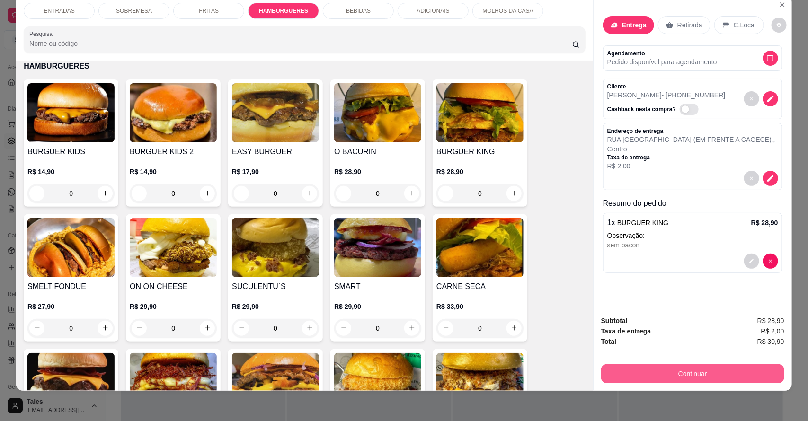
click at [718, 372] on button "Continuar" at bounding box center [692, 374] width 183 height 19
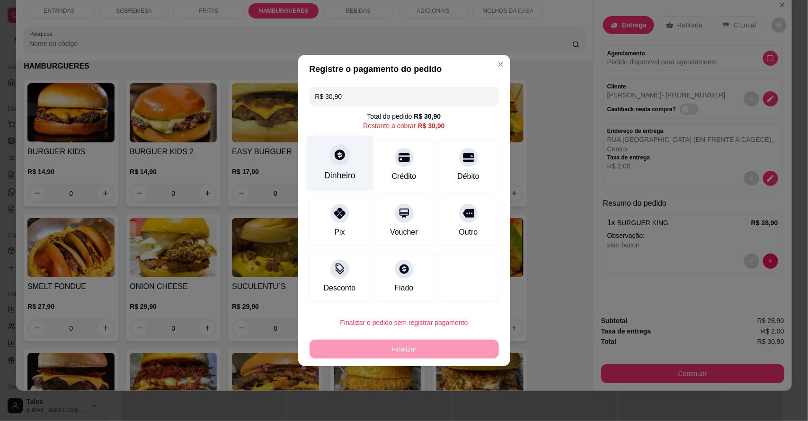
click at [340, 157] on icon at bounding box center [340, 155] width 10 height 10
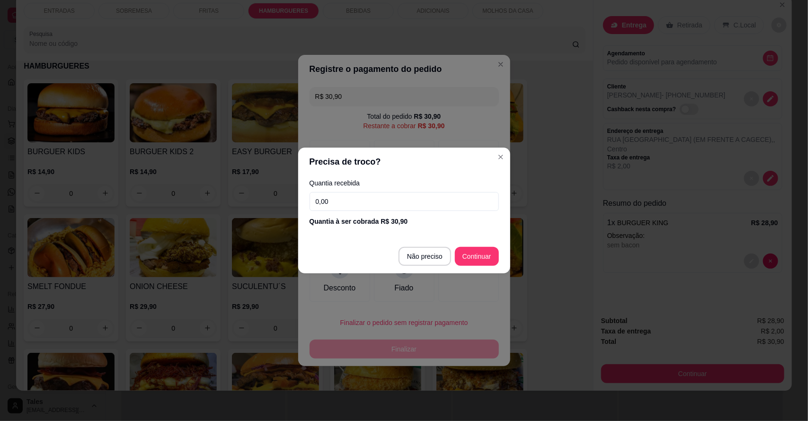
click at [396, 201] on input "0,00" at bounding box center [404, 201] width 189 height 19
type input "50,00"
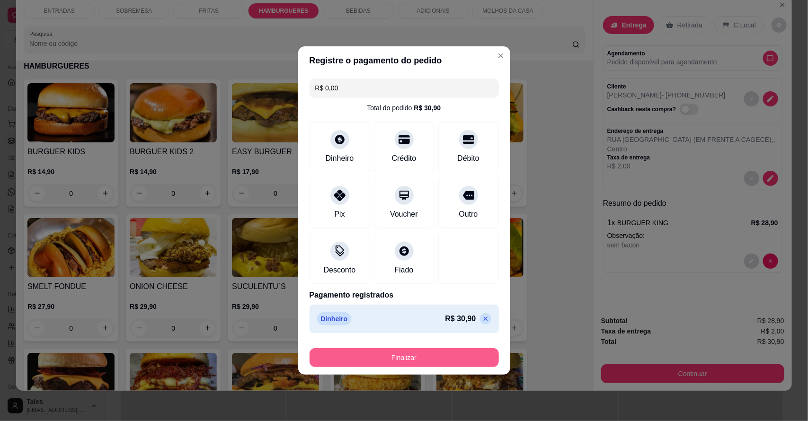
click at [443, 356] on button "Finalizar" at bounding box center [404, 358] width 189 height 19
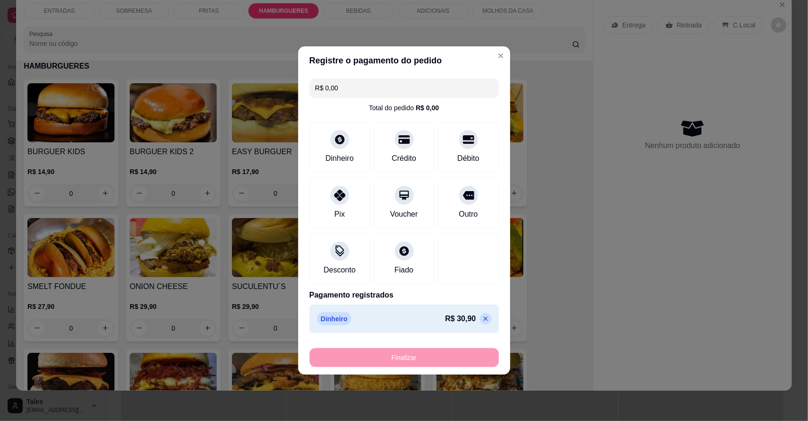
type input "-R$ 30,90"
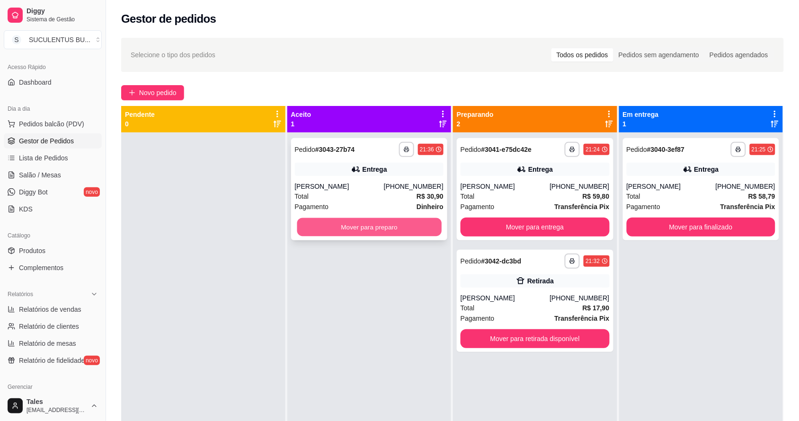
click at [390, 222] on button "Mover para preparo" at bounding box center [369, 227] width 144 height 18
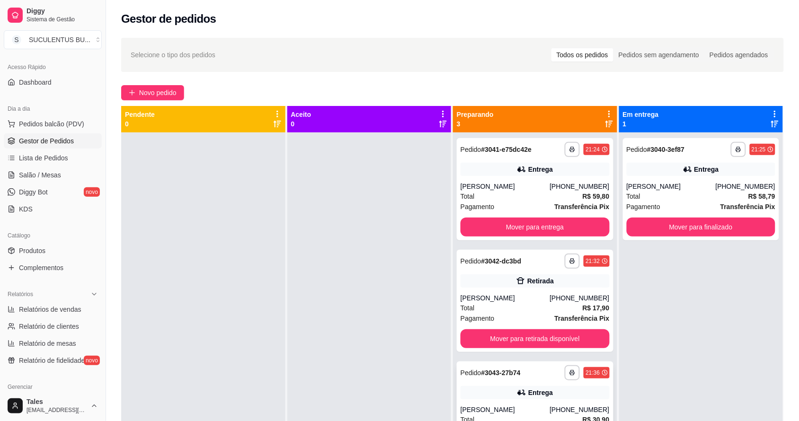
scroll to position [27, 0]
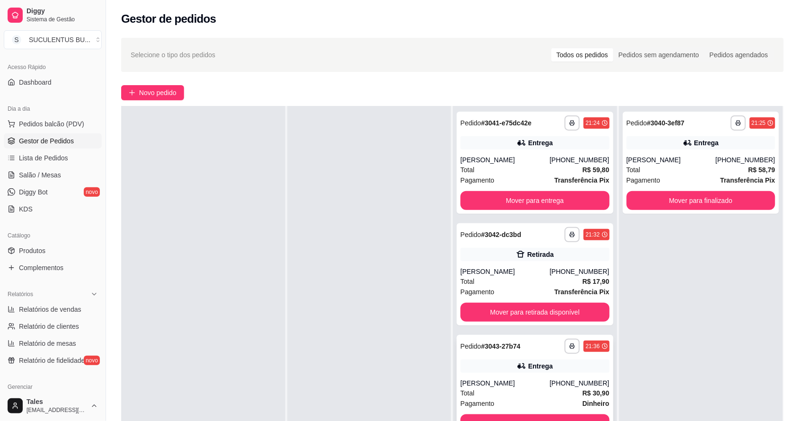
click at [538, 370] on div "Entrega" at bounding box center [541, 366] width 25 height 9
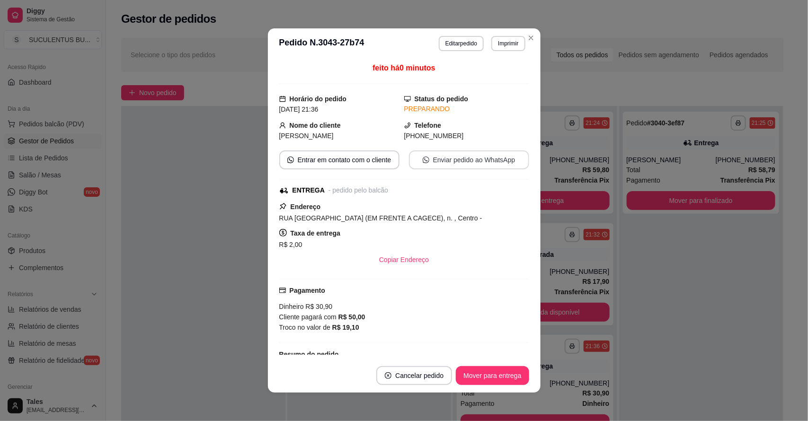
click at [486, 161] on button "Enviar pedido ao WhatsApp" at bounding box center [469, 160] width 120 height 19
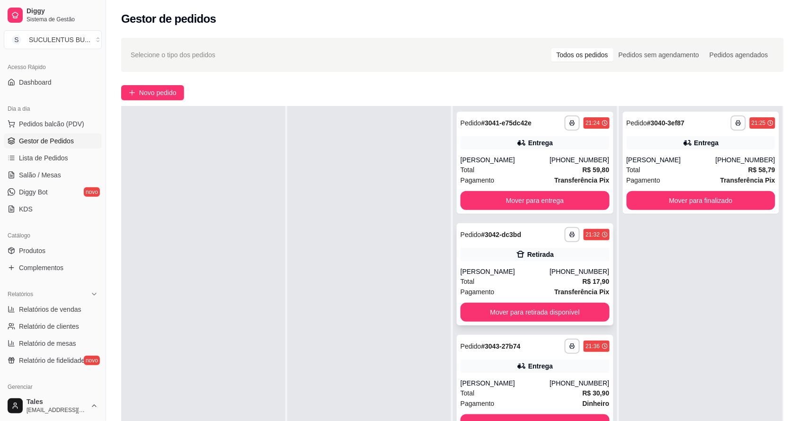
scroll to position [144, 0]
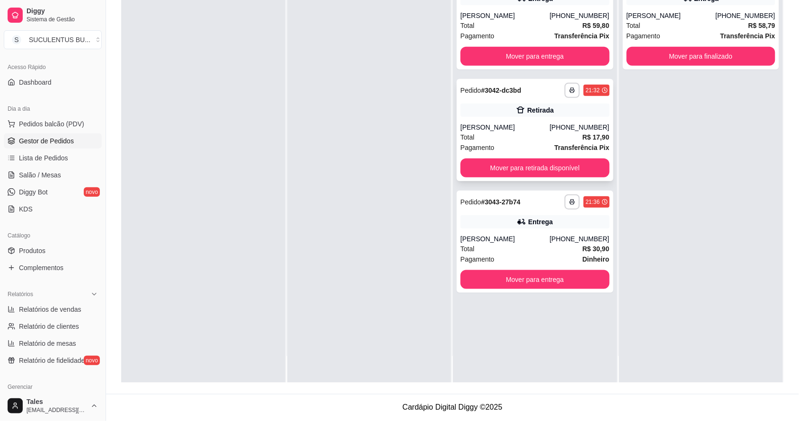
click at [569, 116] on div "Retirada" at bounding box center [535, 110] width 149 height 13
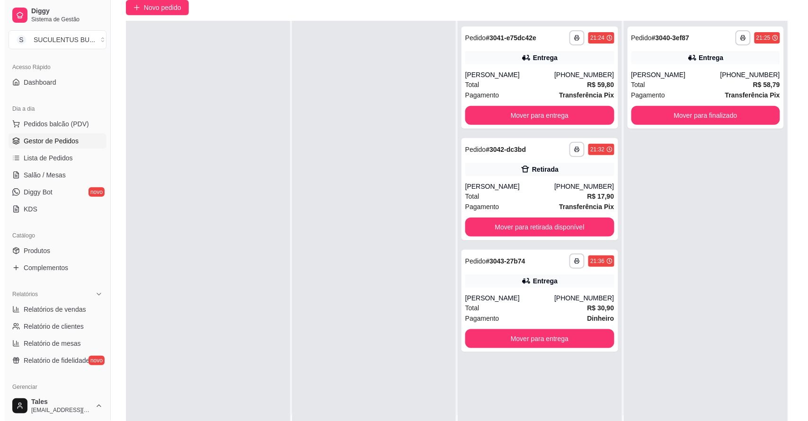
scroll to position [0, 0]
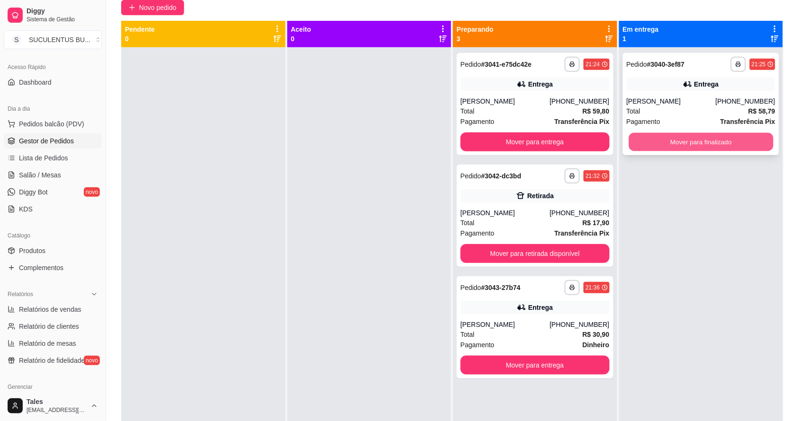
click at [652, 142] on button "Mover para finalizado" at bounding box center [701, 142] width 144 height 18
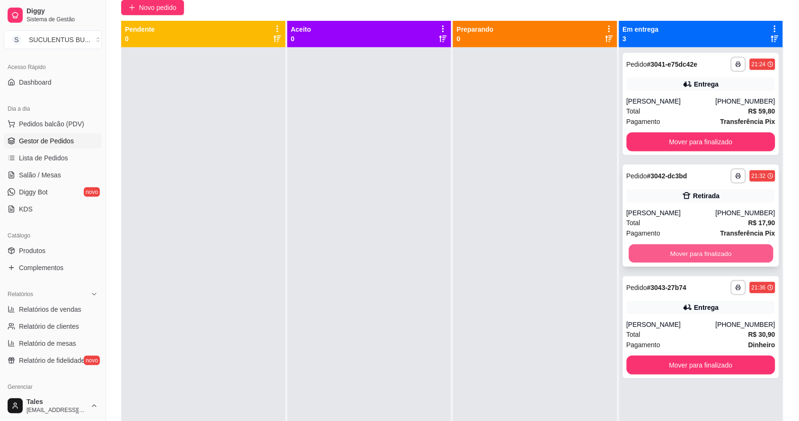
click at [687, 247] on button "Mover para finalizado" at bounding box center [701, 254] width 144 height 18
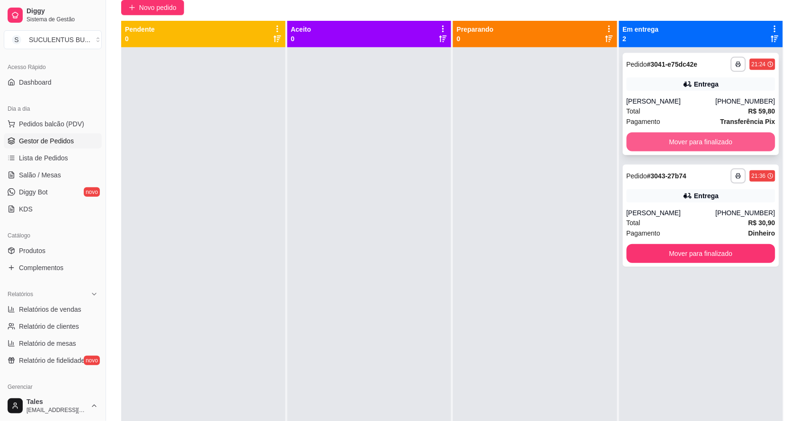
click at [730, 133] on div "Mover para finalizado" at bounding box center [701, 142] width 149 height 19
click at [709, 136] on button "Mover para finalizado" at bounding box center [701, 142] width 144 height 18
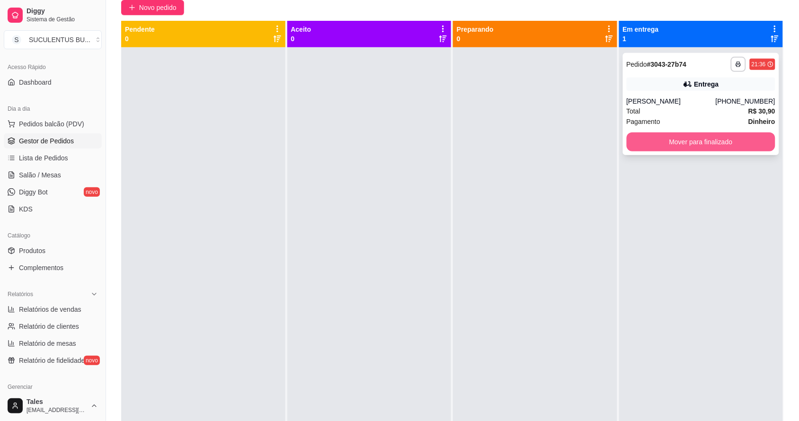
click at [639, 141] on button "Mover para finalizado" at bounding box center [701, 142] width 149 height 19
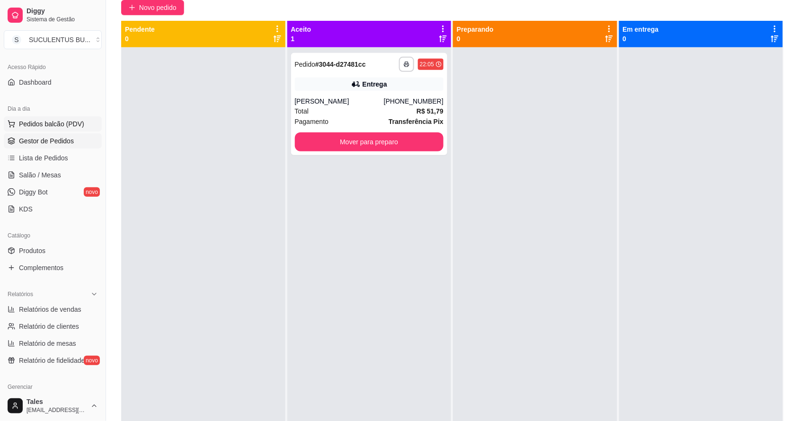
click at [65, 121] on span "Pedidos balcão (PDV)" at bounding box center [51, 123] width 65 height 9
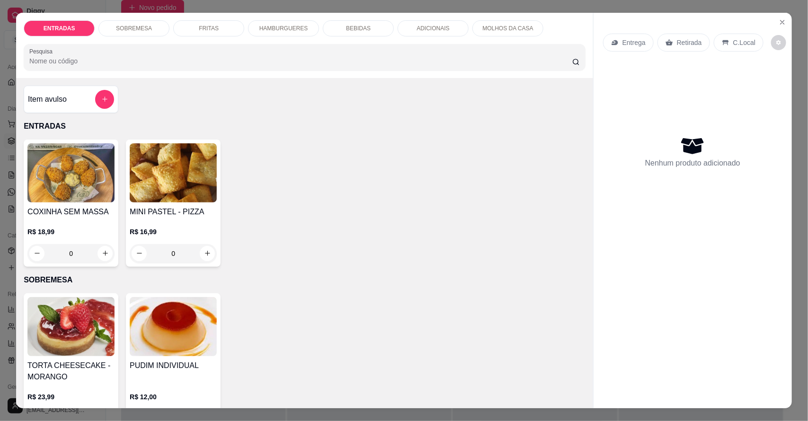
click at [286, 22] on div "HAMBURGUERES" at bounding box center [283, 28] width 71 height 16
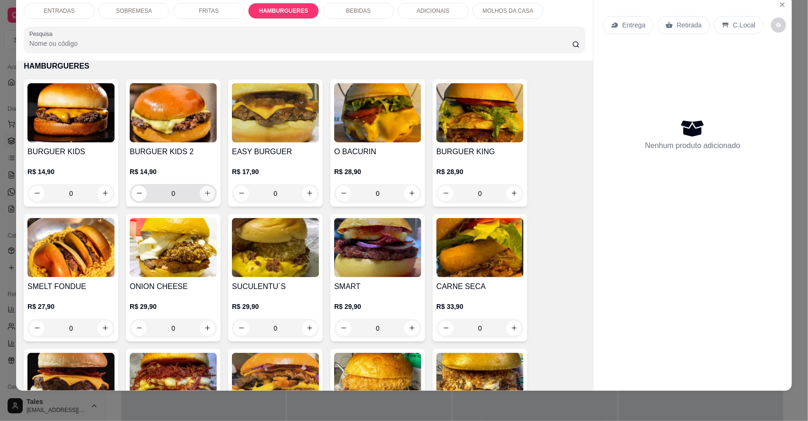
click at [205, 192] on icon "increase-product-quantity" at bounding box center [207, 193] width 7 height 7
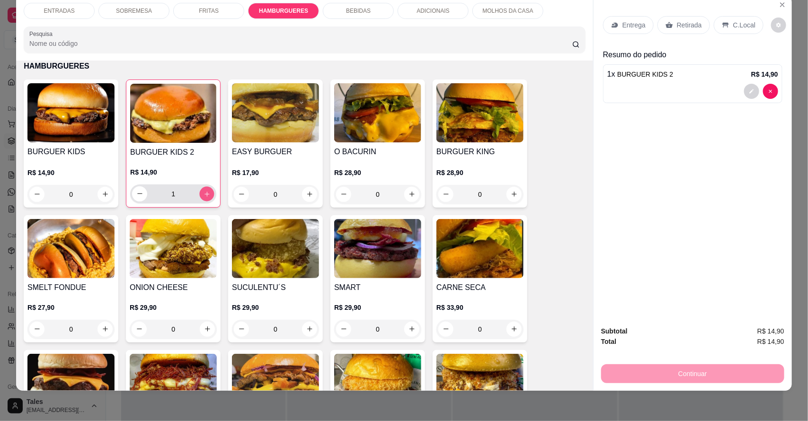
click at [204, 193] on icon "increase-product-quantity" at bounding box center [207, 193] width 7 height 7
type input "3"
click at [631, 21] on p "Entrega" at bounding box center [634, 24] width 23 height 9
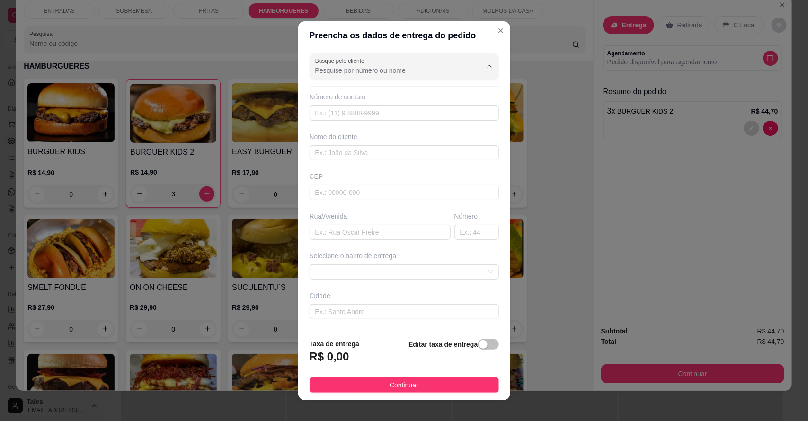
click at [432, 69] on input "Busque pelo cliente" at bounding box center [391, 70] width 152 height 9
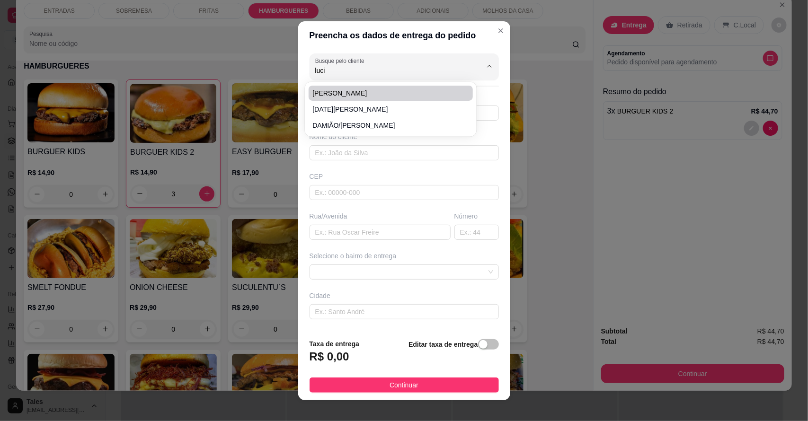
click at [384, 95] on span "[PERSON_NAME]" at bounding box center [386, 93] width 147 height 9
type input "[PERSON_NAME]"
type input "88992371219"
type input "[PERSON_NAME]"
type input "Salitre"
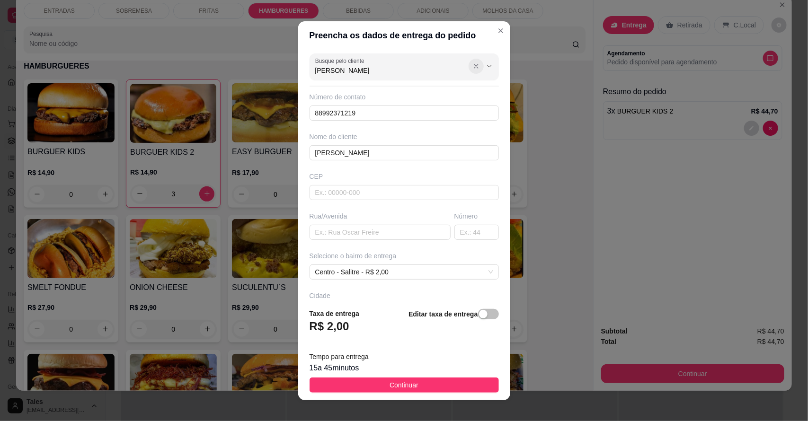
type input "[PERSON_NAME]"
click at [473, 69] on icon "Show suggestions" at bounding box center [477, 67] width 8 height 8
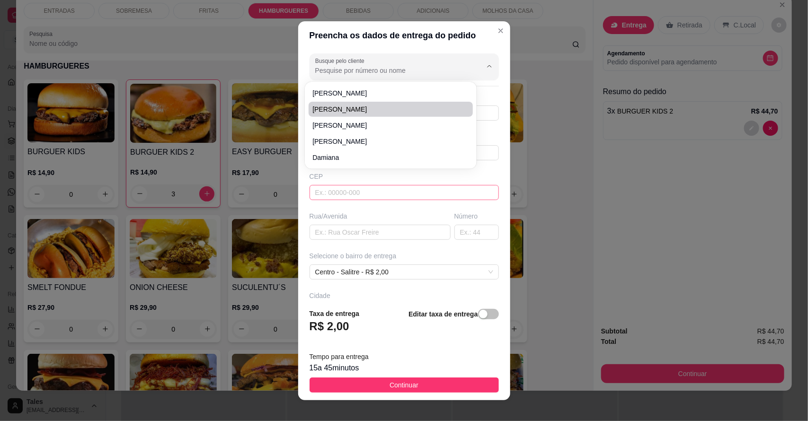
click at [419, 195] on input "text" at bounding box center [404, 192] width 189 height 15
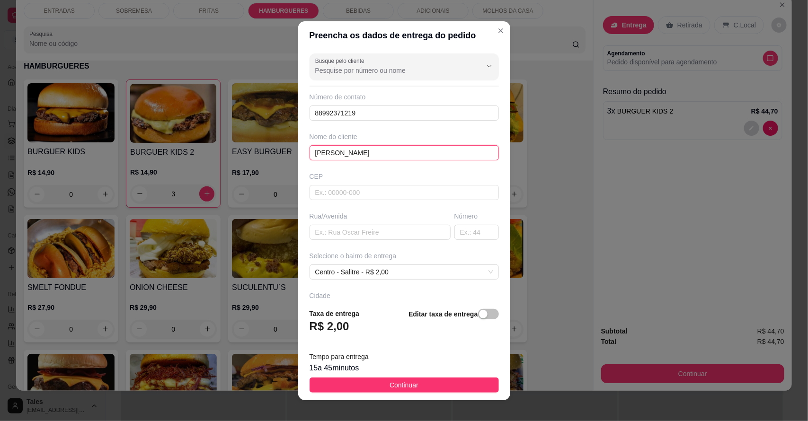
click at [408, 152] on input "[PERSON_NAME]" at bounding box center [404, 152] width 189 height 15
type input "Lucyano eletricista"
click at [361, 192] on input "text" at bounding box center [404, 192] width 189 height 15
type input "63155000"
click at [356, 228] on input "text" at bounding box center [380, 232] width 141 height 15
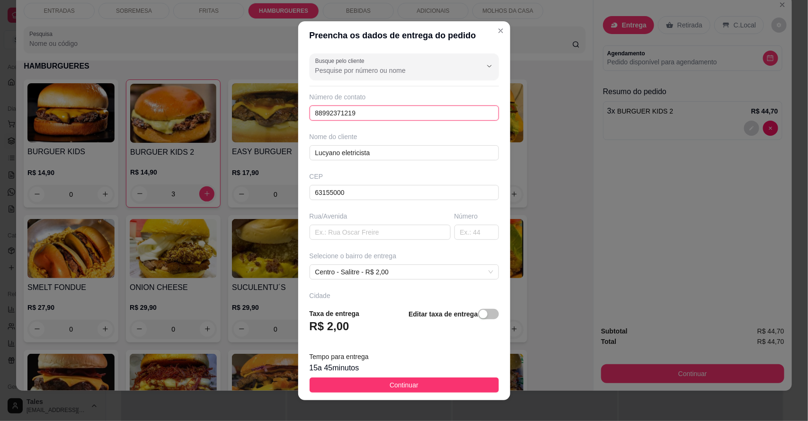
click at [380, 109] on input "88992371219" at bounding box center [404, 113] width 189 height 15
type input "8"
type input "[PHONE_NUMBER]"
click at [412, 235] on input "text" at bounding box center [380, 232] width 141 height 15
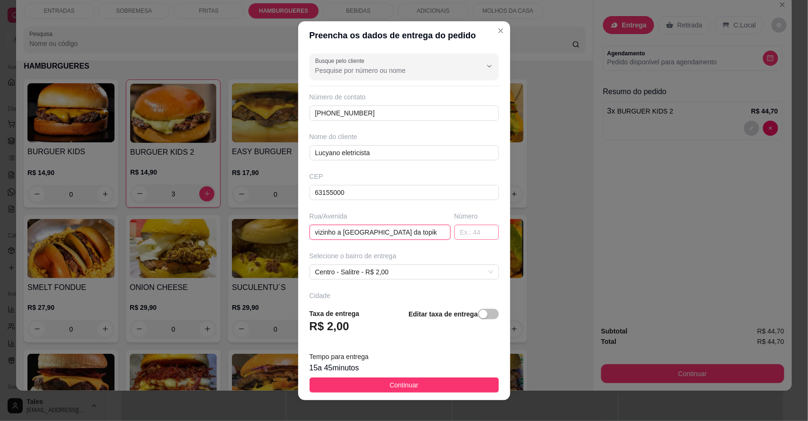
type input "vizinho a [GEOGRAPHIC_DATA] da topik"
click at [455, 237] on input "text" at bounding box center [477, 232] width 45 height 15
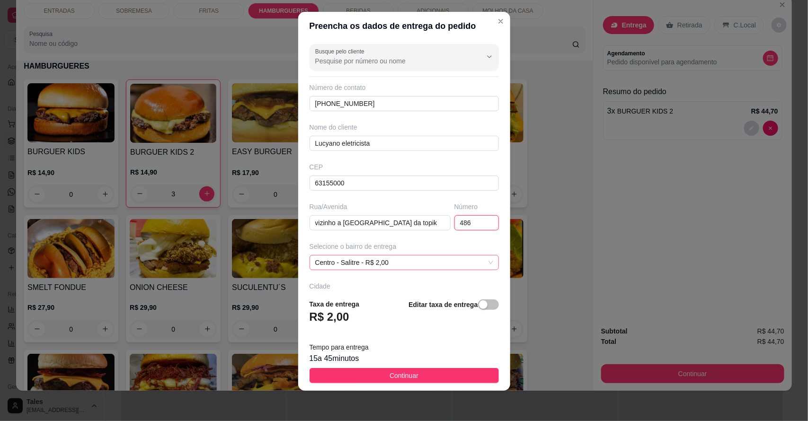
click at [378, 262] on span "Centro - Salitre - R$ 2,00" at bounding box center [404, 263] width 178 height 14
type input "486"
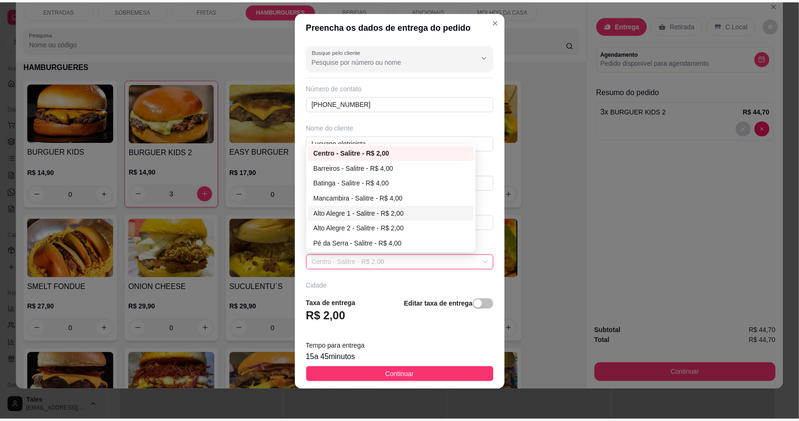
scroll to position [69, 0]
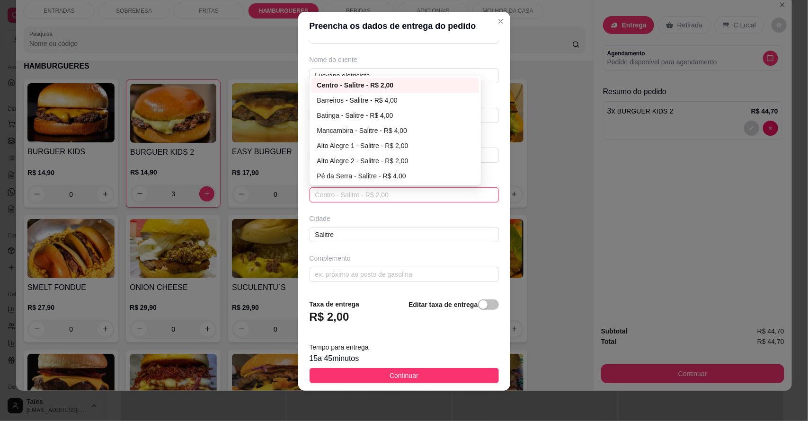
click at [362, 81] on div "Centro - Salitre - R$ 2,00" at bounding box center [395, 85] width 157 height 10
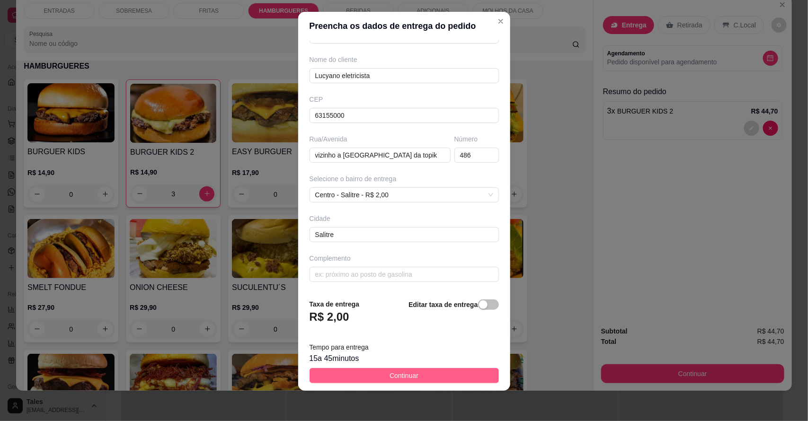
click at [406, 373] on span "Continuar" at bounding box center [404, 376] width 29 height 10
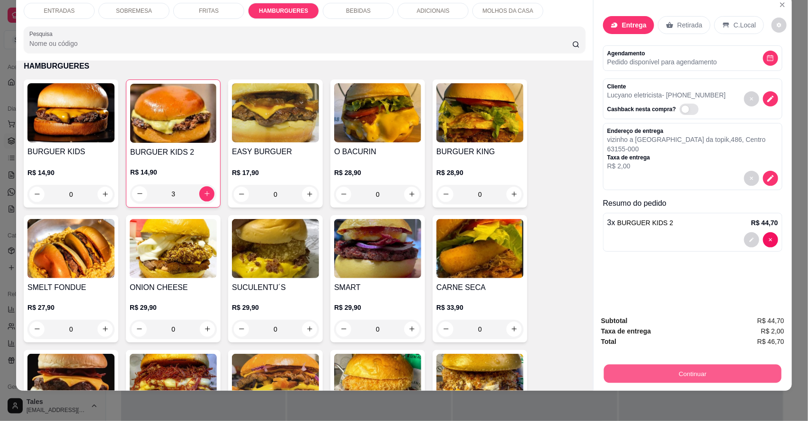
click at [709, 373] on button "Continuar" at bounding box center [693, 374] width 178 height 18
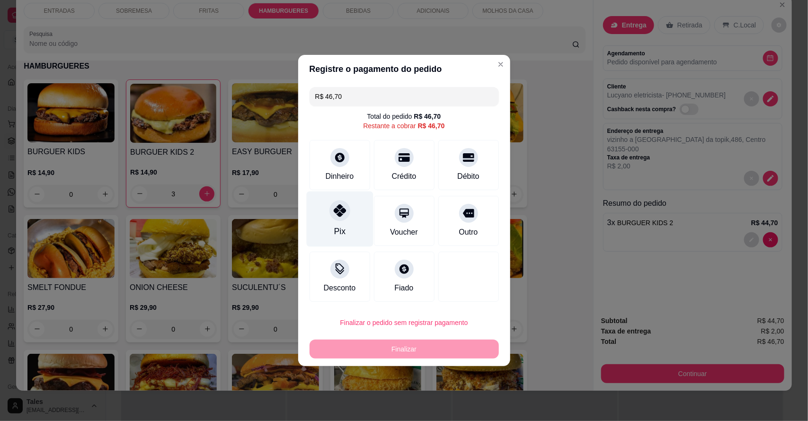
click at [349, 215] on div "Pix" at bounding box center [339, 219] width 67 height 55
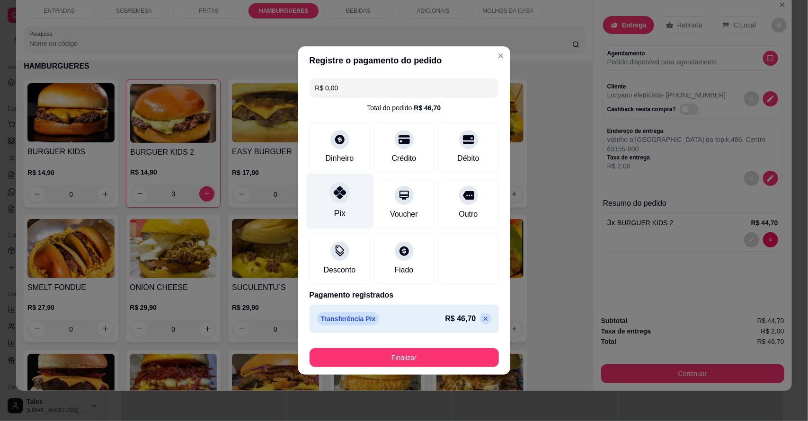
type input "R$ 0,00"
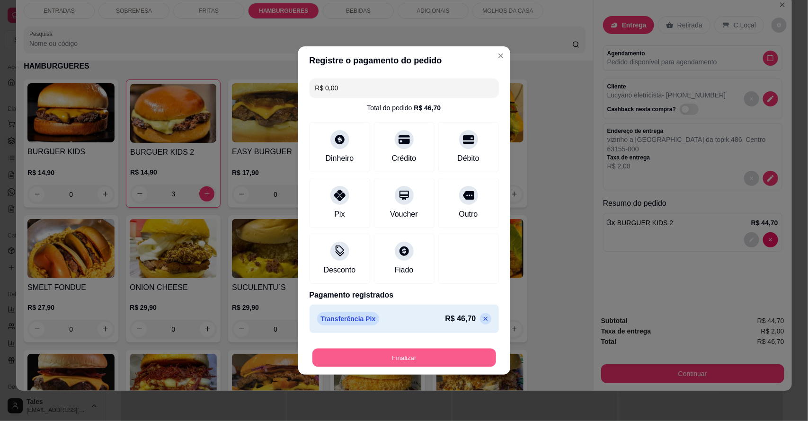
click at [388, 356] on button "Finalizar" at bounding box center [405, 358] width 184 height 18
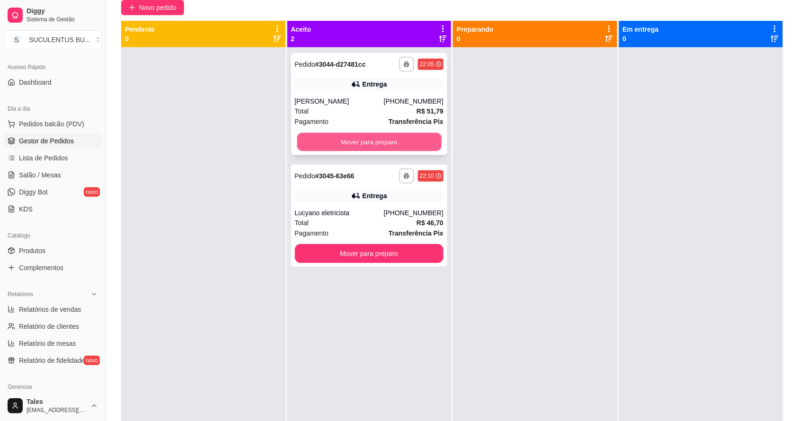
click at [415, 136] on button "Mover para preparo" at bounding box center [369, 142] width 144 height 18
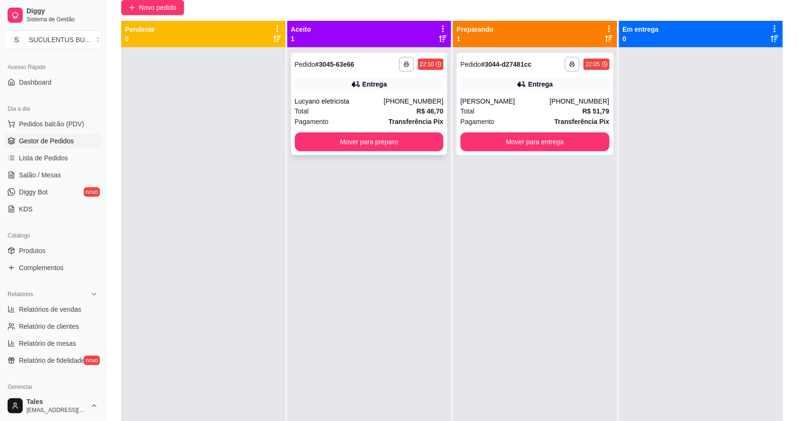
click at [379, 108] on div "Total R$ 46,70" at bounding box center [369, 111] width 149 height 10
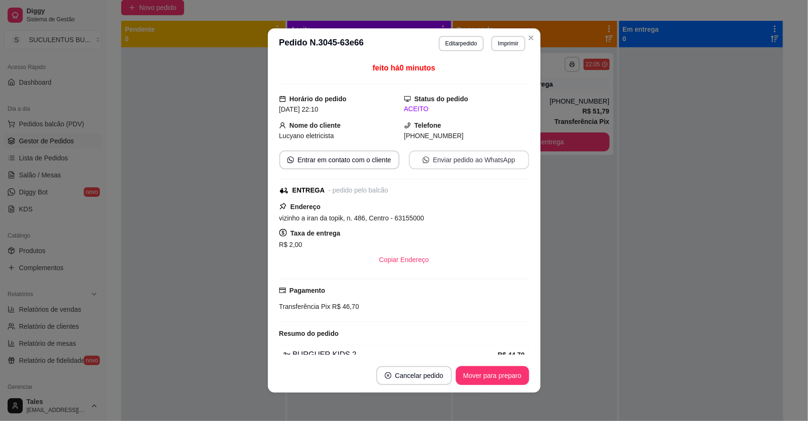
click at [454, 156] on button "Enviar pedido ao WhatsApp" at bounding box center [469, 160] width 120 height 19
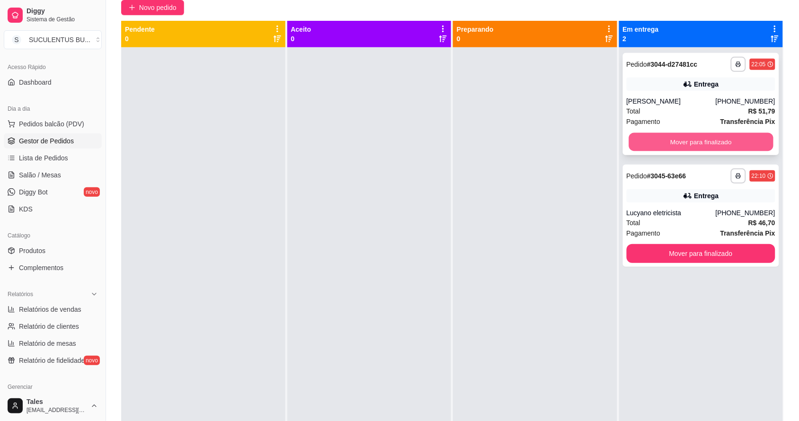
click at [727, 138] on button "Mover para finalizado" at bounding box center [701, 142] width 144 height 18
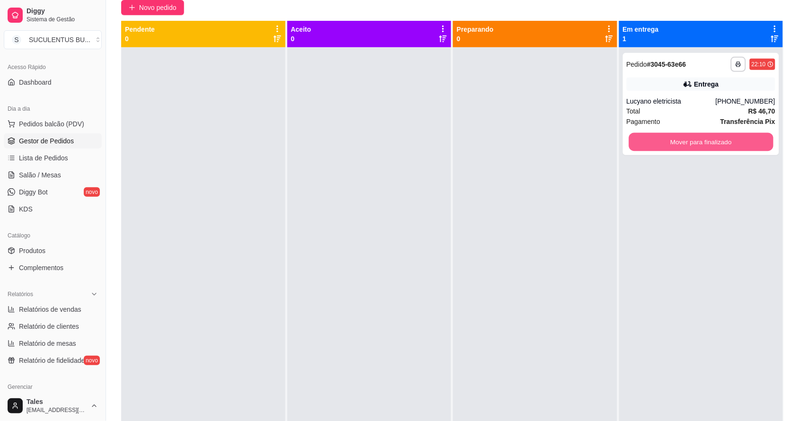
click at [727, 138] on button "Mover para finalizado" at bounding box center [701, 142] width 144 height 18
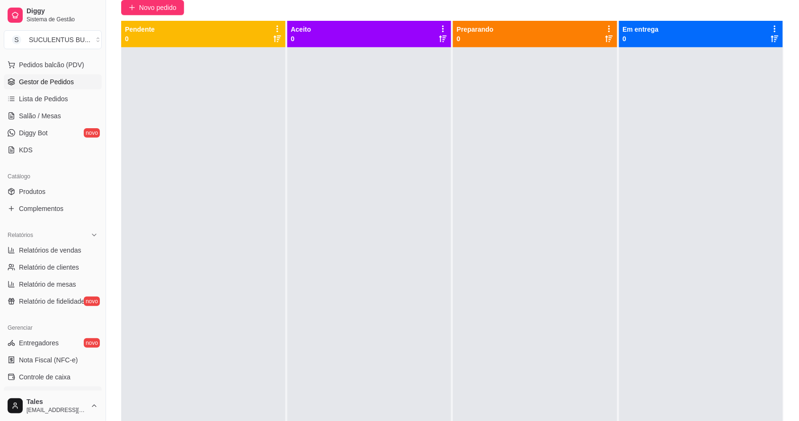
scroll to position [237, 0]
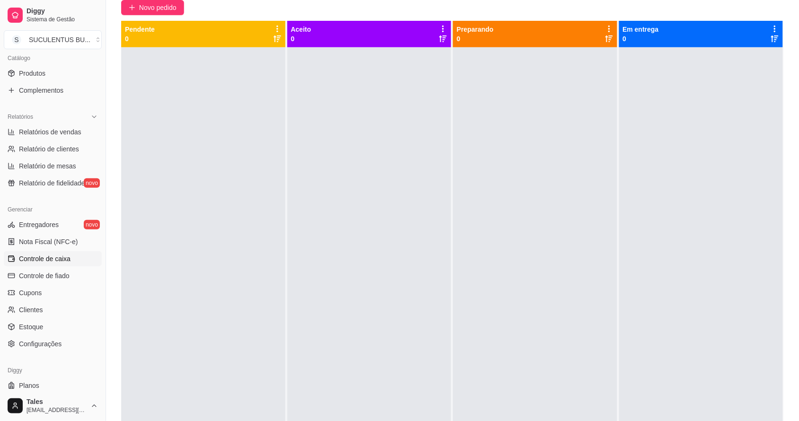
click at [44, 258] on span "Controle de caixa" at bounding box center [45, 258] width 52 height 9
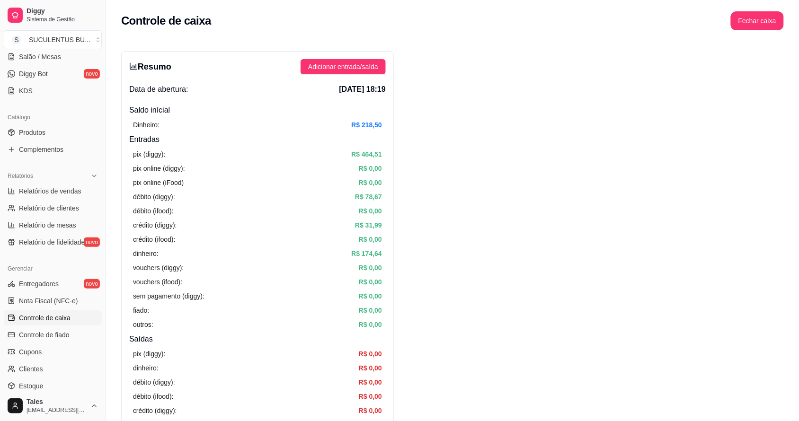
scroll to position [118, 0]
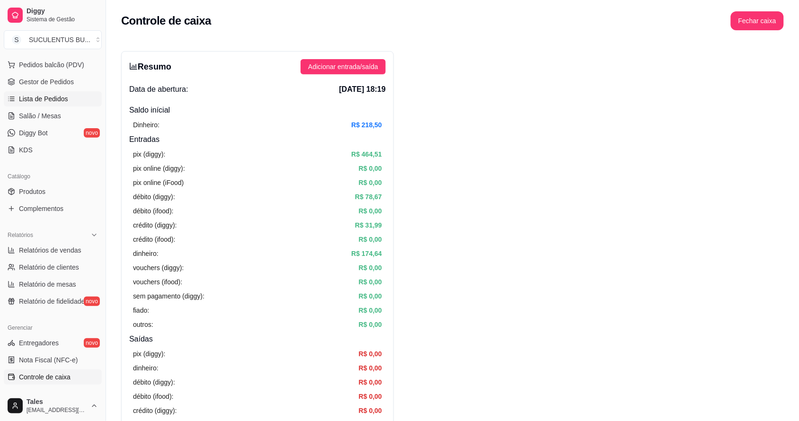
click at [67, 100] on link "Lista de Pedidos" at bounding box center [53, 98] width 98 height 15
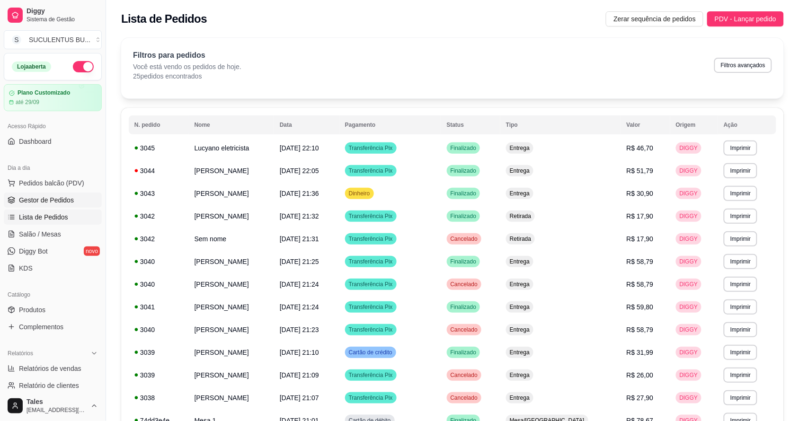
click at [55, 199] on span "Gestor de Pedidos" at bounding box center [46, 200] width 55 height 9
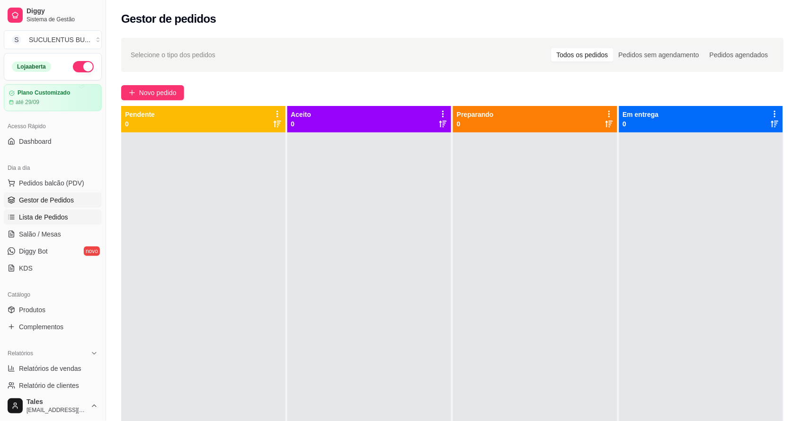
click at [52, 224] on link "Lista de Pedidos" at bounding box center [53, 217] width 98 height 15
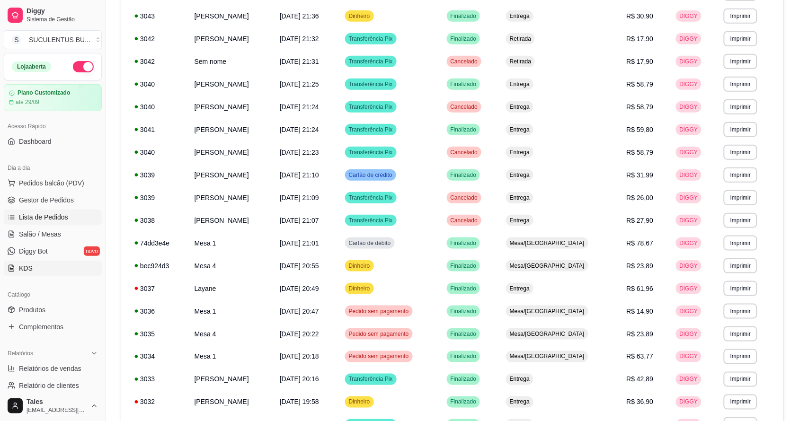
scroll to position [260, 0]
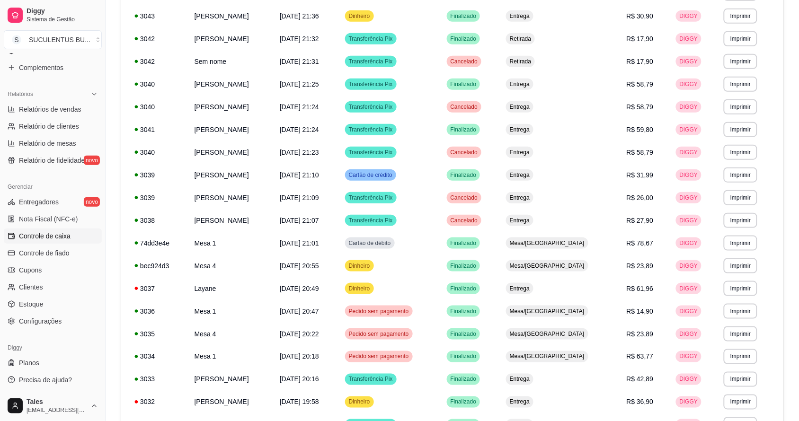
click at [50, 239] on span "Controle de caixa" at bounding box center [45, 236] width 52 height 9
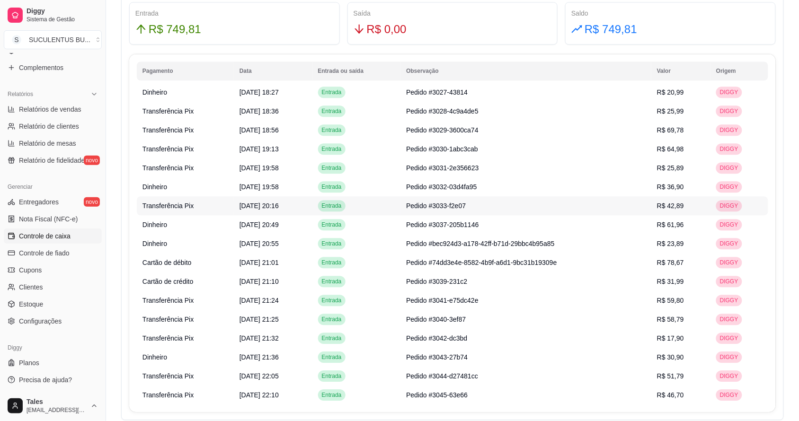
scroll to position [651, 0]
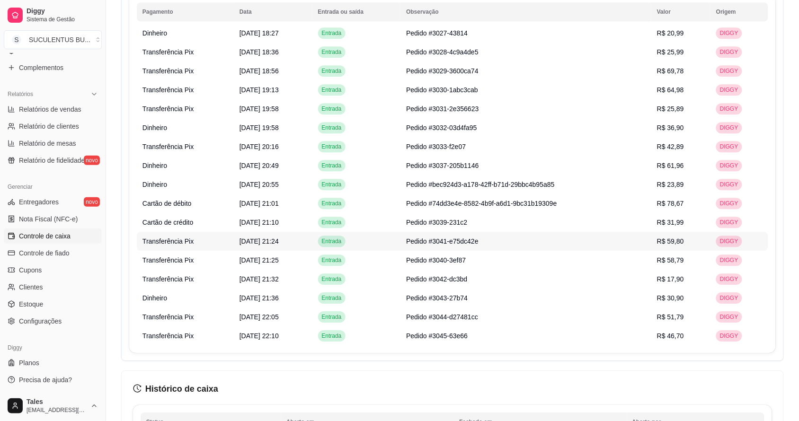
click at [470, 246] on td "Pedido #3041-e75dc42e" at bounding box center [526, 241] width 251 height 19
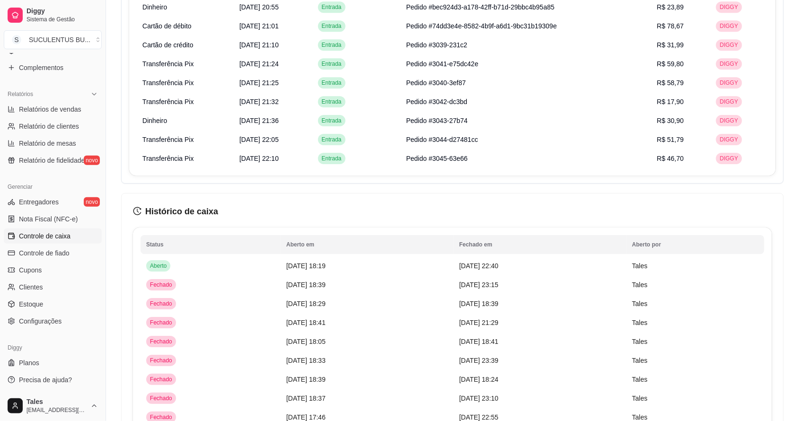
scroll to position [934, 0]
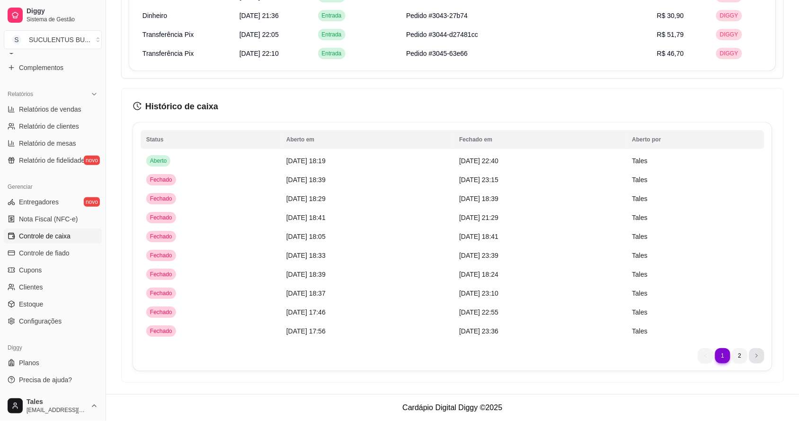
click at [758, 360] on li "next page button" at bounding box center [757, 356] width 15 height 15
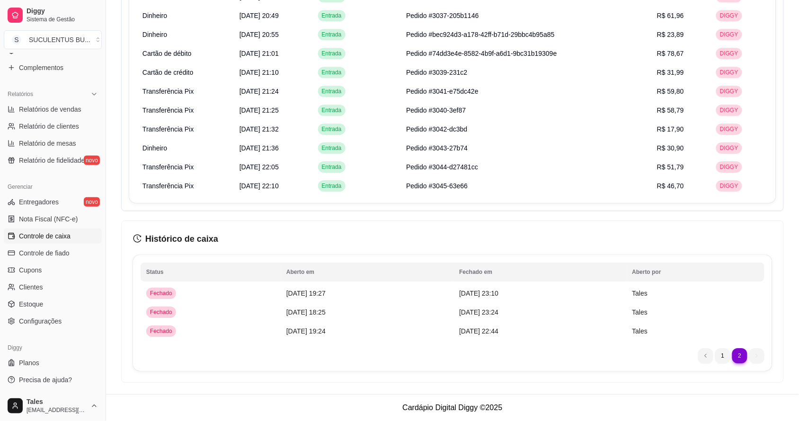
scroll to position [801, 0]
click at [710, 355] on li "previous page button" at bounding box center [706, 356] width 15 height 15
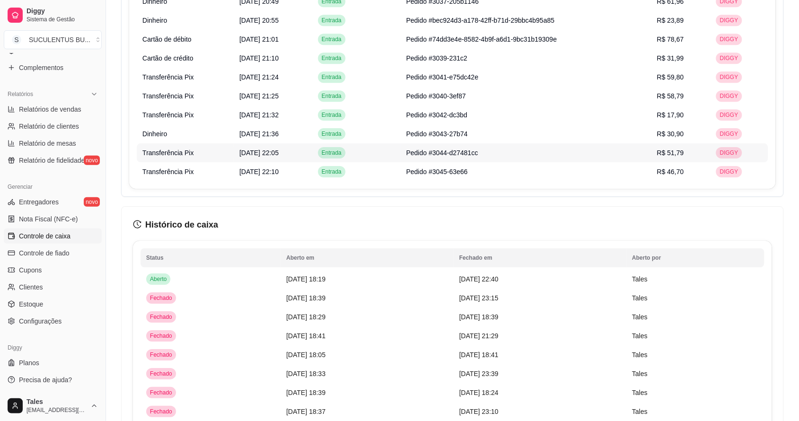
scroll to position [638, 0]
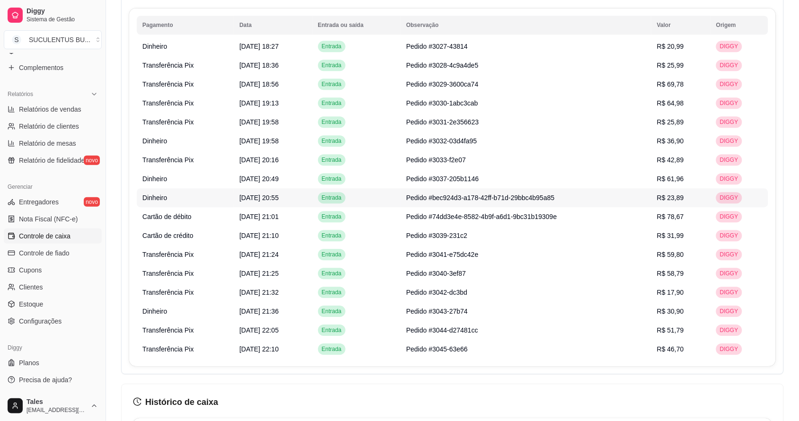
click at [313, 20] on th "Data" at bounding box center [273, 25] width 79 height 19
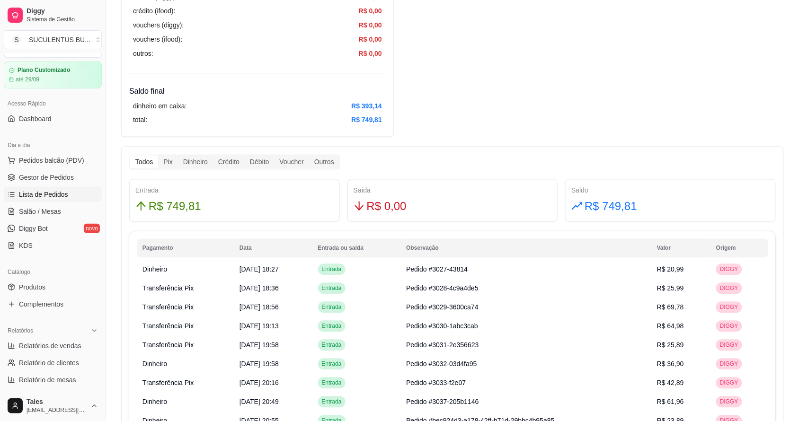
scroll to position [0, 0]
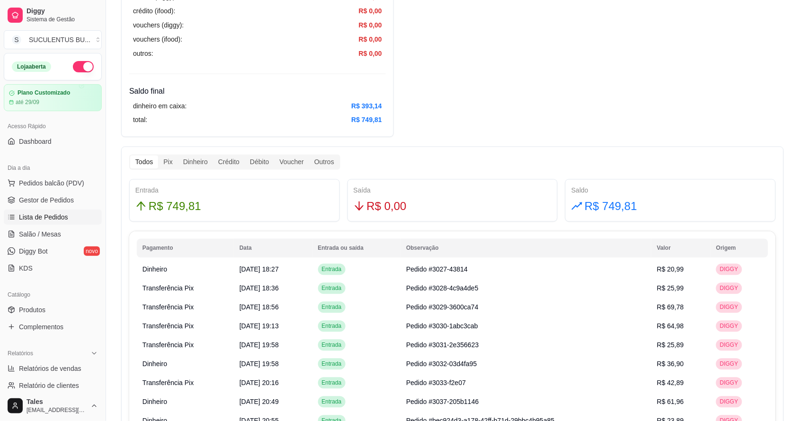
click at [61, 214] on span "Lista de Pedidos" at bounding box center [43, 217] width 49 height 9
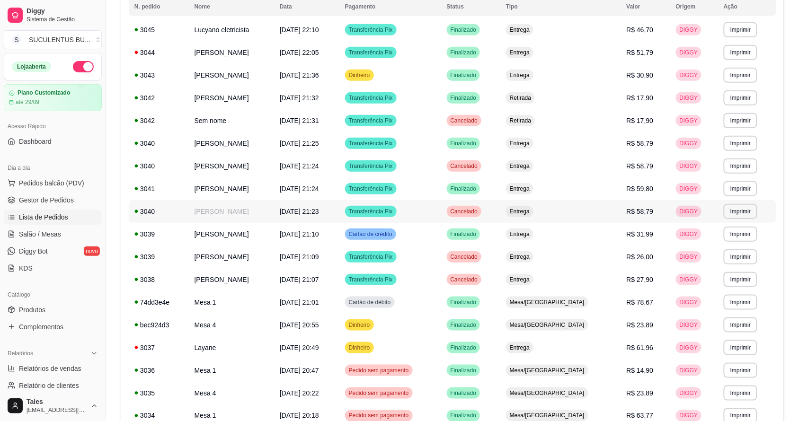
scroll to position [178, 0]
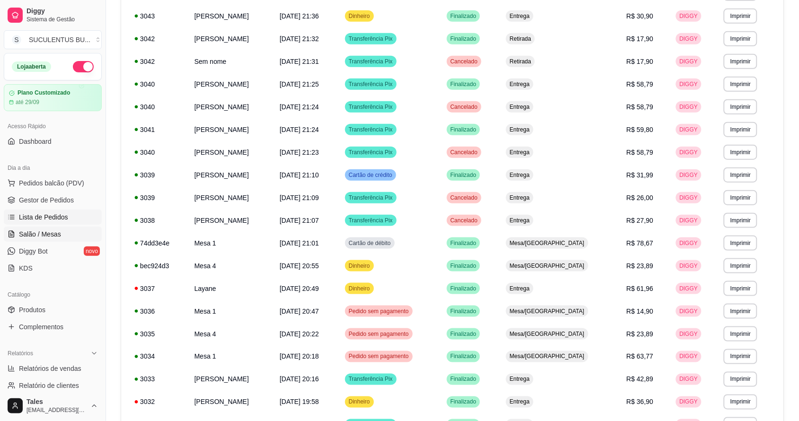
click at [48, 233] on span "Salão / Mesas" at bounding box center [40, 234] width 42 height 9
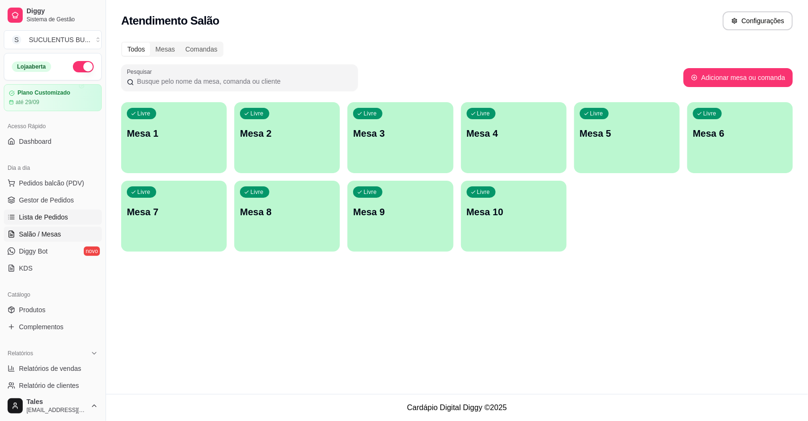
click at [23, 216] on span "Lista de Pedidos" at bounding box center [43, 217] width 49 height 9
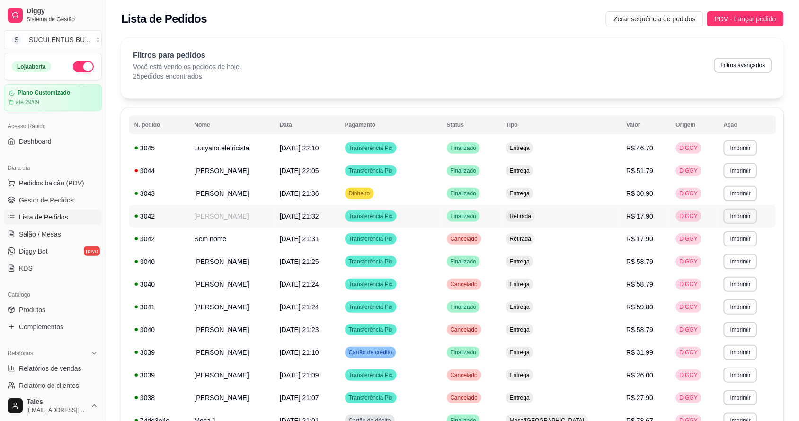
scroll to position [59, 0]
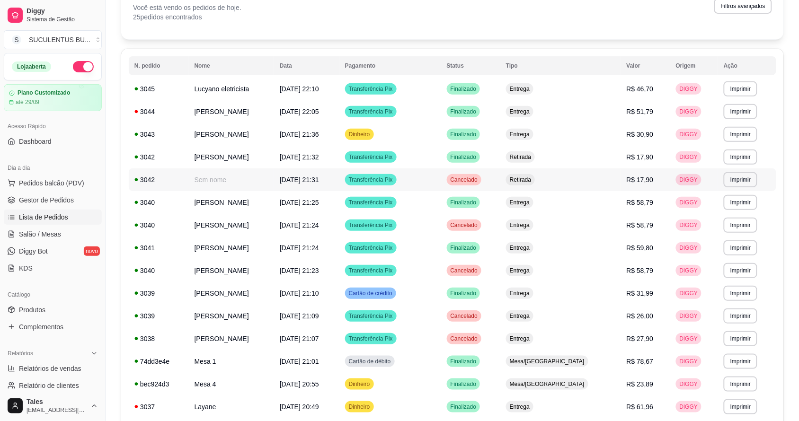
click at [340, 176] on td "[DATE] 21:31" at bounding box center [306, 180] width 65 height 23
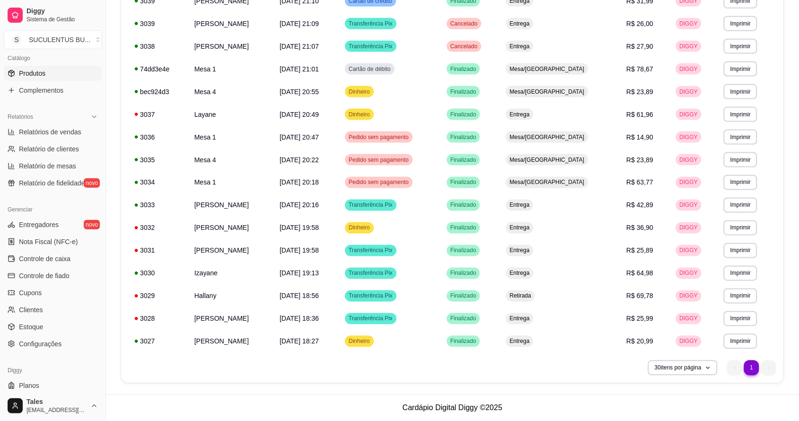
scroll to position [260, 0]
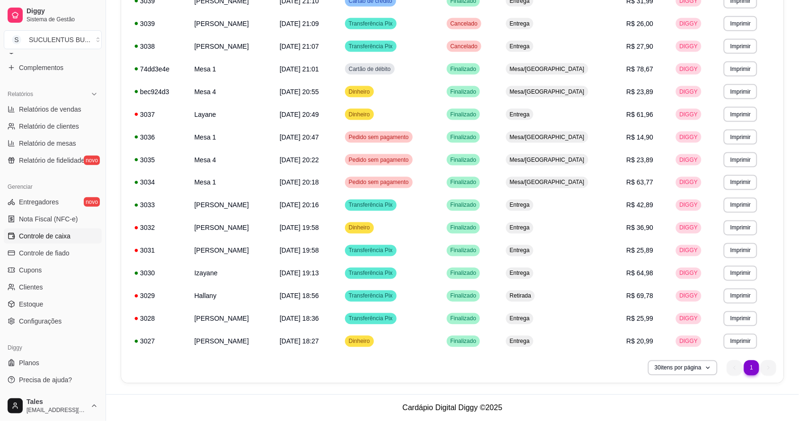
click at [70, 242] on link "Controle de caixa" at bounding box center [53, 236] width 98 height 15
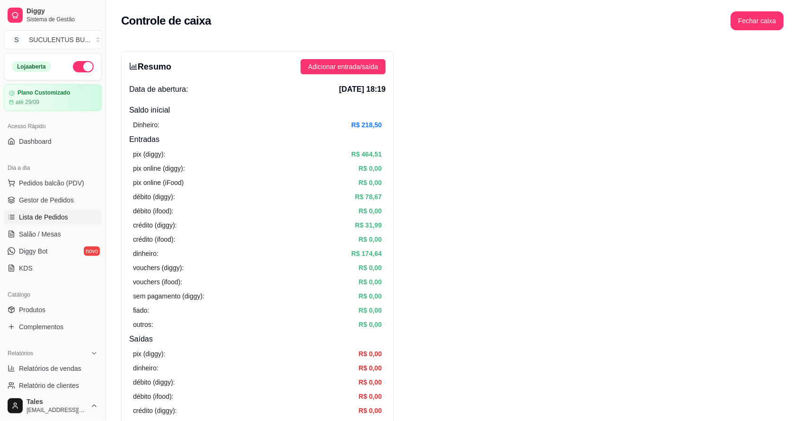
click at [63, 212] on link "Lista de Pedidos" at bounding box center [53, 217] width 98 height 15
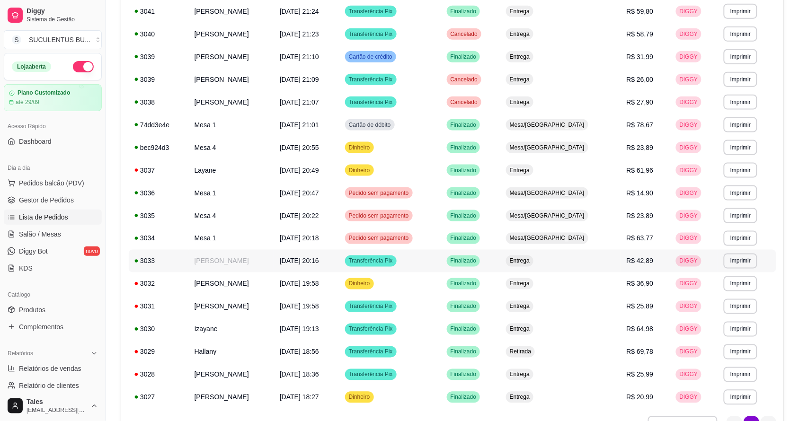
scroll to position [352, 0]
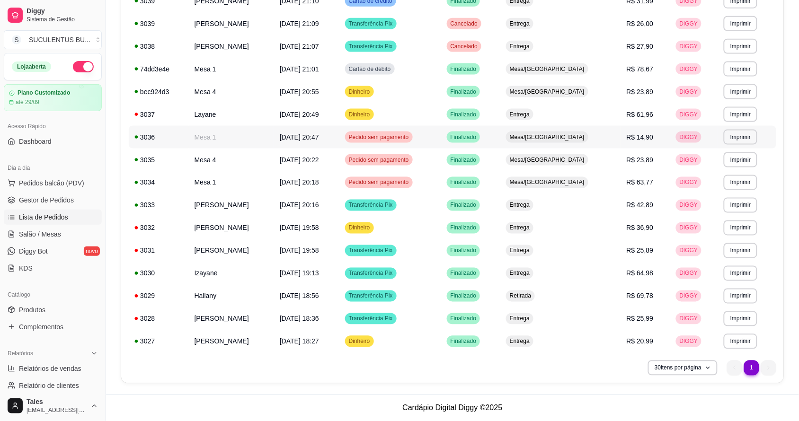
click at [570, 126] on td "Mesa/[GEOGRAPHIC_DATA]" at bounding box center [561, 137] width 121 height 23
click at [501, 136] on td "Finalizado" at bounding box center [470, 137] width 59 height 23
click at [479, 137] on span "Finalizado" at bounding box center [464, 138] width 30 height 8
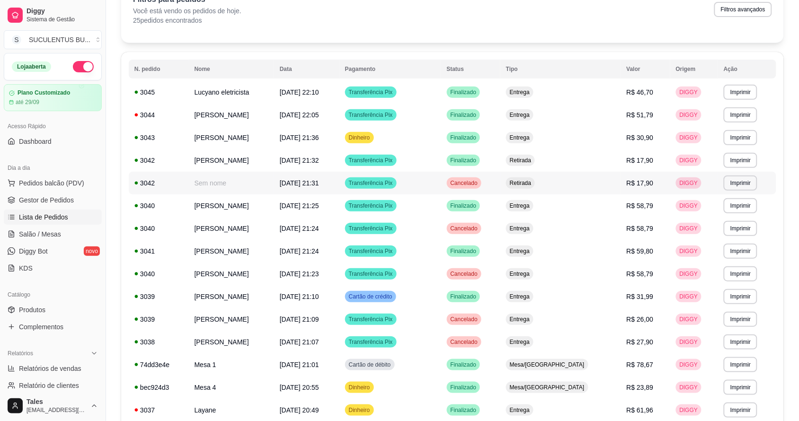
click at [501, 187] on td "Cancelado" at bounding box center [470, 183] width 59 height 23
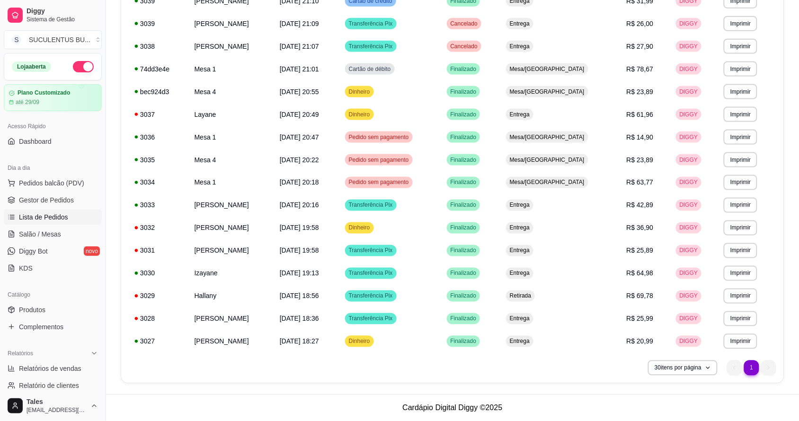
click at [772, 369] on ul "1 1" at bounding box center [751, 368] width 49 height 15
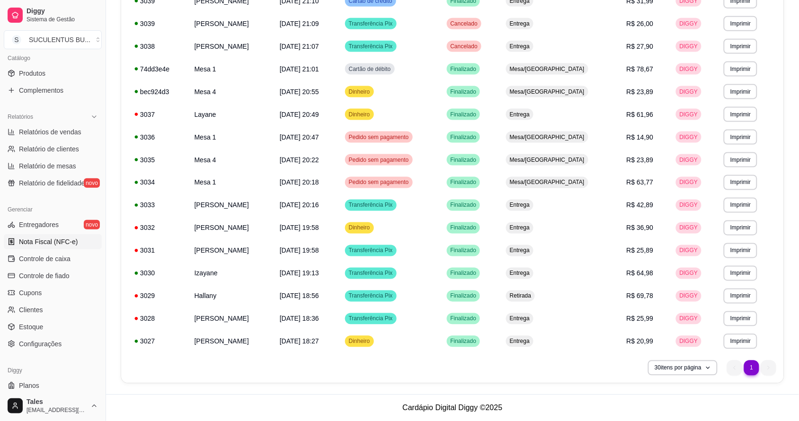
scroll to position [260, 0]
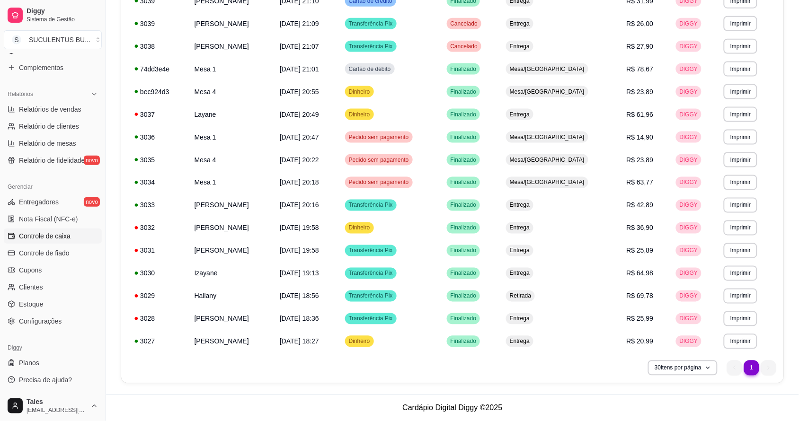
click at [40, 238] on span "Controle de caixa" at bounding box center [45, 236] width 52 height 9
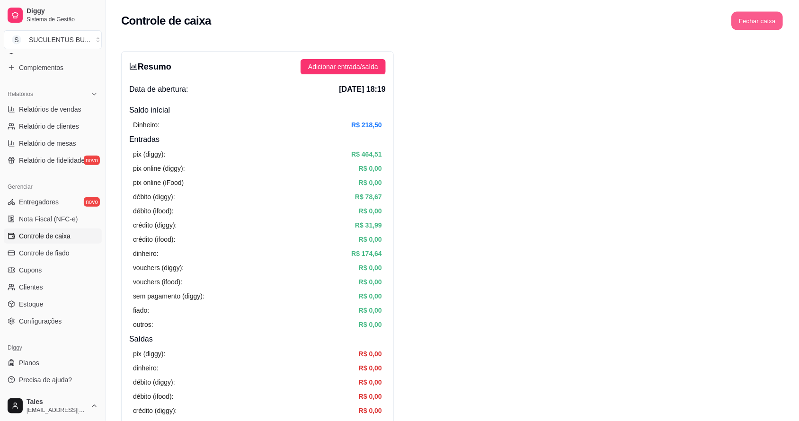
click at [739, 20] on button "Fechar caixa" at bounding box center [758, 21] width 52 height 18
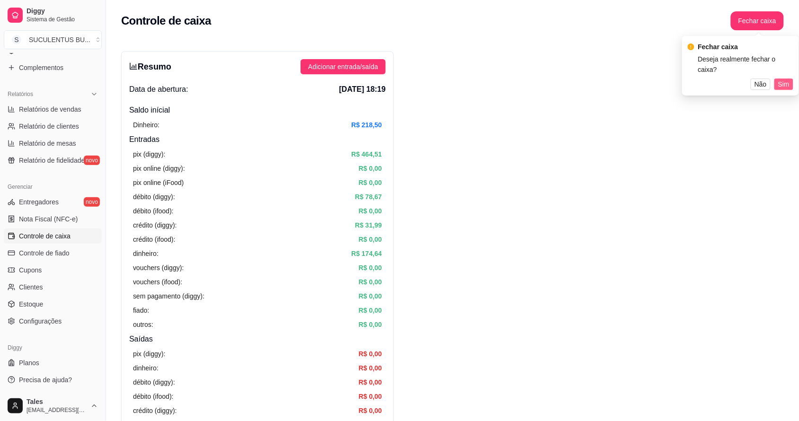
click at [788, 79] on span "Sim" at bounding box center [784, 84] width 11 height 10
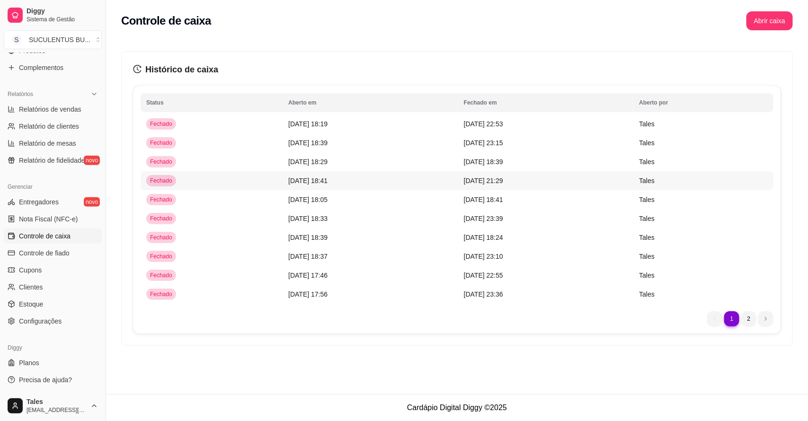
click at [474, 171] on td "[DATE] 21:29" at bounding box center [546, 180] width 176 height 19
click at [744, 317] on li "2" at bounding box center [749, 319] width 15 height 15
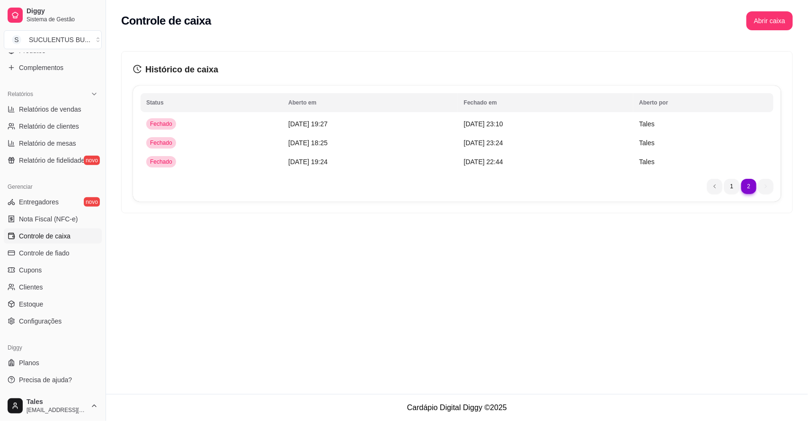
click at [763, 189] on ul "2 1 2" at bounding box center [741, 186] width 66 height 15
click at [759, 13] on button "Abrir caixa" at bounding box center [770, 20] width 46 height 19
click at [54, 254] on span "Controle de fiado" at bounding box center [44, 253] width 51 height 9
